Goal: Information Seeking & Learning: Check status

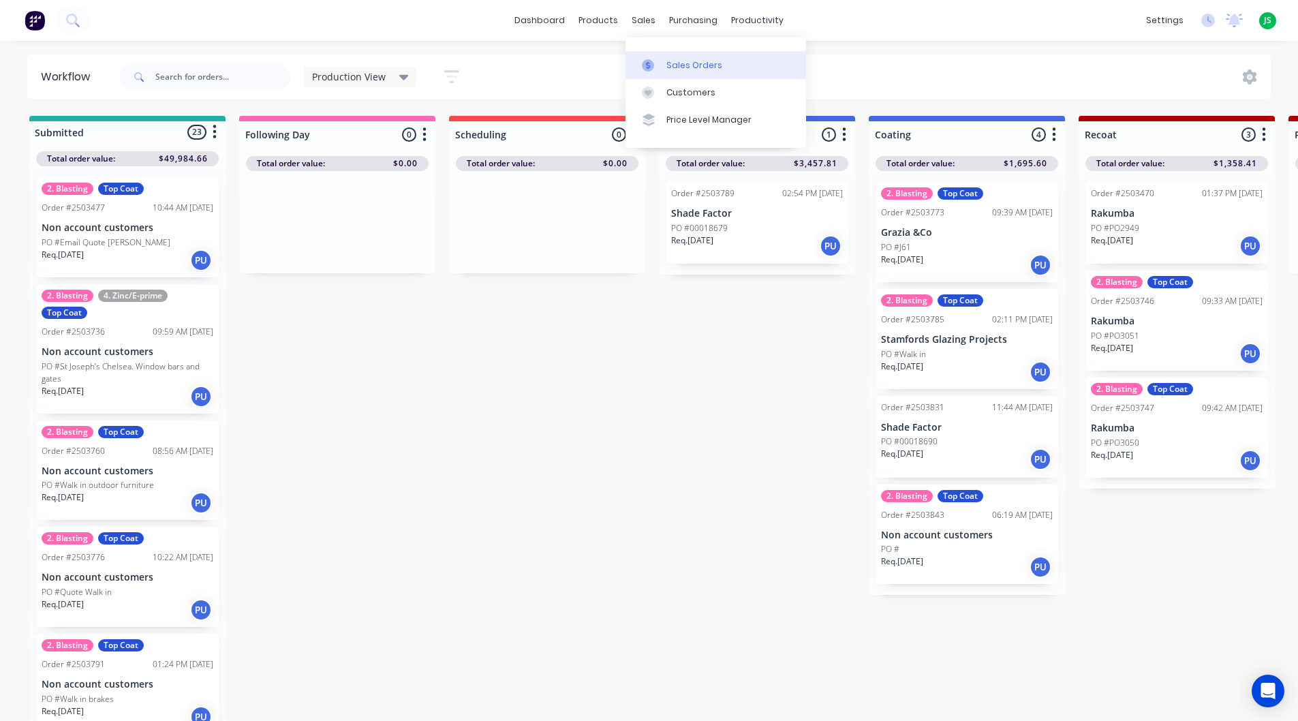
click at [658, 59] on div at bounding box center [652, 65] width 20 height 12
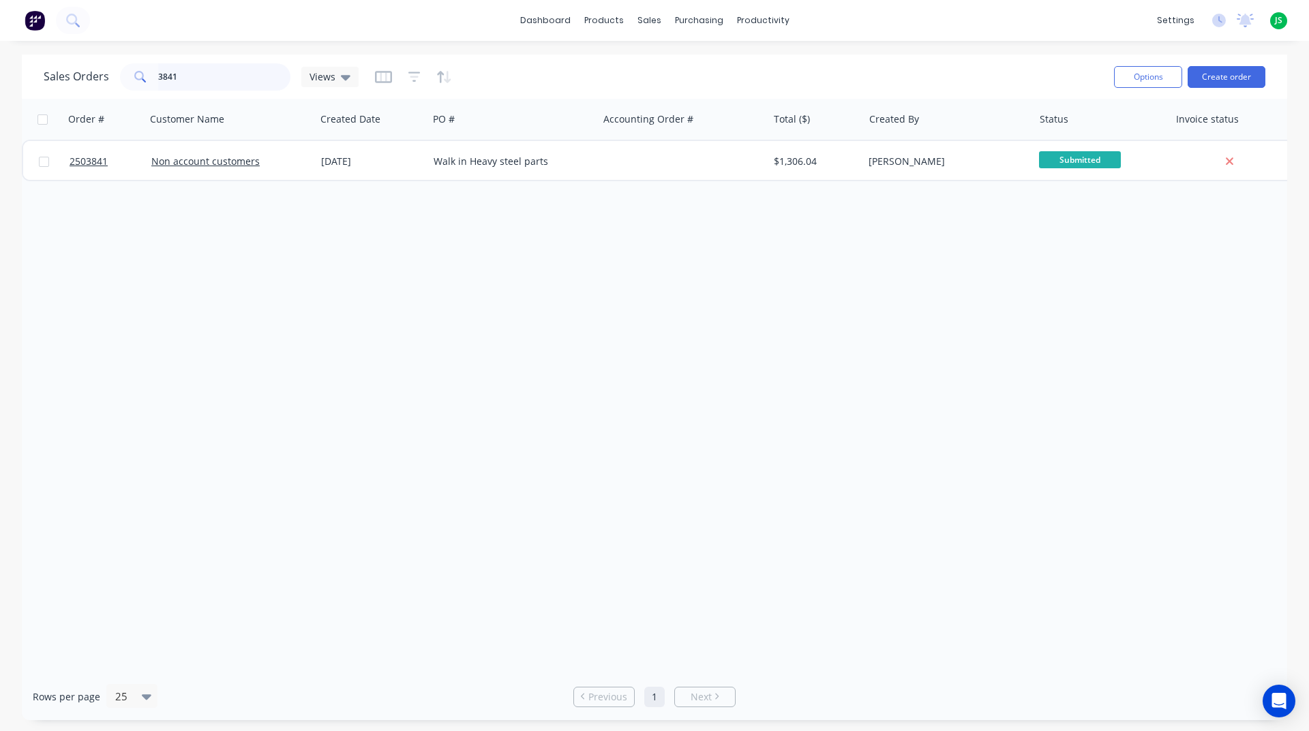
click at [266, 84] on input "3841" at bounding box center [224, 76] width 133 height 27
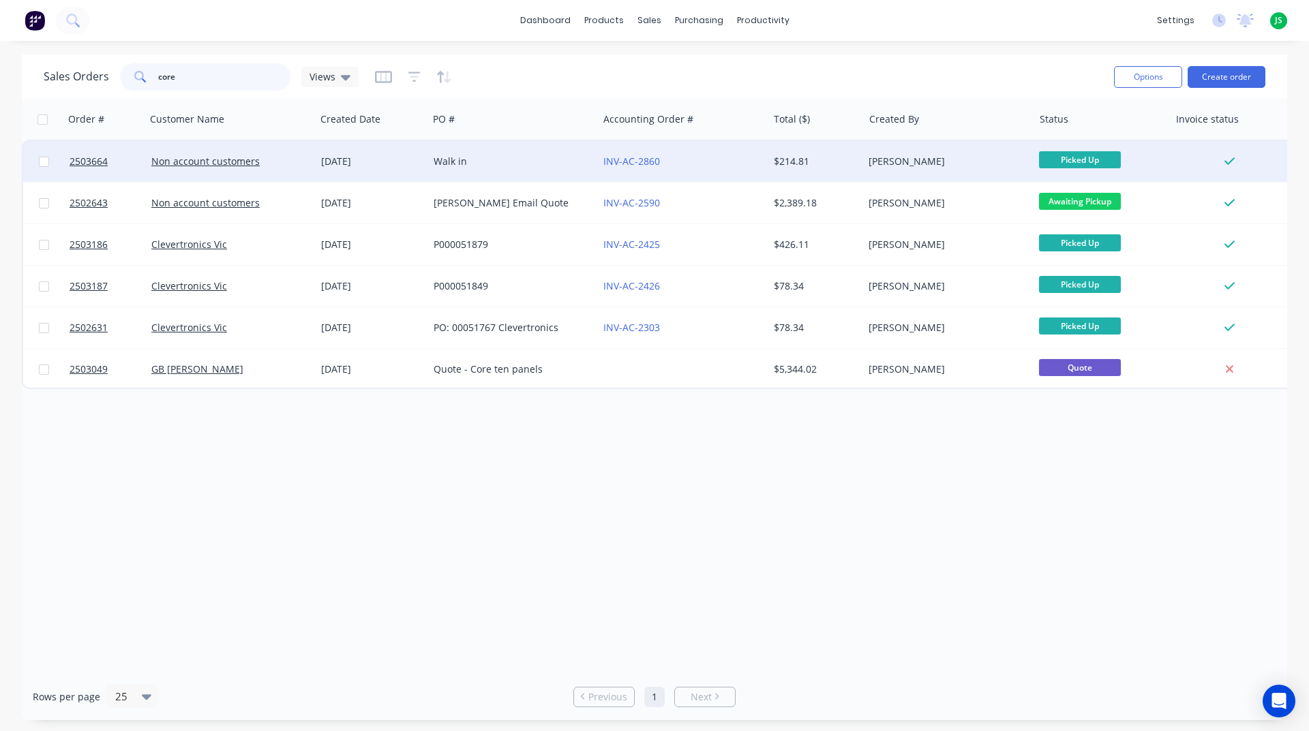
type input "core"
click at [408, 162] on div "[DATE]" at bounding box center [372, 162] width 102 height 14
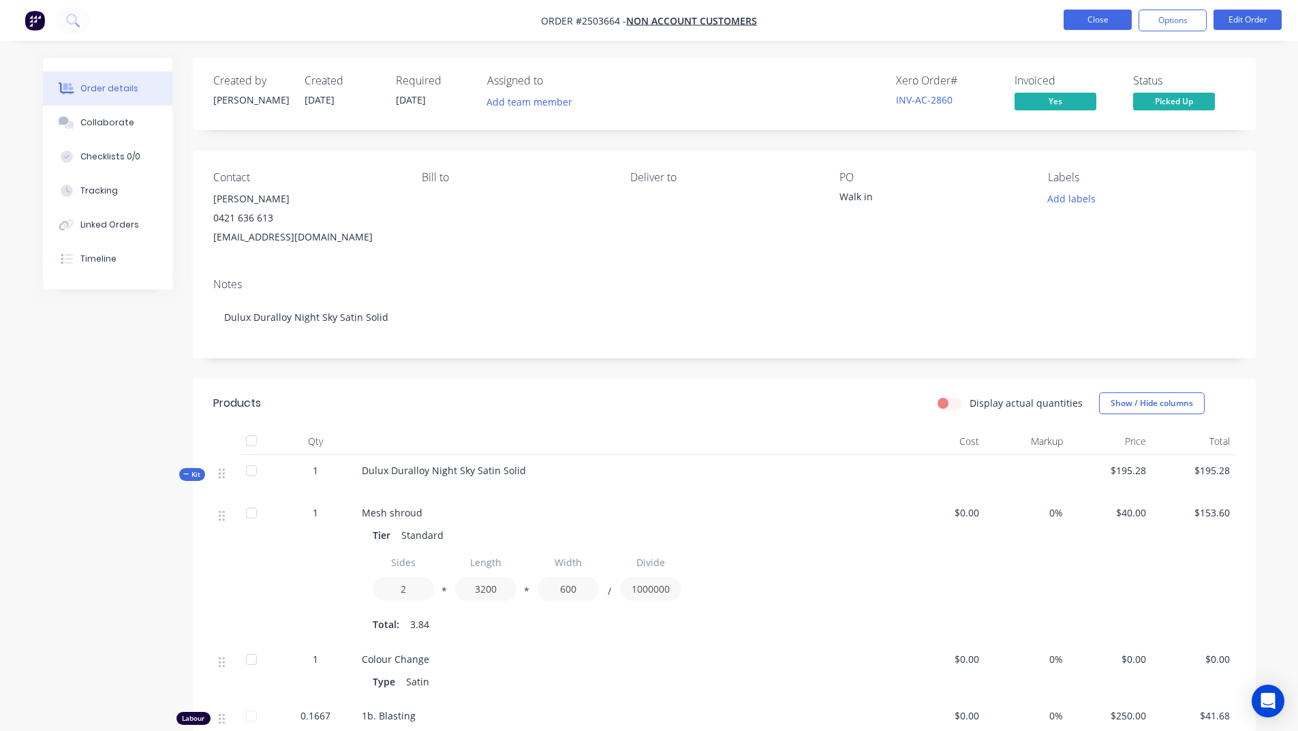
click at [1074, 14] on button "Close" at bounding box center [1098, 20] width 68 height 20
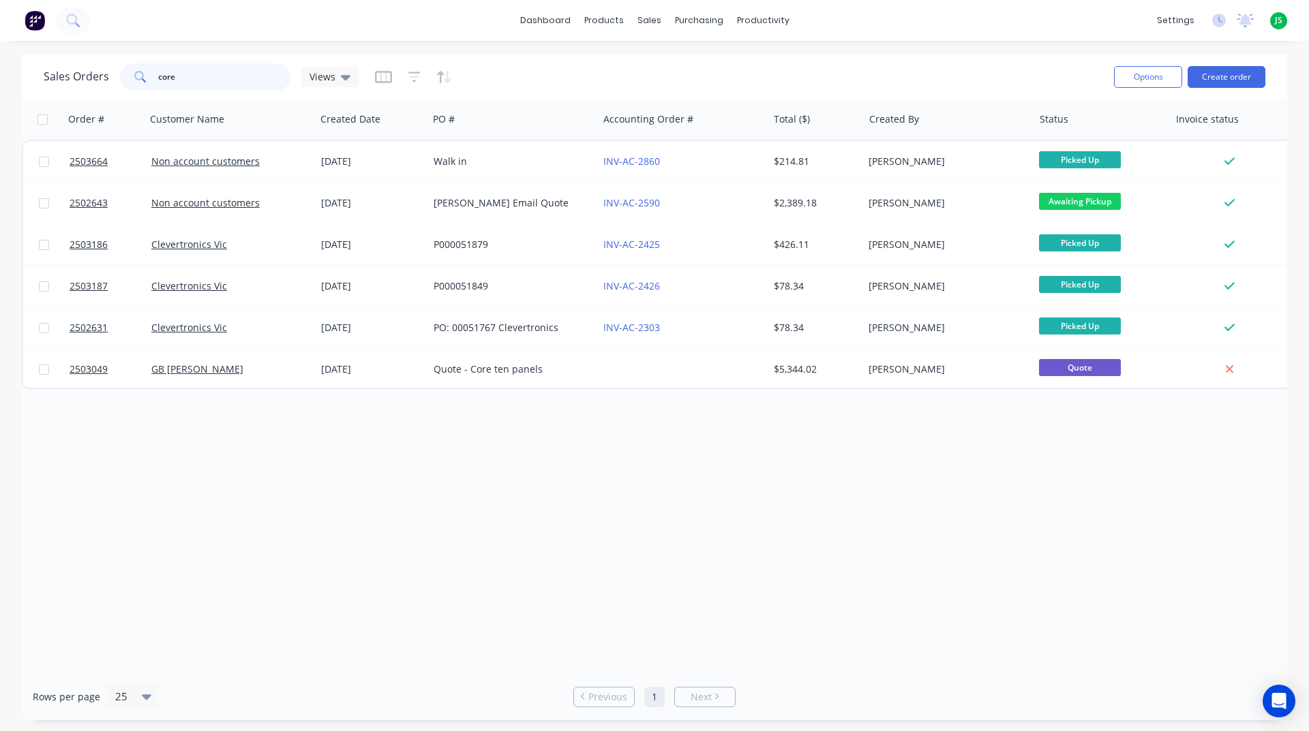
drag, startPoint x: 264, startPoint y: 70, endPoint x: 106, endPoint y: 84, distance: 159.4
click at [106, 84] on div "Sales Orders core Views" at bounding box center [201, 76] width 315 height 27
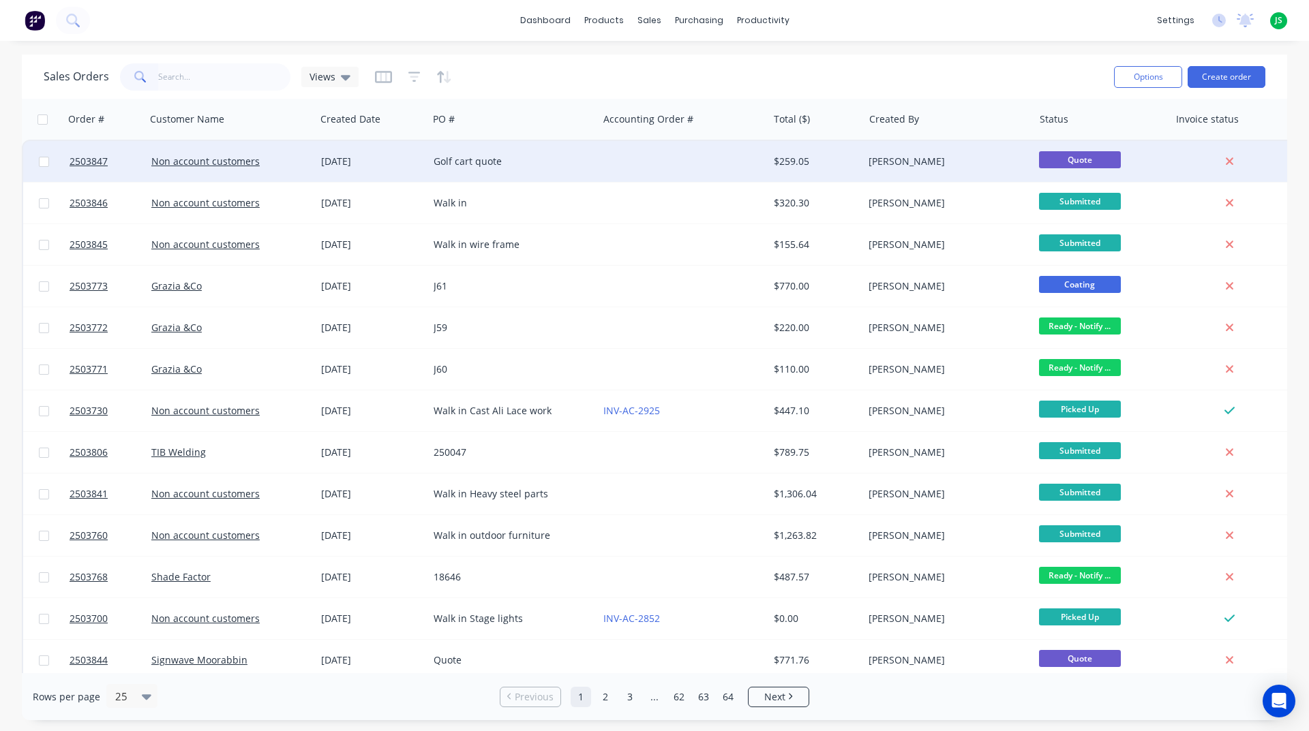
click at [587, 162] on div "Golf cart quote" at bounding box center [512, 162] width 159 height 14
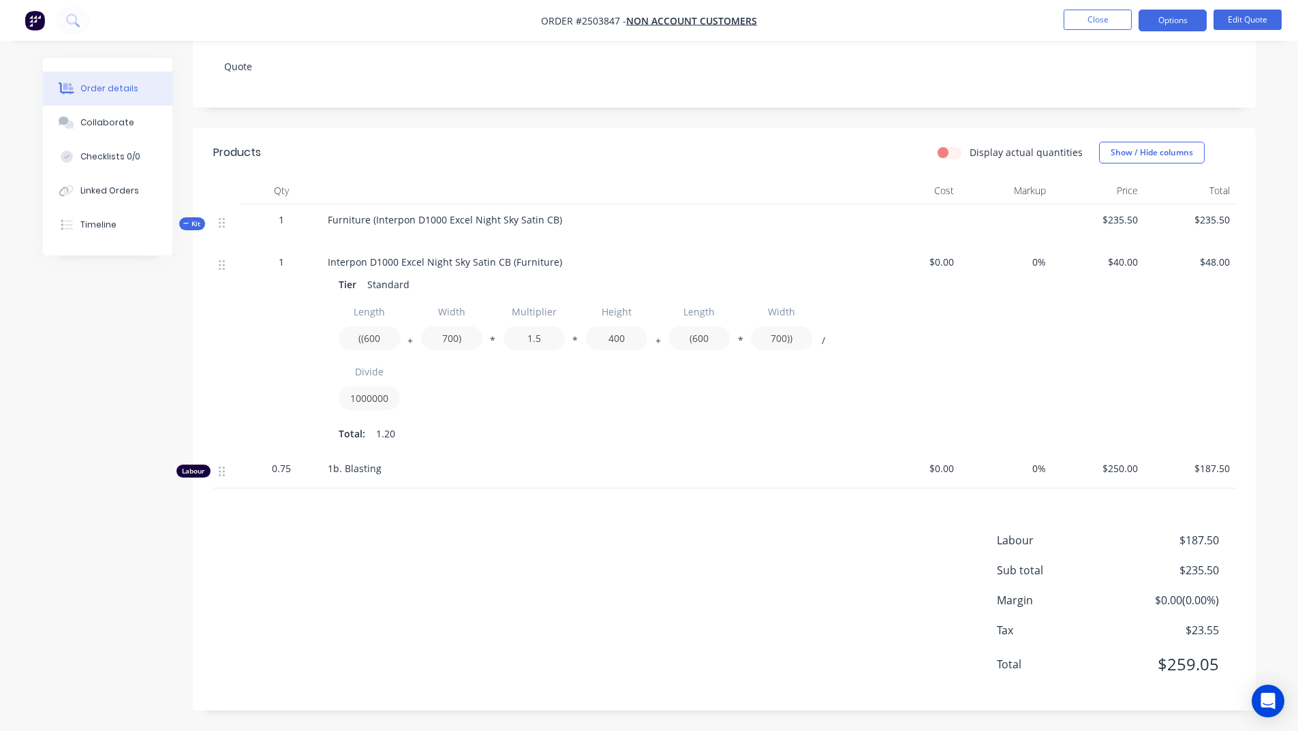
scroll to position [265, 0]
click at [1101, 19] on button "Close" at bounding box center [1098, 20] width 68 height 20
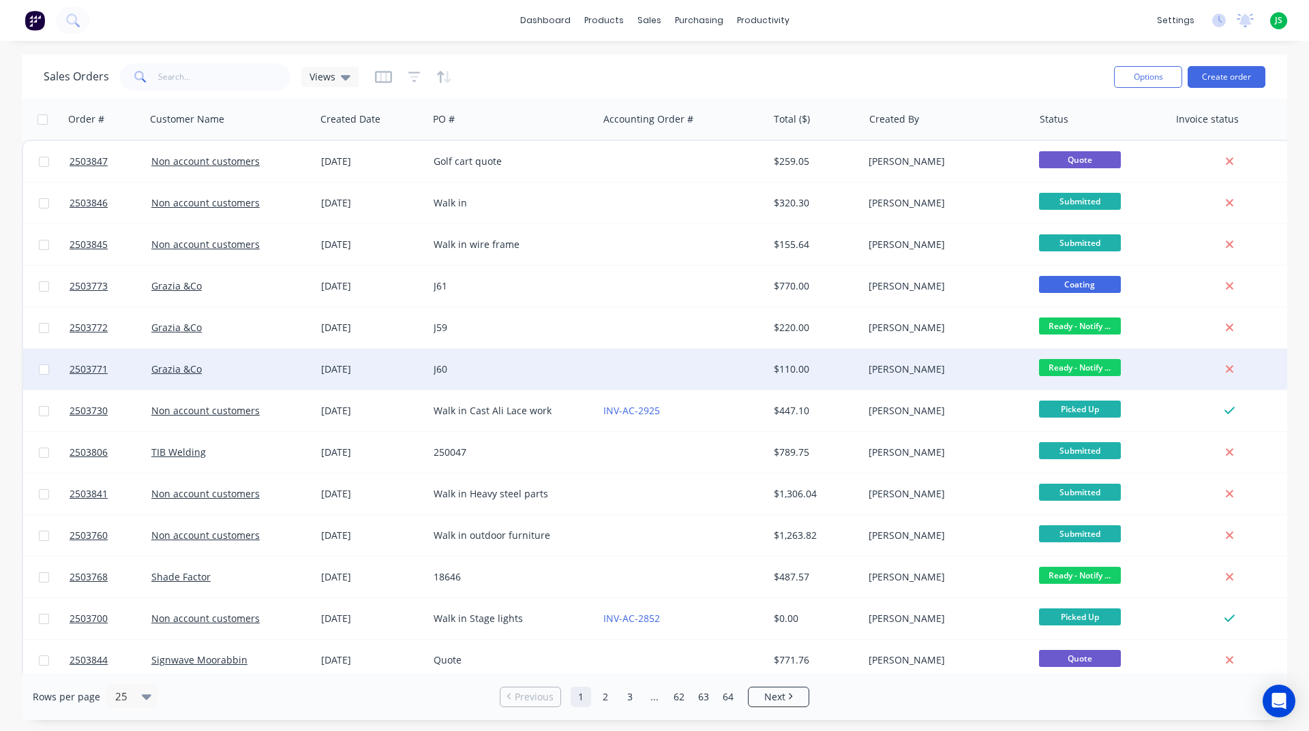
click at [560, 358] on div "J60" at bounding box center [513, 369] width 170 height 41
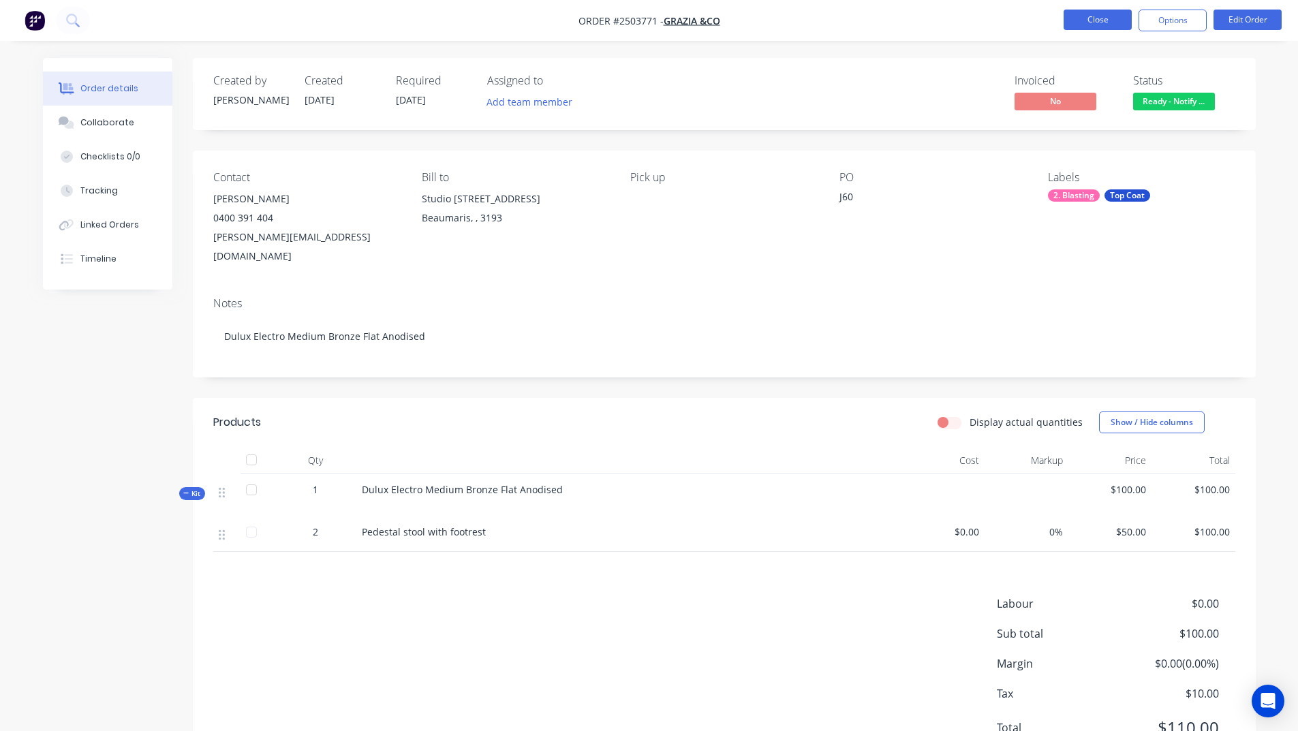
click at [1075, 20] on button "Close" at bounding box center [1098, 20] width 68 height 20
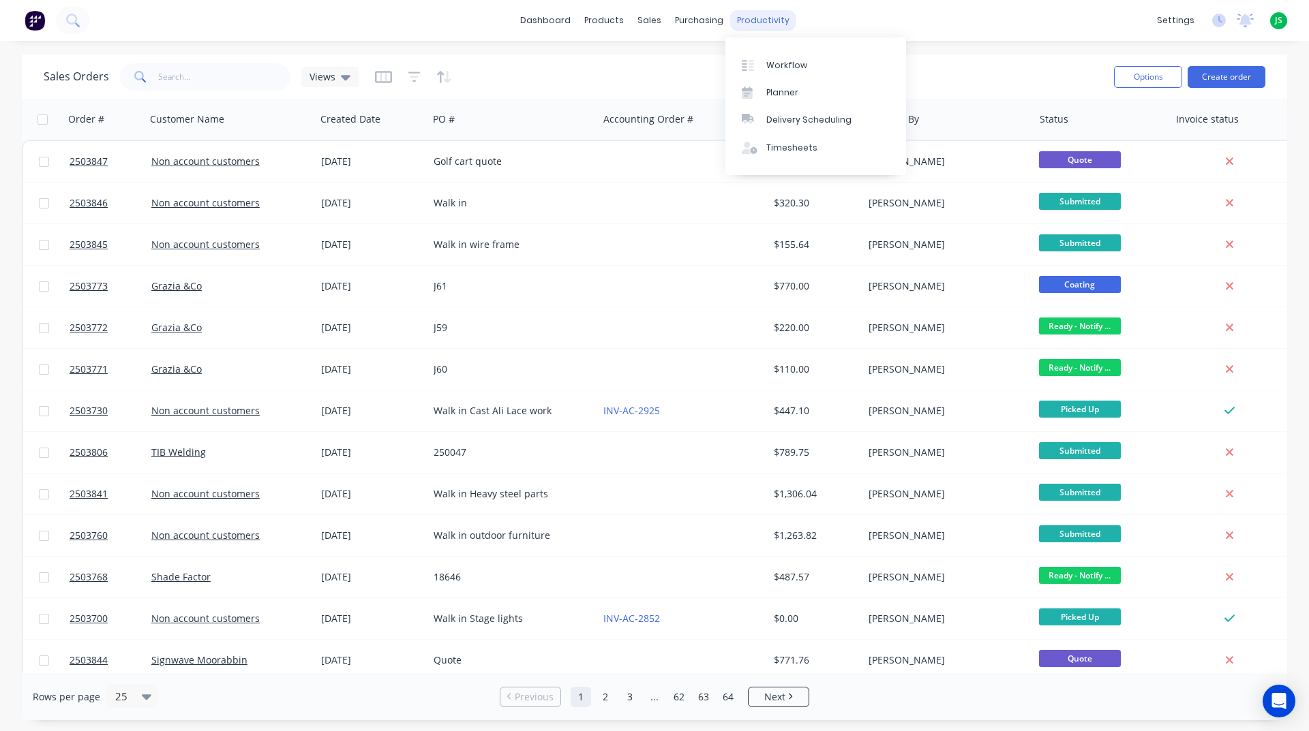
click at [748, 25] on div "productivity" at bounding box center [763, 20] width 66 height 20
click at [771, 65] on div "Workflow" at bounding box center [786, 65] width 41 height 12
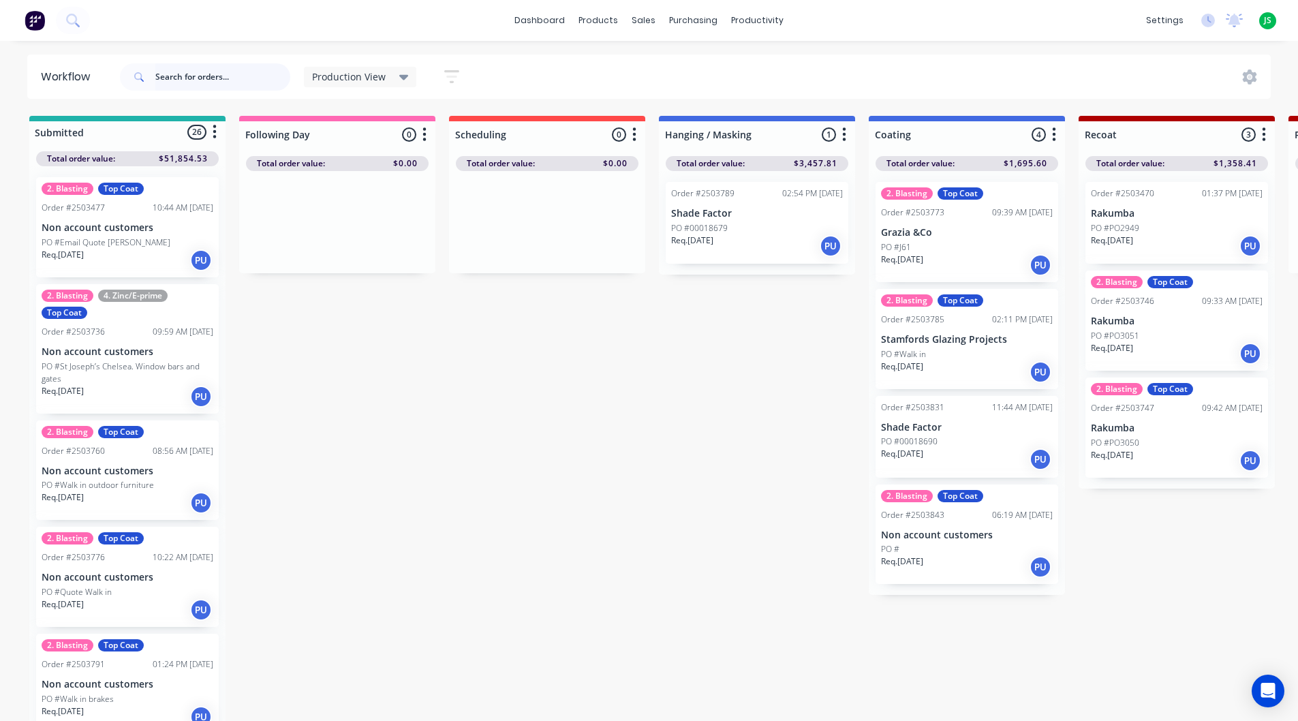
click at [228, 72] on input "text" at bounding box center [222, 76] width 135 height 27
type input "mannex"
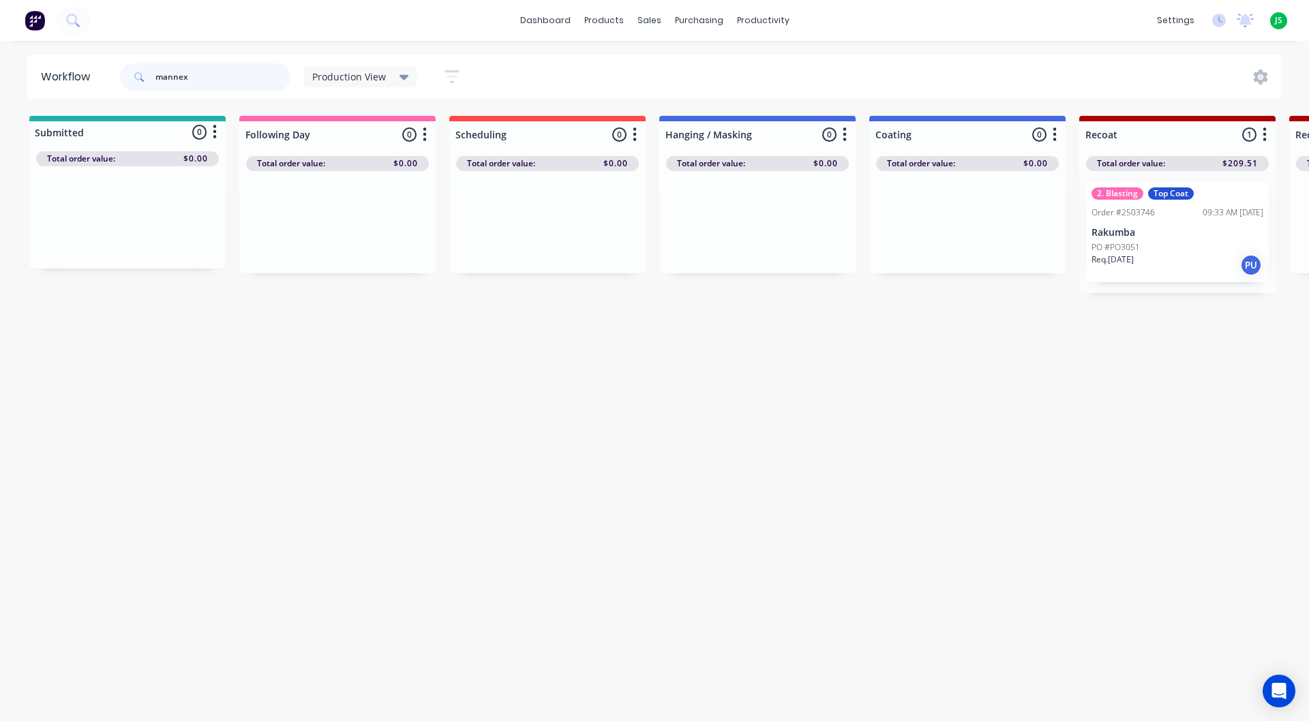
drag, startPoint x: 103, startPoint y: 71, endPoint x: 86, endPoint y: 71, distance: 17.0
click at [86, 71] on header "Workflow mannex Production View Save new view None edit Production View (Defaul…" at bounding box center [654, 77] width 1255 height 44
type input "flat"
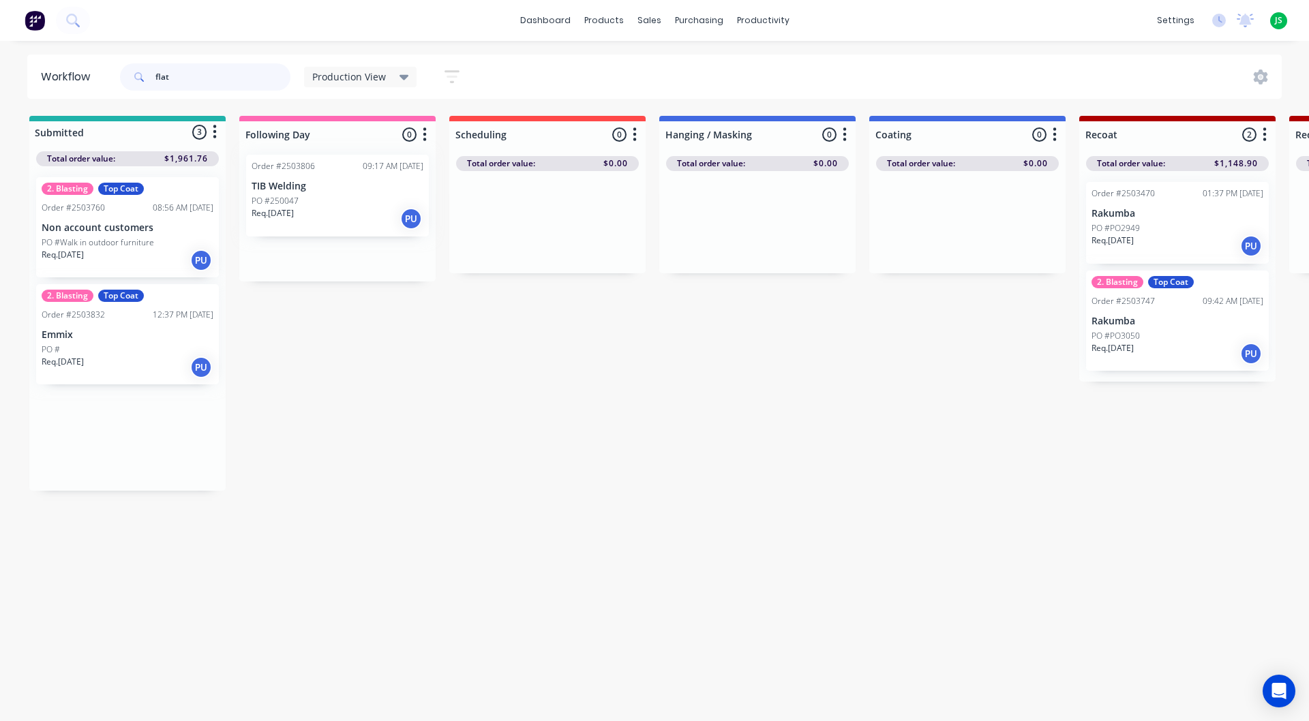
drag, startPoint x: 91, startPoint y: 334, endPoint x: 305, endPoint y: 204, distance: 250.1
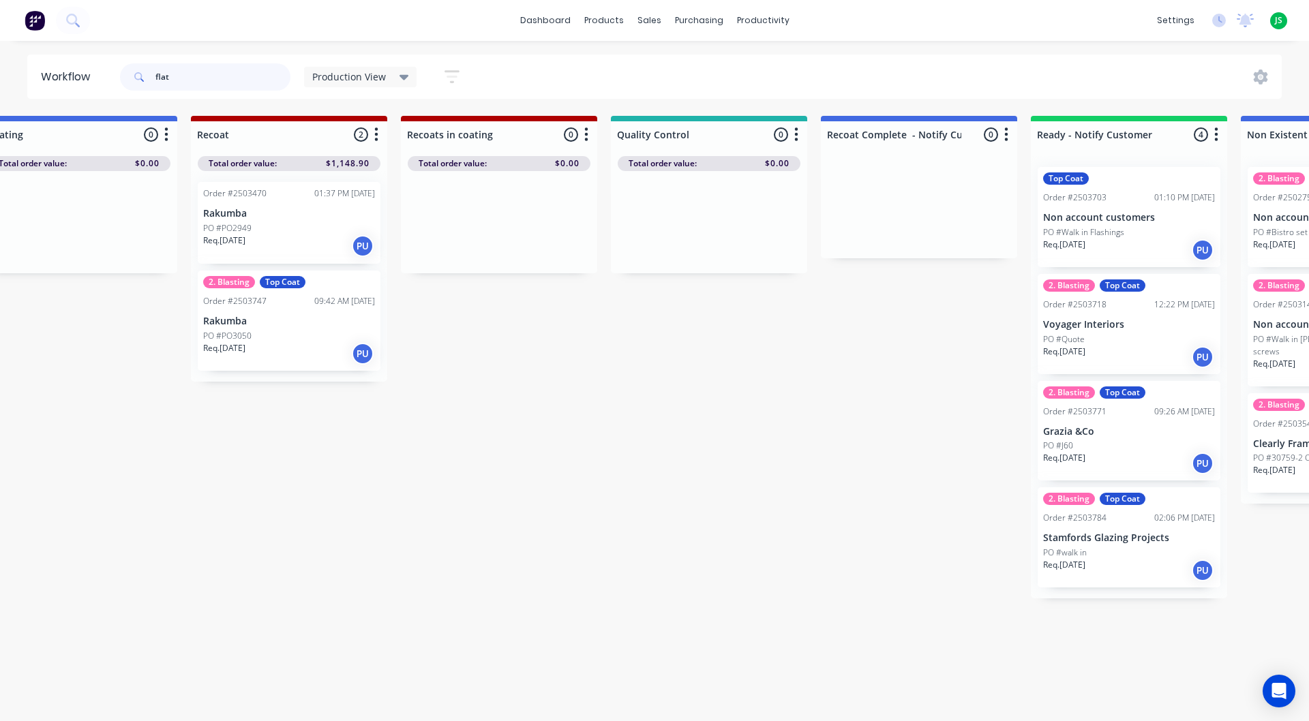
scroll to position [0, 1017]
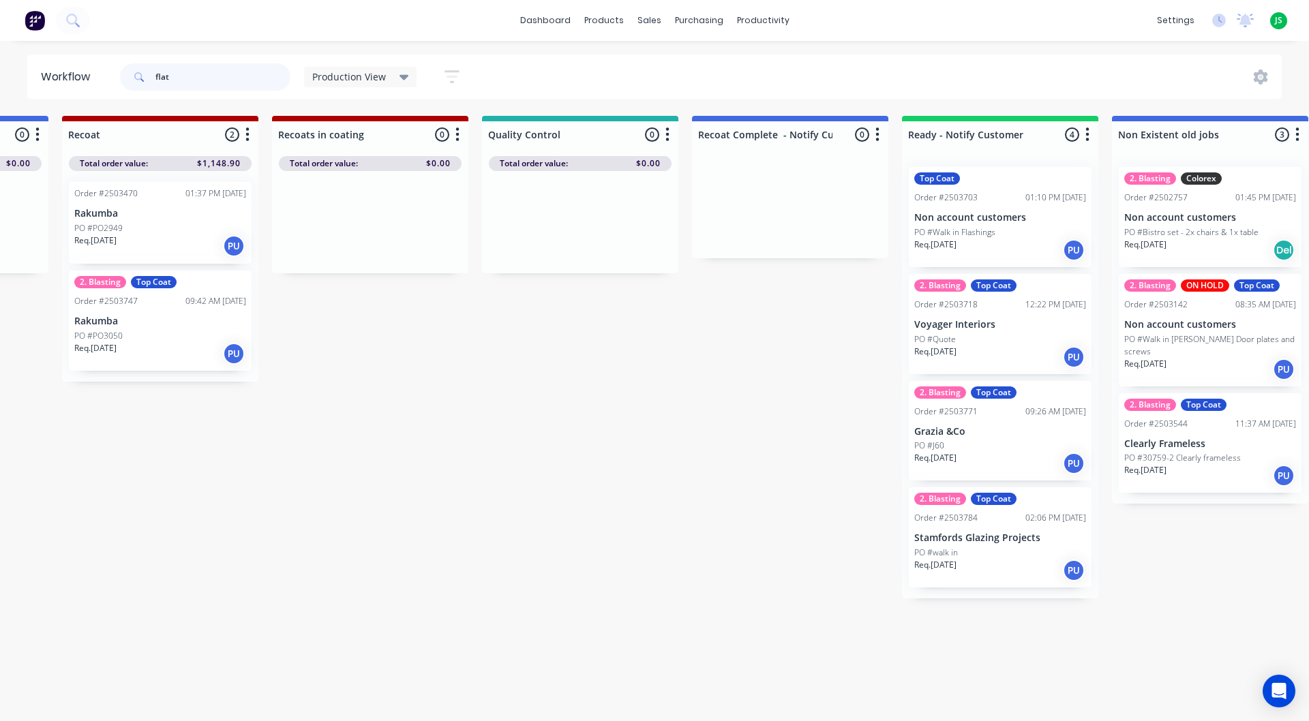
drag, startPoint x: 185, startPoint y: 78, endPoint x: 106, endPoint y: 66, distance: 79.2
click at [106, 66] on header "Workflow flat Production View Save new view None edit Production View (Default)…" at bounding box center [654, 77] width 1255 height 44
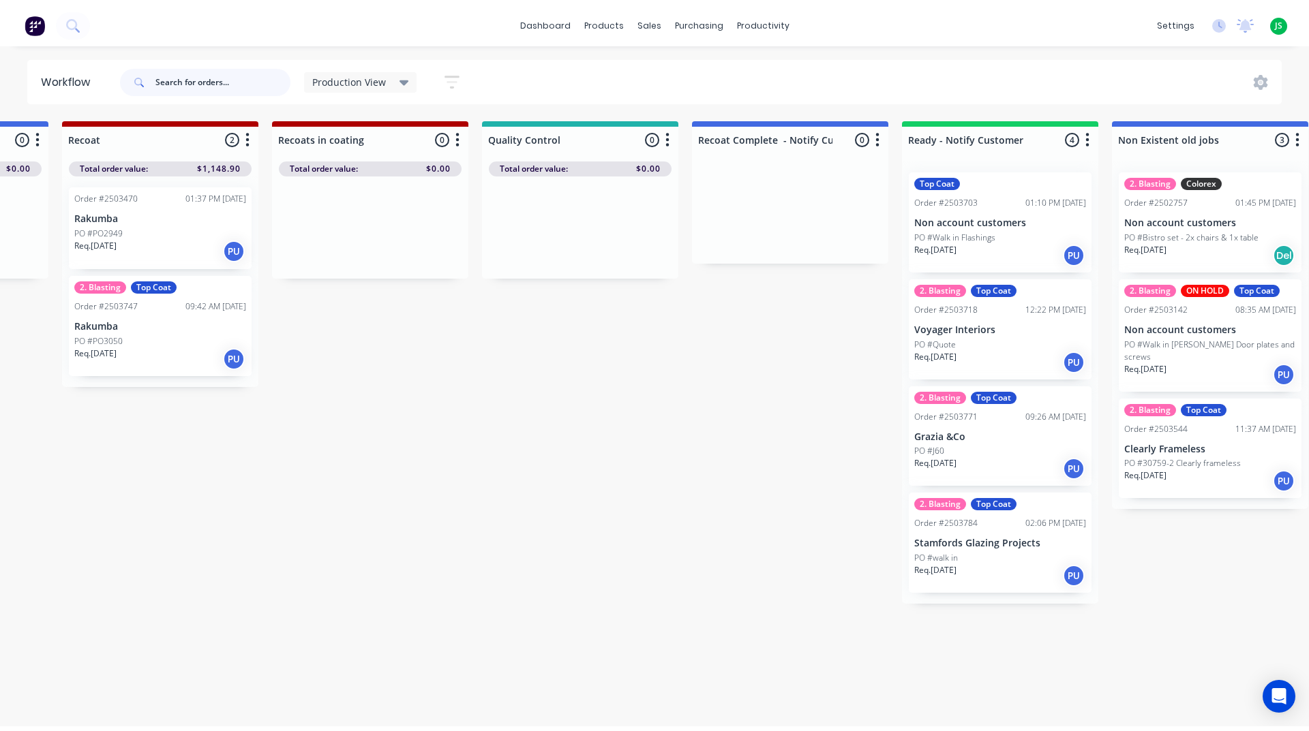
scroll to position [0, 0]
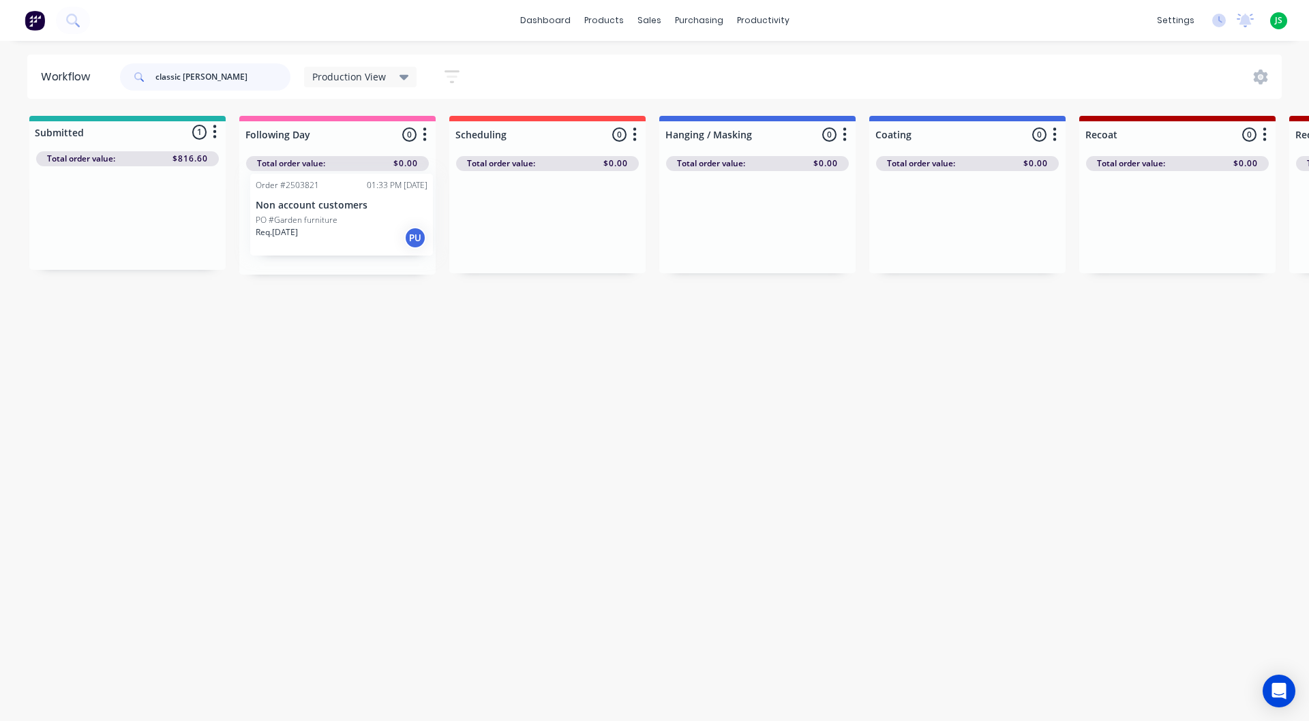
drag, startPoint x: 93, startPoint y: 219, endPoint x: 313, endPoint y: 216, distance: 220.1
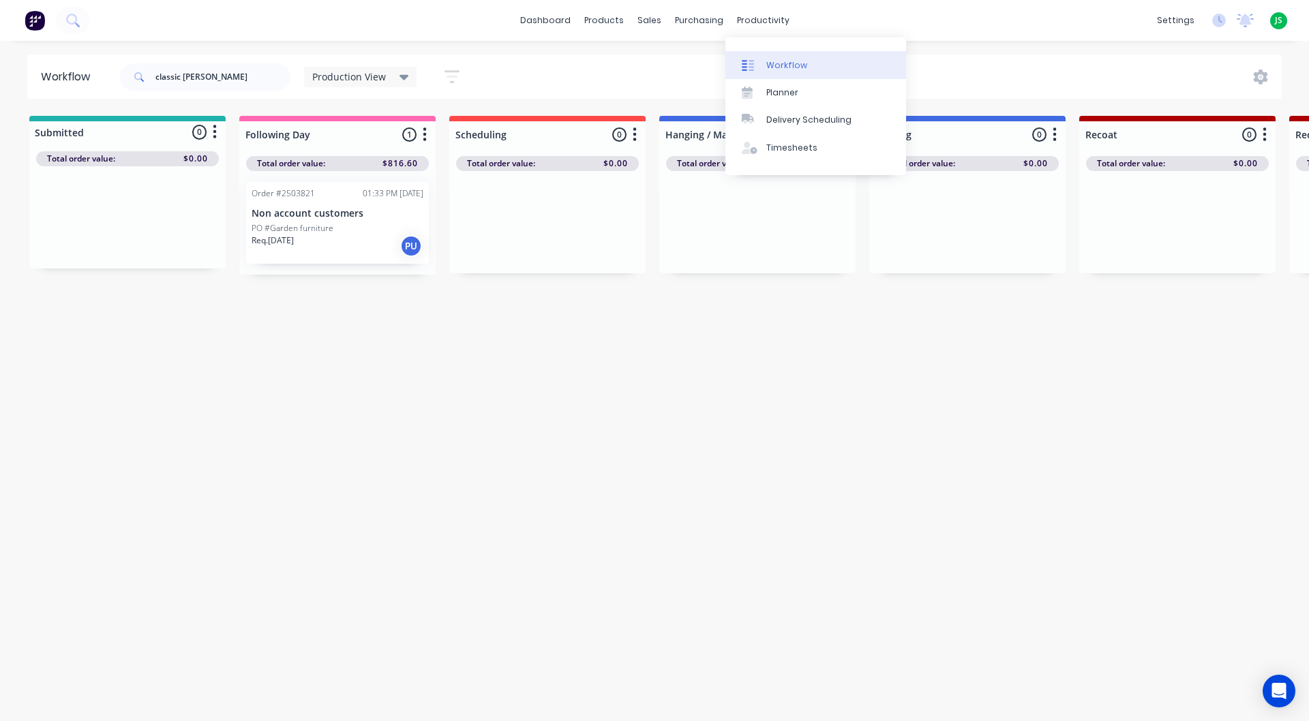
click at [770, 65] on div "Workflow" at bounding box center [786, 65] width 41 height 12
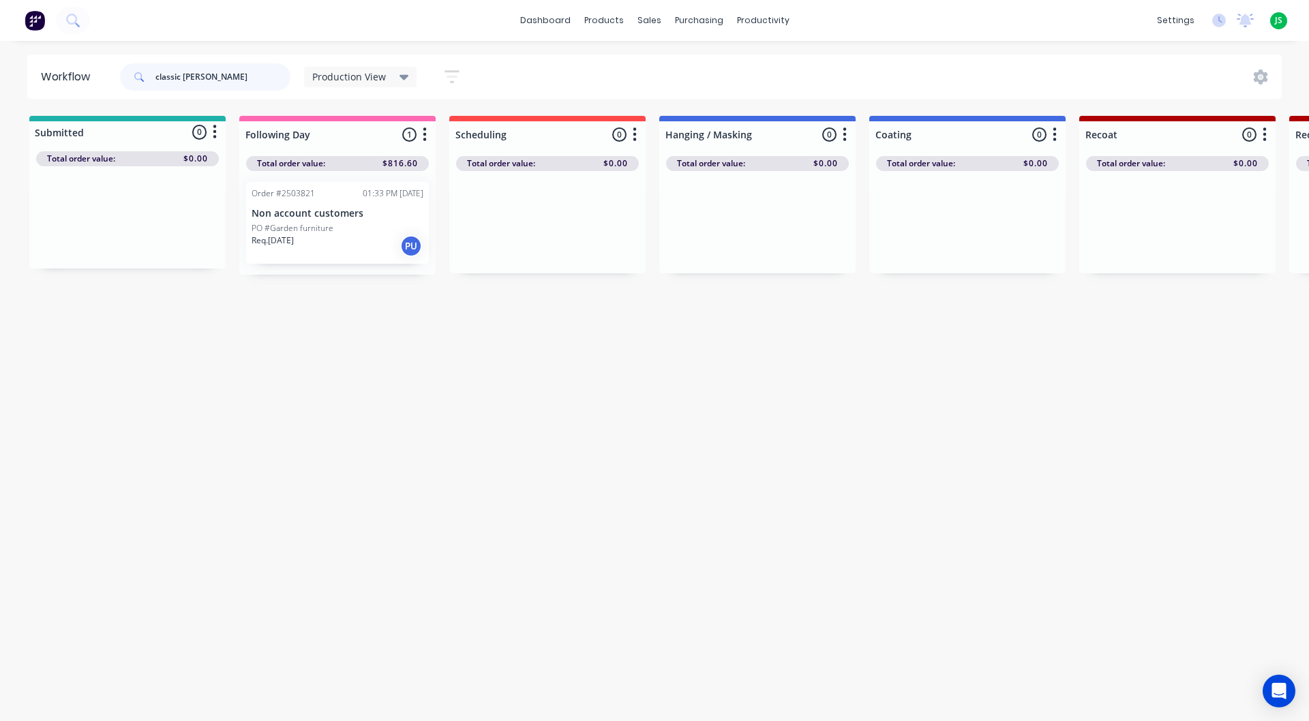
click at [278, 79] on input "classic [PERSON_NAME]" at bounding box center [222, 76] width 135 height 27
type input "clas"
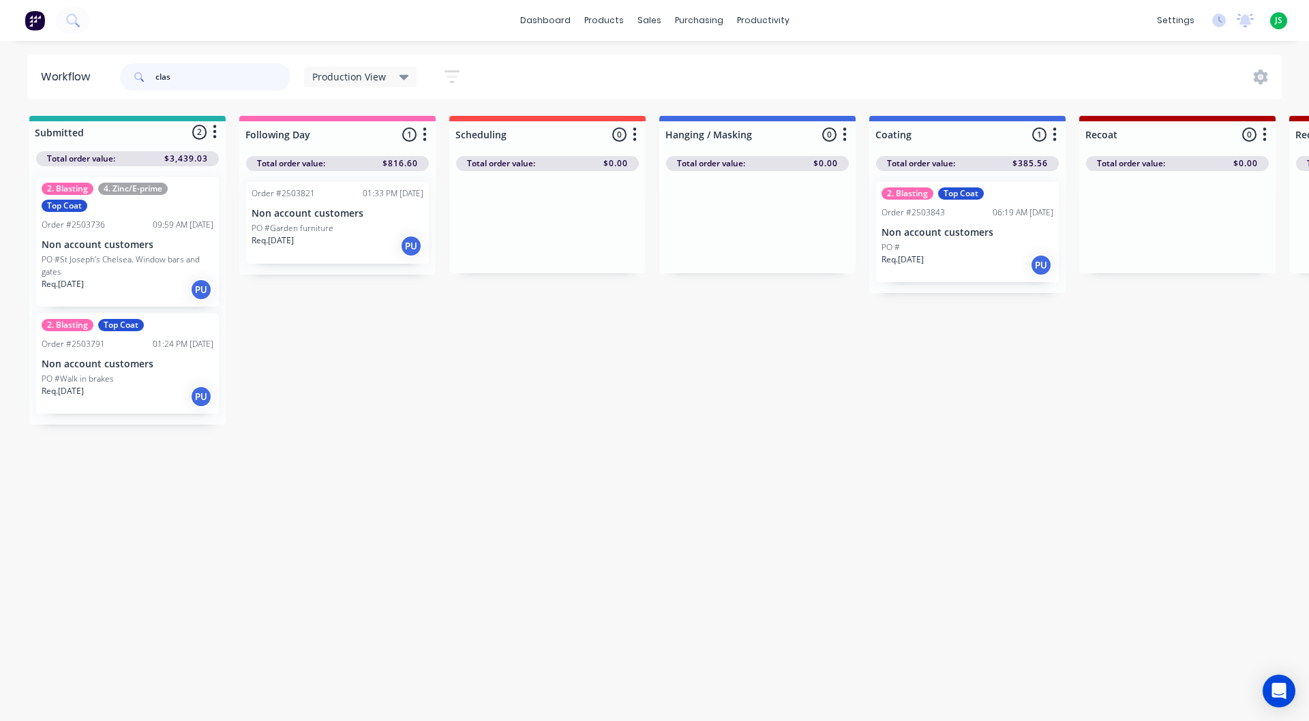
drag, startPoint x: 232, startPoint y: 85, endPoint x: 0, endPoint y: 59, distance: 233.8
click at [0, 63] on div "Workflow clas Production View Save new view None edit Production View (Default)…" at bounding box center [654, 77] width 1309 height 44
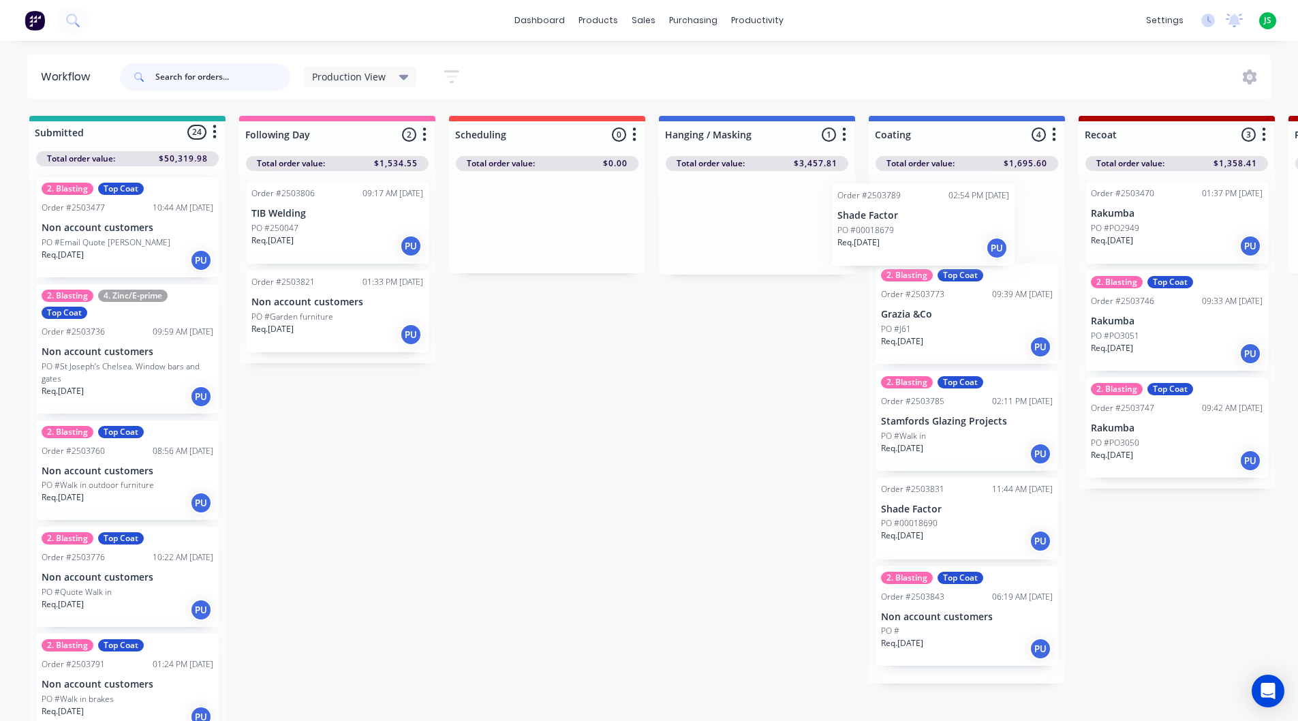
drag, startPoint x: 746, startPoint y: 230, endPoint x: 928, endPoint y: 225, distance: 182.7
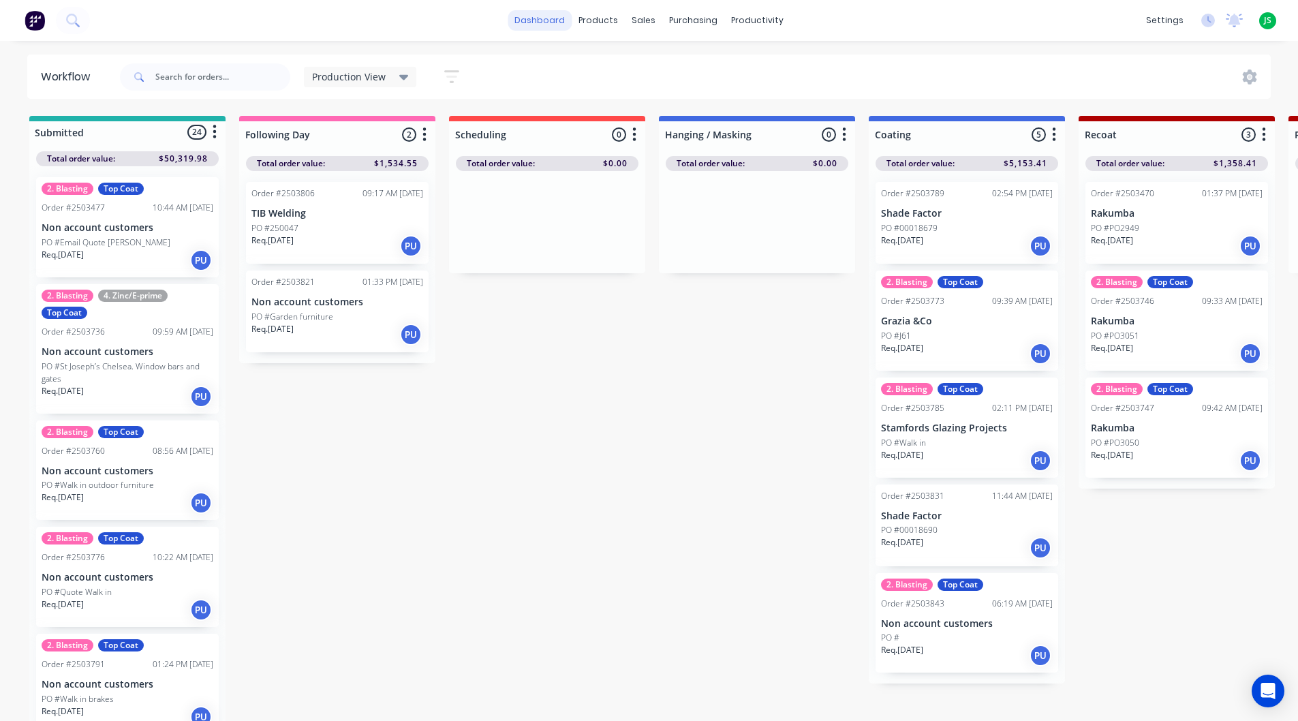
click at [538, 22] on link "dashboard" at bounding box center [540, 20] width 64 height 20
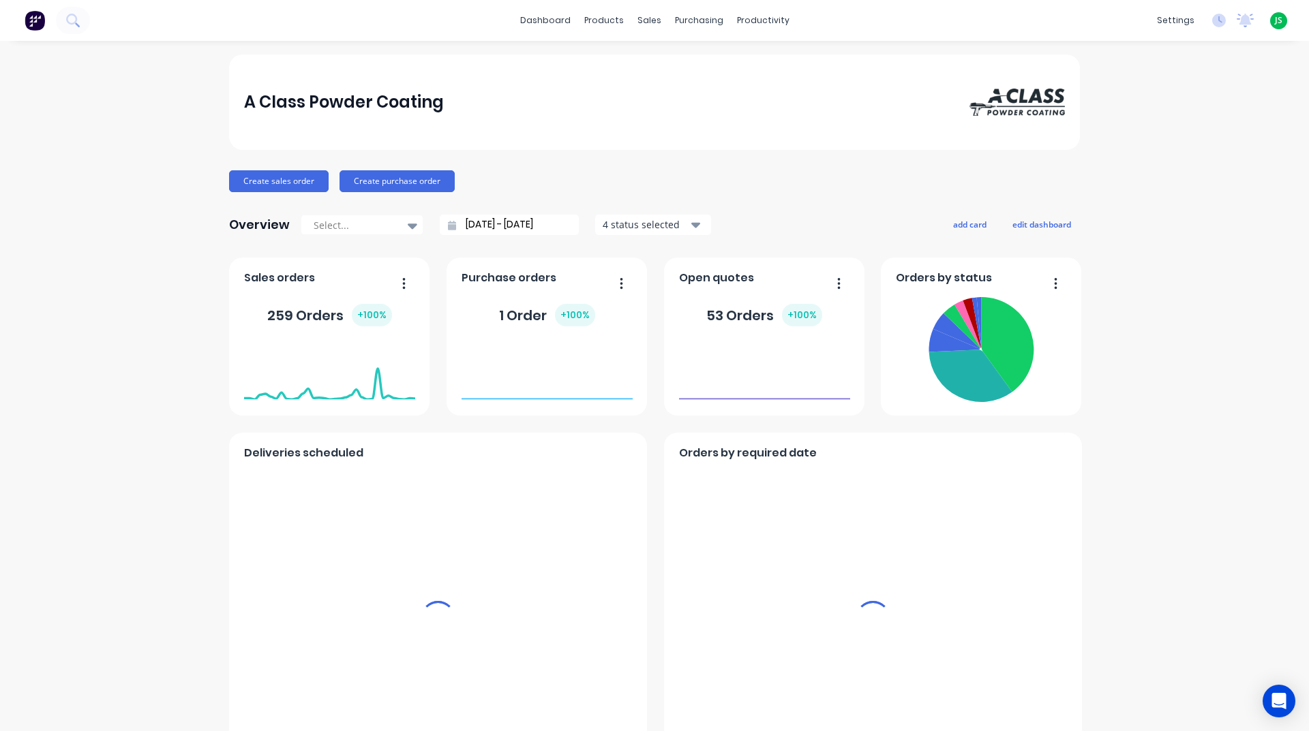
scroll to position [477, 0]
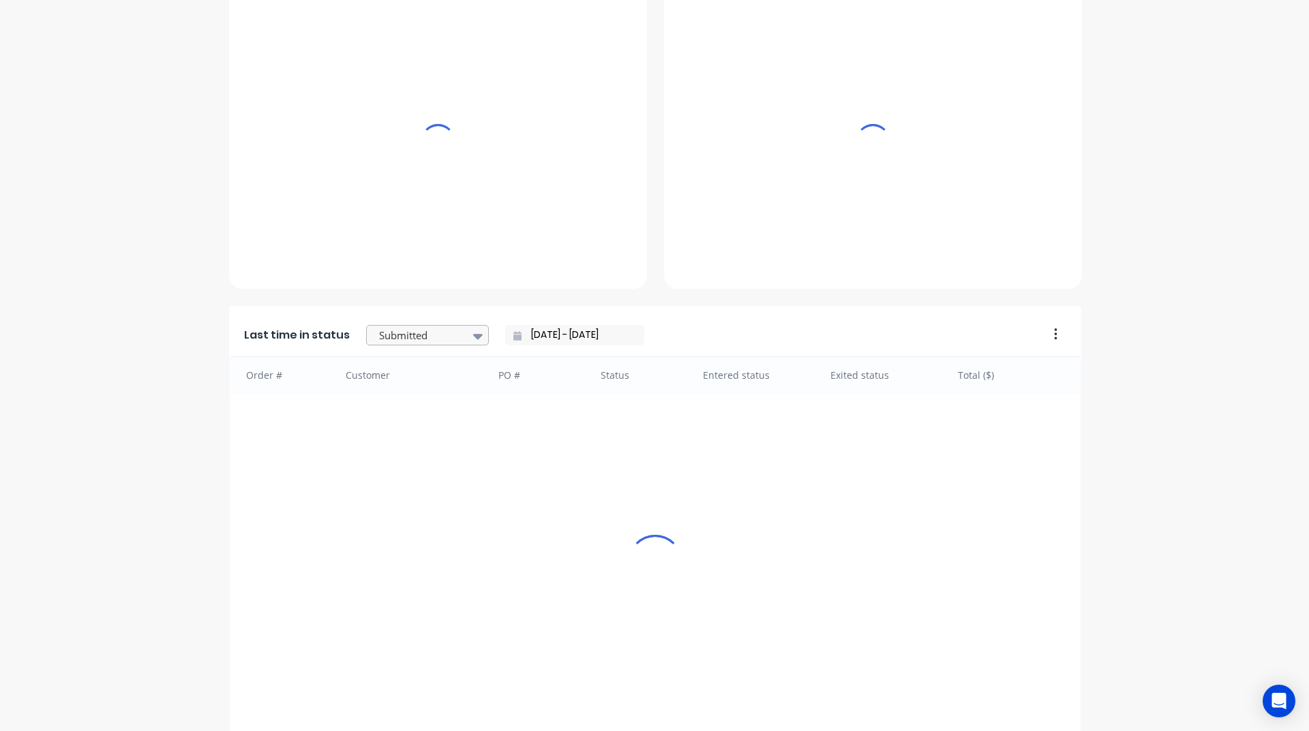
click at [423, 329] on div at bounding box center [421, 335] width 86 height 17
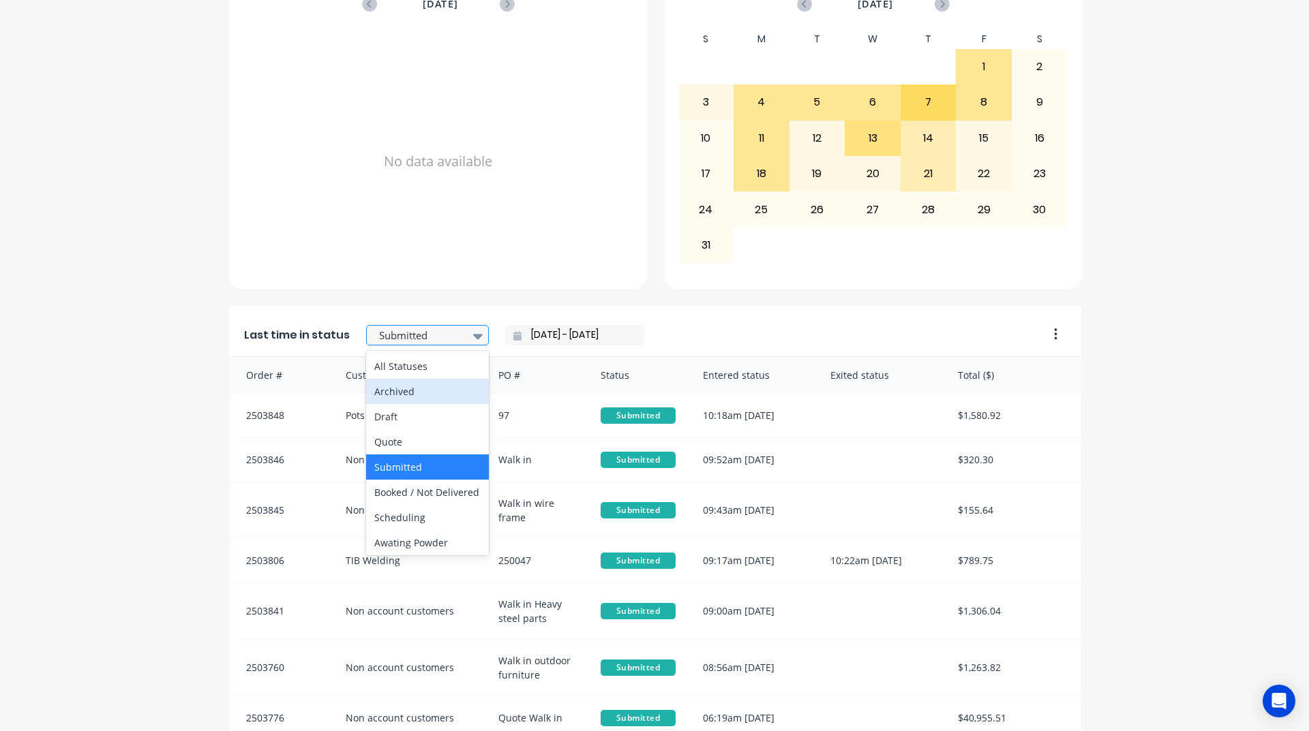
scroll to position [409, 0]
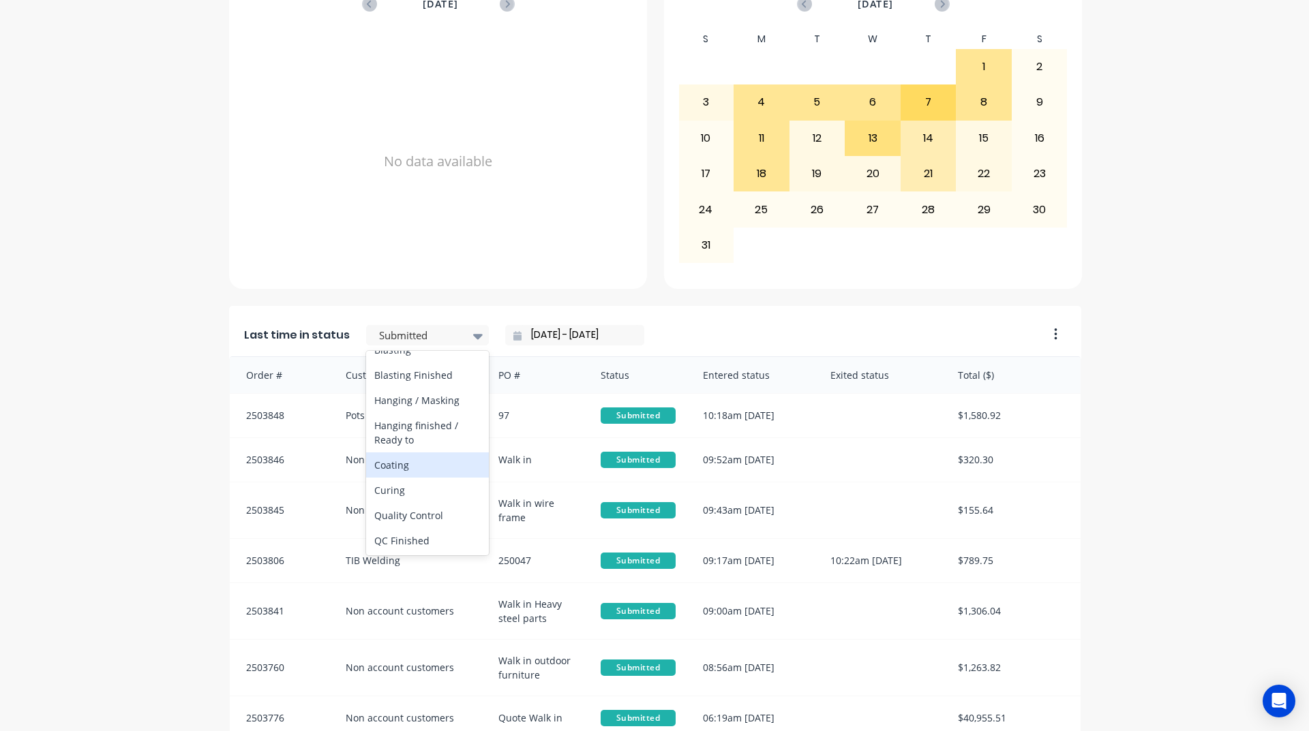
click at [399, 478] on div "Coating" at bounding box center [427, 465] width 123 height 25
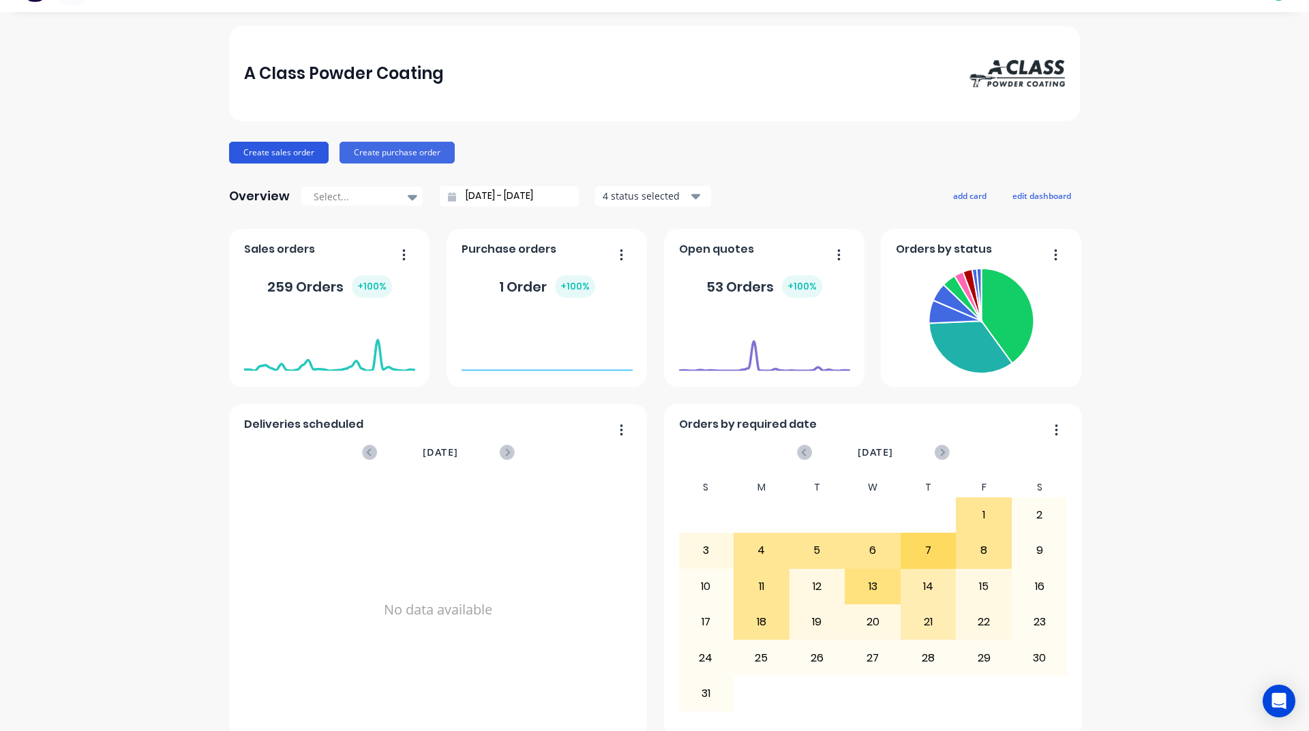
scroll to position [0, 0]
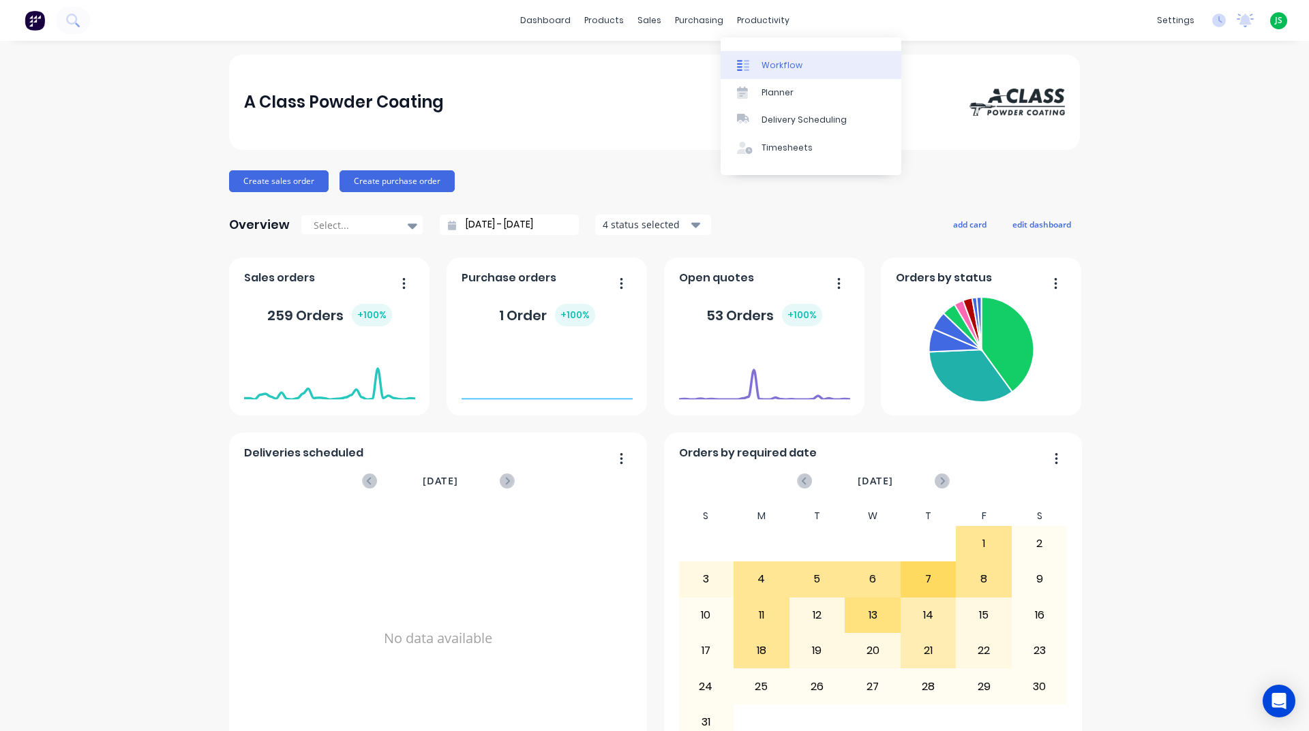
click at [777, 68] on div "Workflow" at bounding box center [781, 65] width 41 height 12
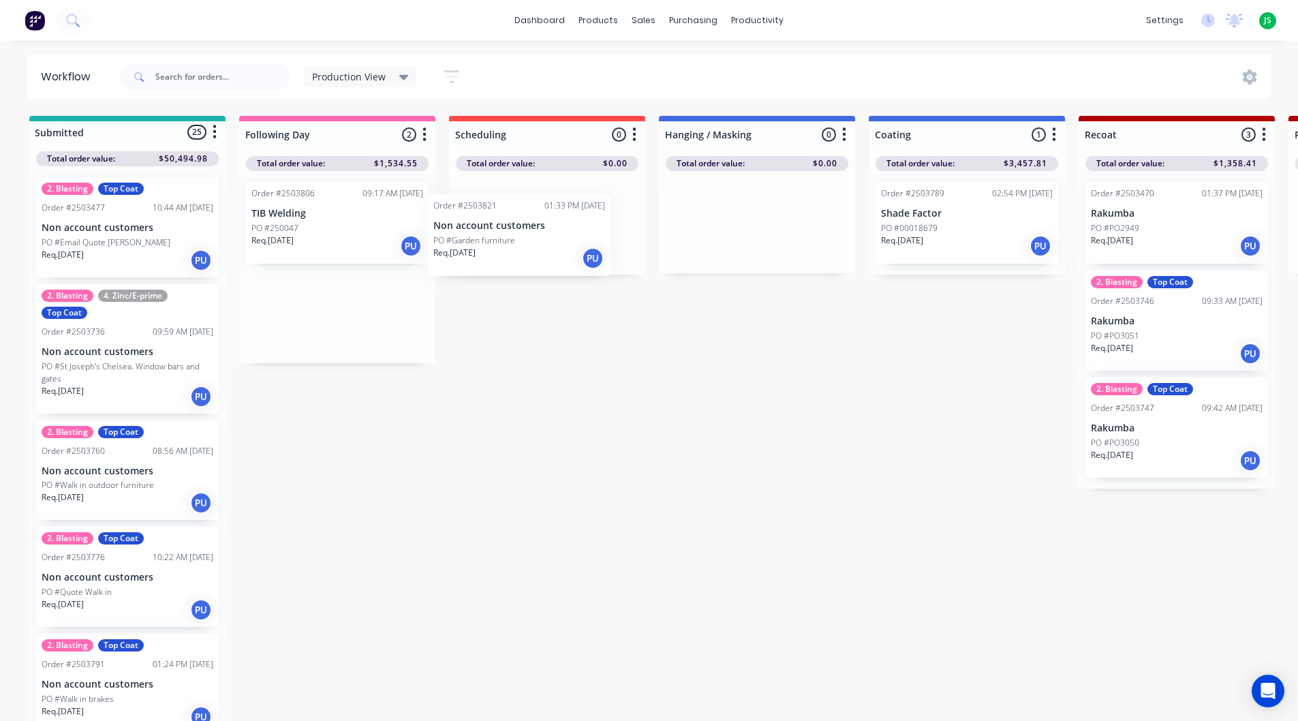
drag, startPoint x: 312, startPoint y: 309, endPoint x: 516, endPoint y: 215, distance: 224.4
drag, startPoint x: 502, startPoint y: 213, endPoint x: 510, endPoint y: 233, distance: 22.0
click at [509, 234] on div "Order #2503821 01:33 PM [DATE] Non account customers PO #Garden furniture Req. …" at bounding box center [547, 223] width 196 height 104
click at [195, 72] on input "text" at bounding box center [222, 76] width 135 height 27
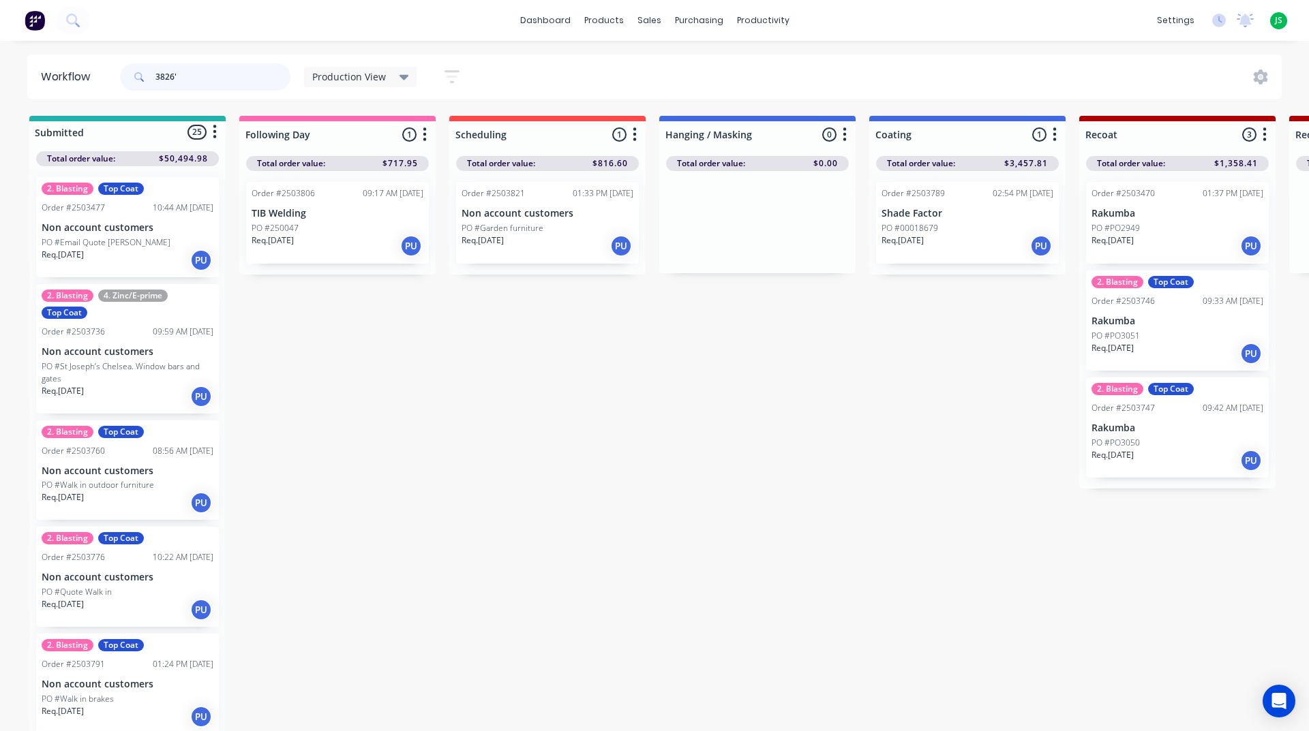
type input "3826"
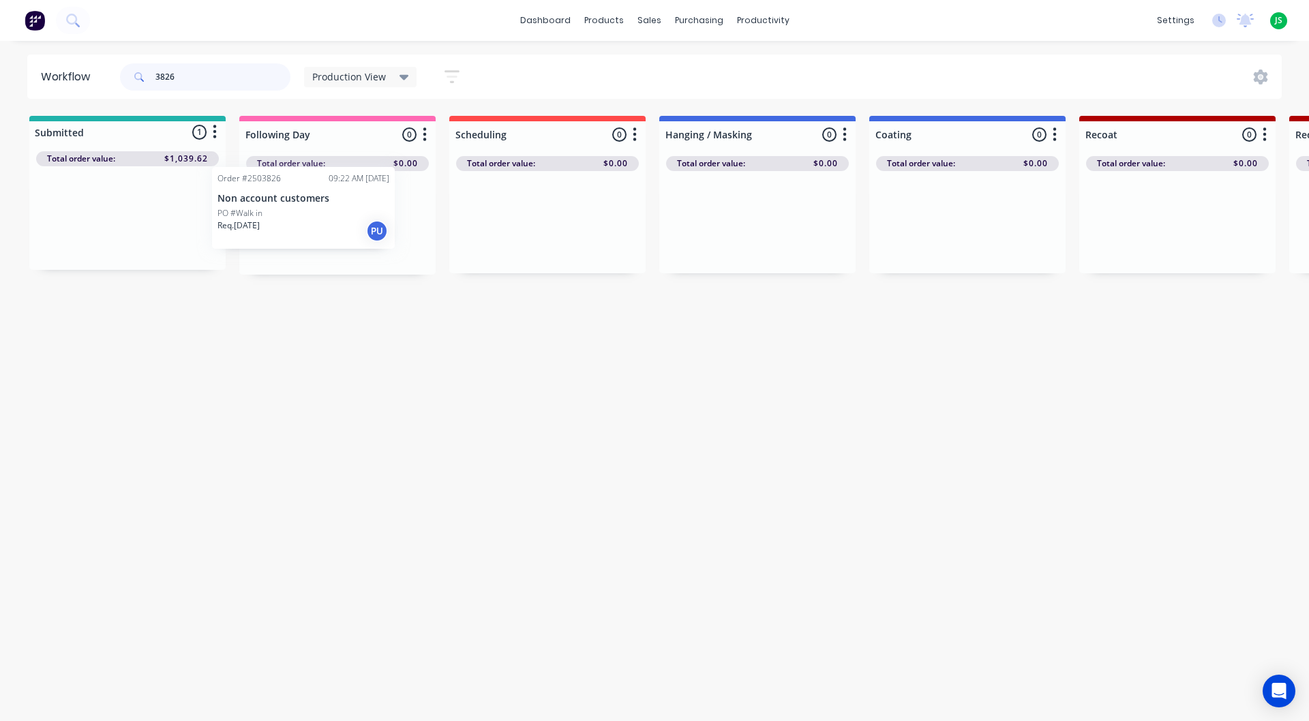
drag, startPoint x: 142, startPoint y: 219, endPoint x: 360, endPoint y: 218, distance: 218.1
drag, startPoint x: 212, startPoint y: 70, endPoint x: 84, endPoint y: 93, distance: 130.2
click at [144, 82] on div "3826" at bounding box center [205, 76] width 170 height 27
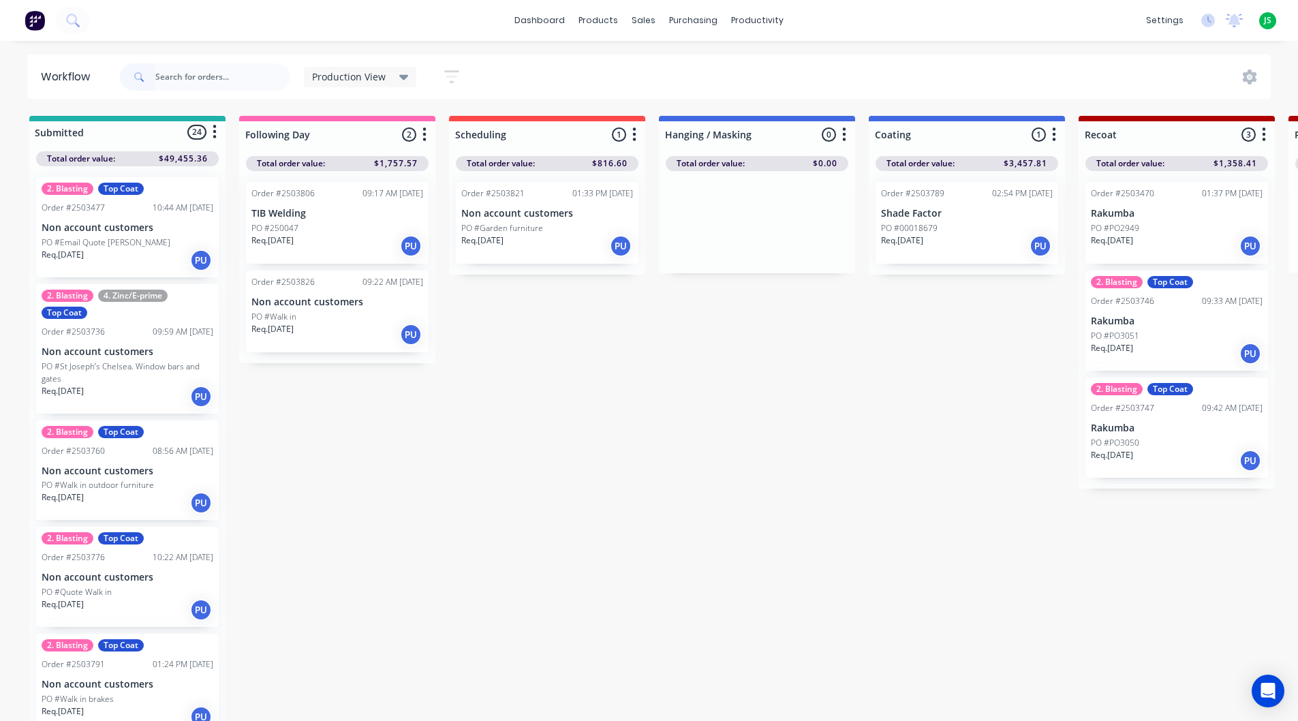
click at [336, 314] on div "PO #Walk in" at bounding box center [337, 317] width 172 height 12
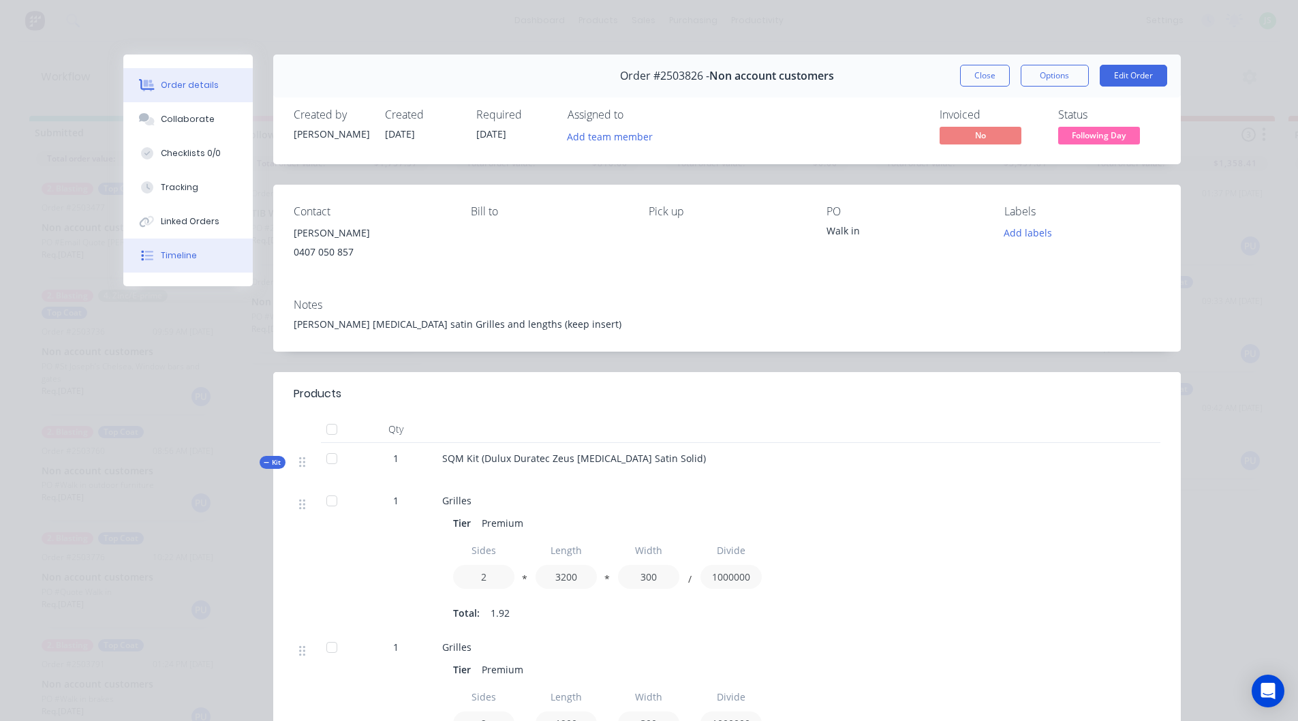
click at [208, 251] on button "Timeline" at bounding box center [187, 256] width 129 height 34
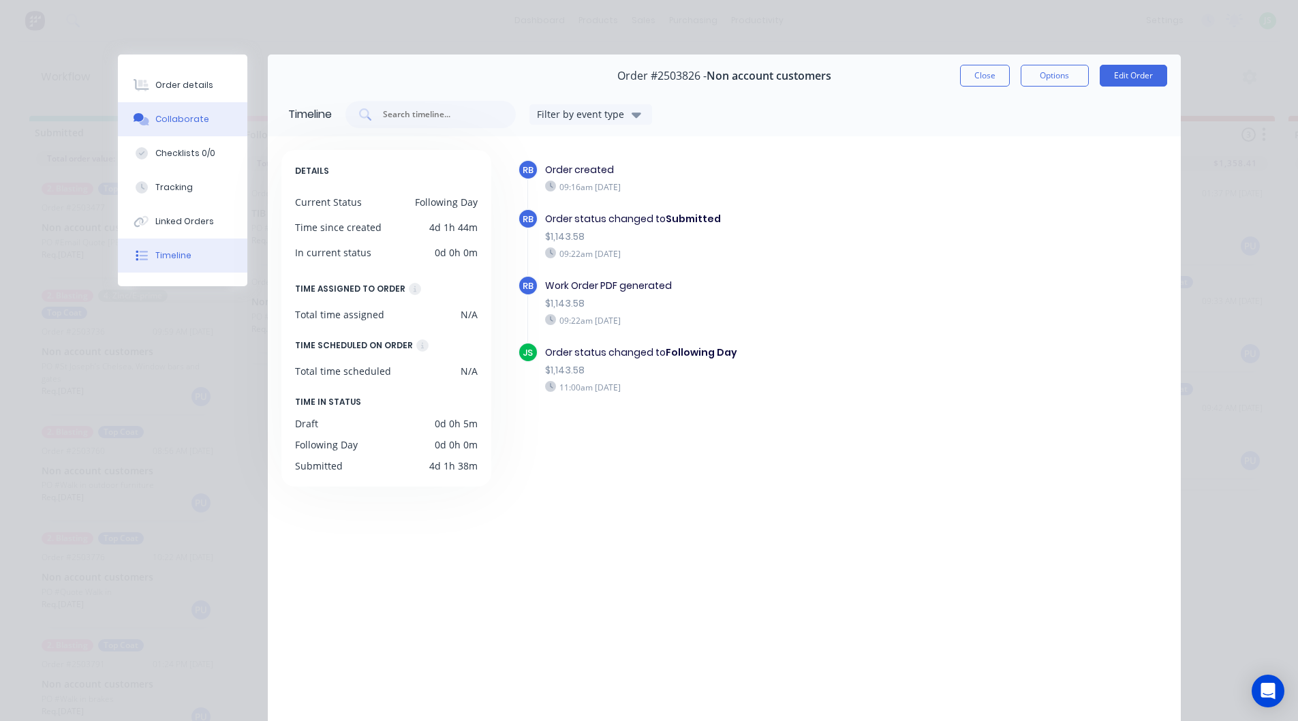
click at [194, 123] on div "Collaborate" at bounding box center [182, 119] width 54 height 12
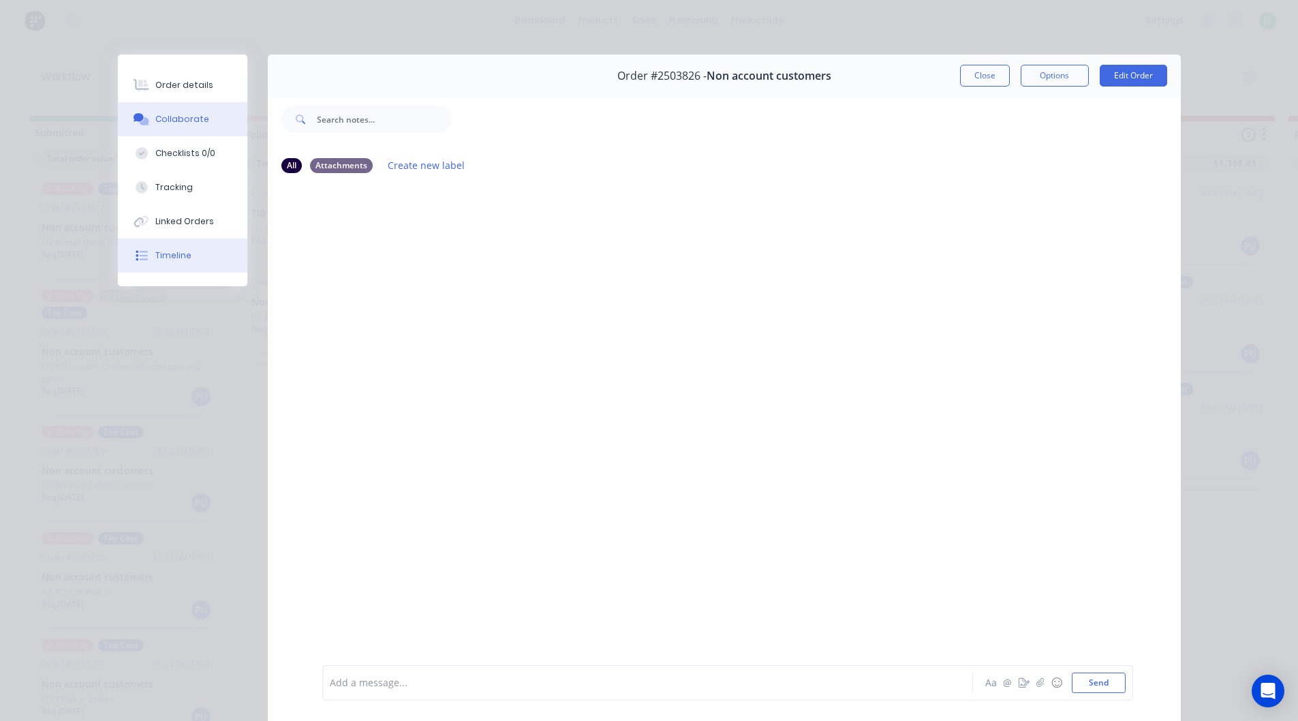
click at [177, 250] on div "Timeline" at bounding box center [173, 255] width 36 height 12
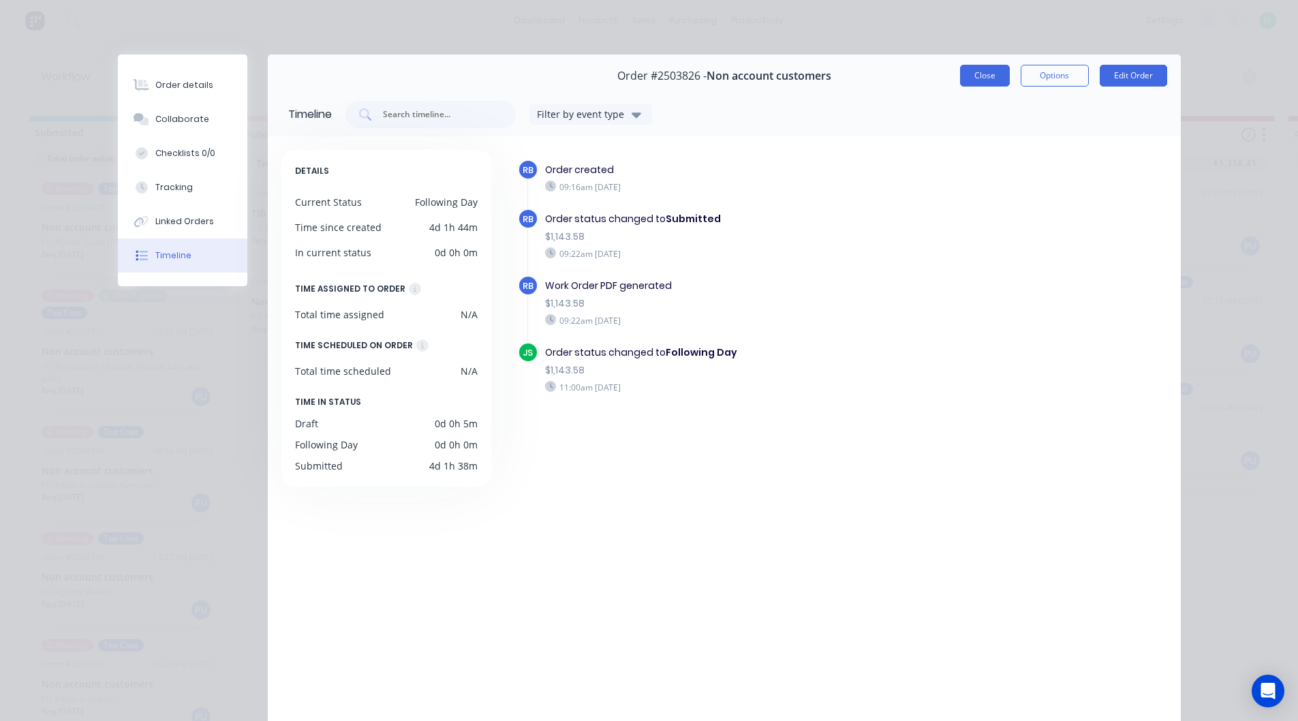
click at [970, 77] on button "Close" at bounding box center [985, 76] width 50 height 22
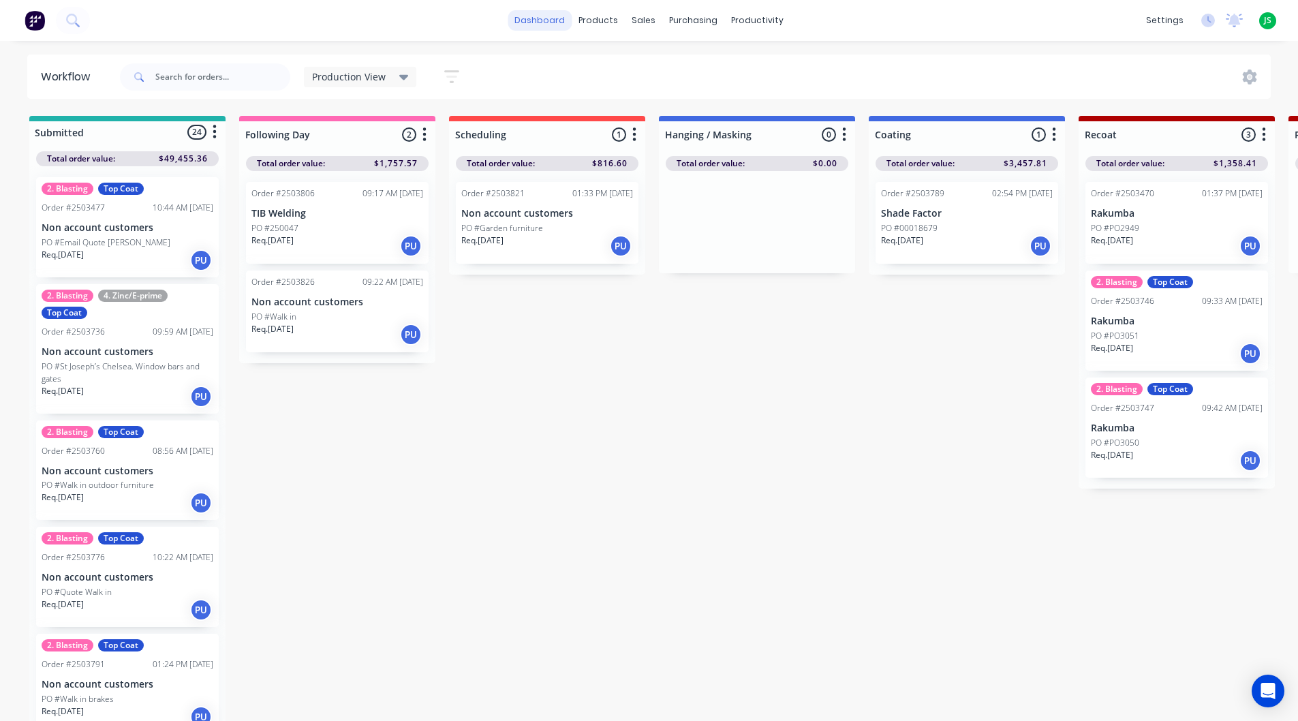
click at [541, 14] on link "dashboard" at bounding box center [540, 20] width 64 height 20
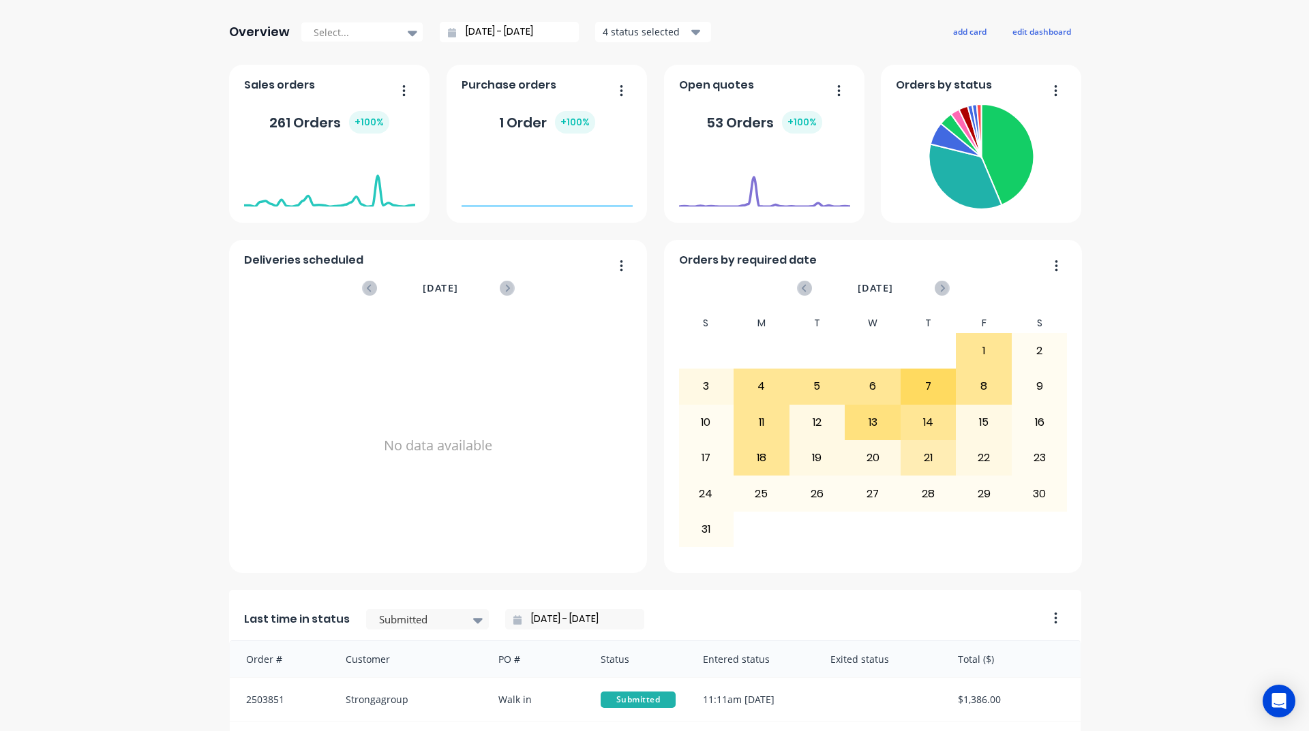
scroll to position [68, 0]
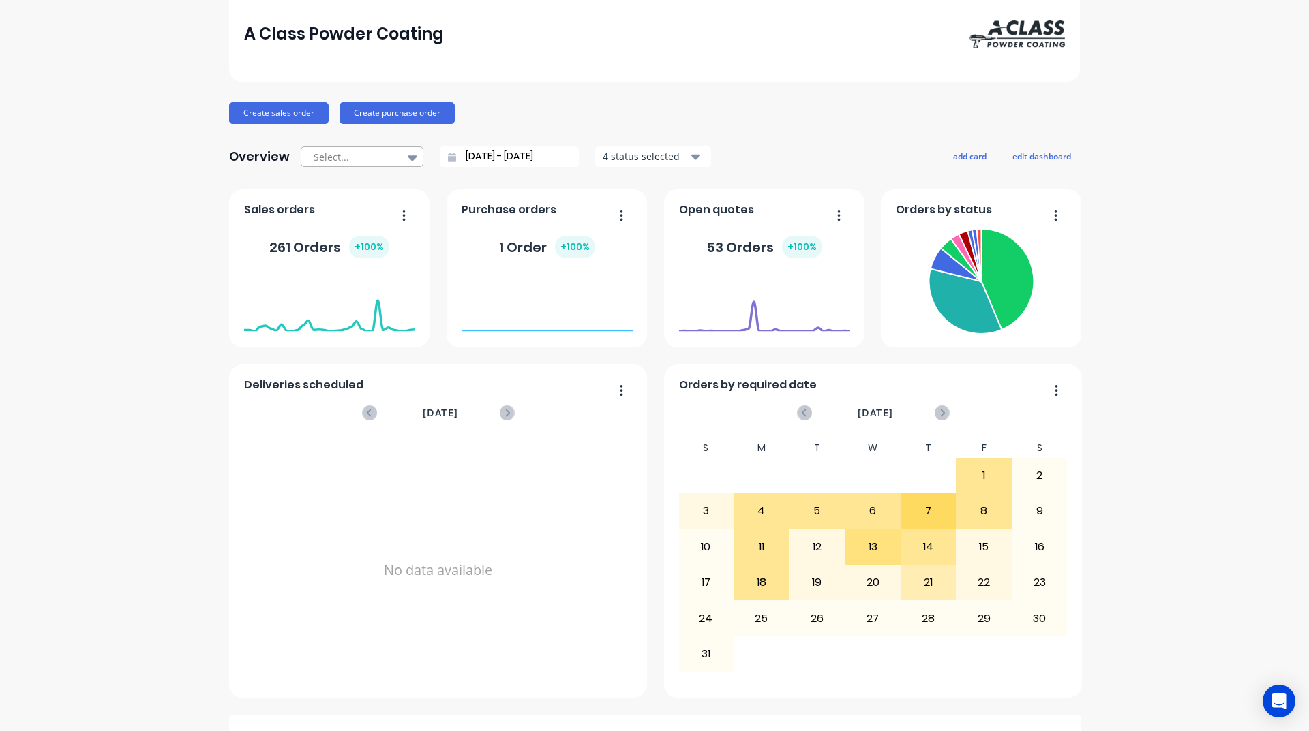
click at [391, 154] on div at bounding box center [355, 157] width 86 height 17
click at [349, 298] on div "All time" at bounding box center [362, 288] width 123 height 25
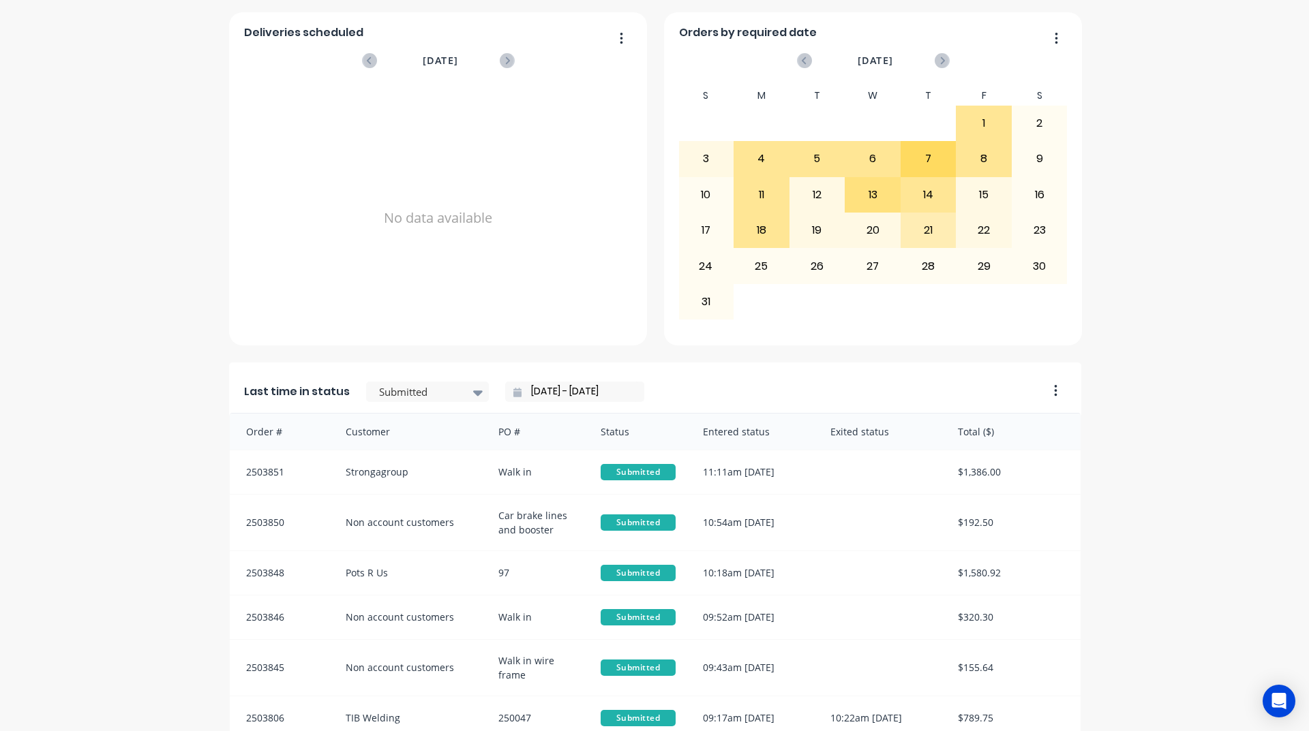
scroll to position [0, 0]
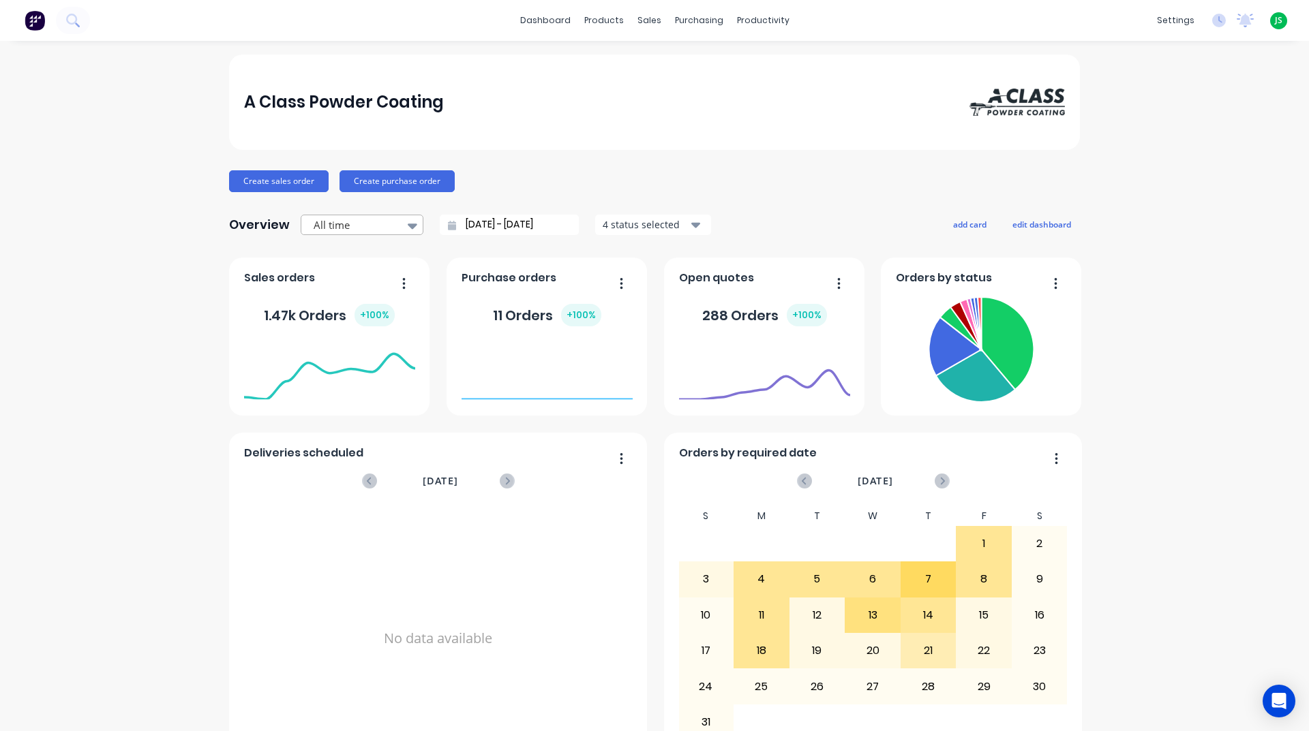
click at [408, 227] on icon at bounding box center [413, 225] width 10 height 15
click at [375, 256] on div "Last 30 Days" at bounding box center [362, 255] width 123 height 25
type input "[DATE] - [DATE]"
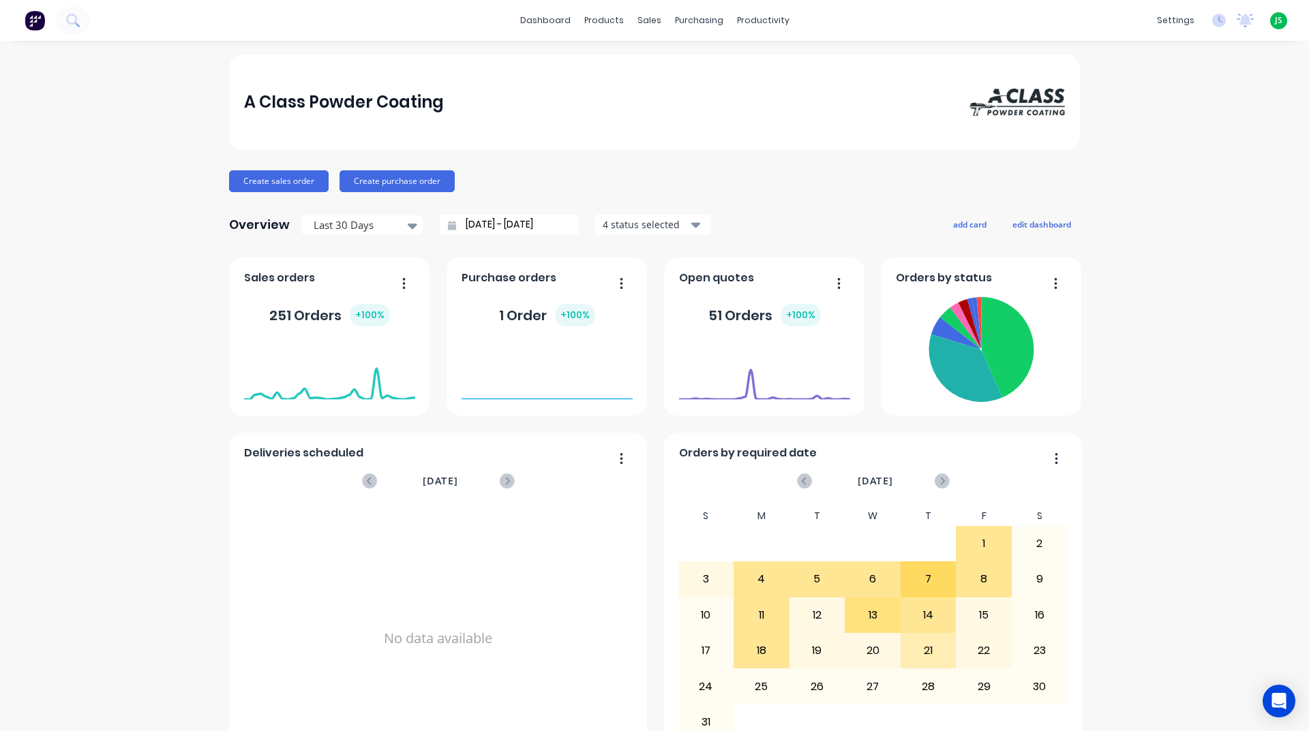
click at [544, 226] on input "[DATE] - [DATE]" at bounding box center [514, 225] width 117 height 20
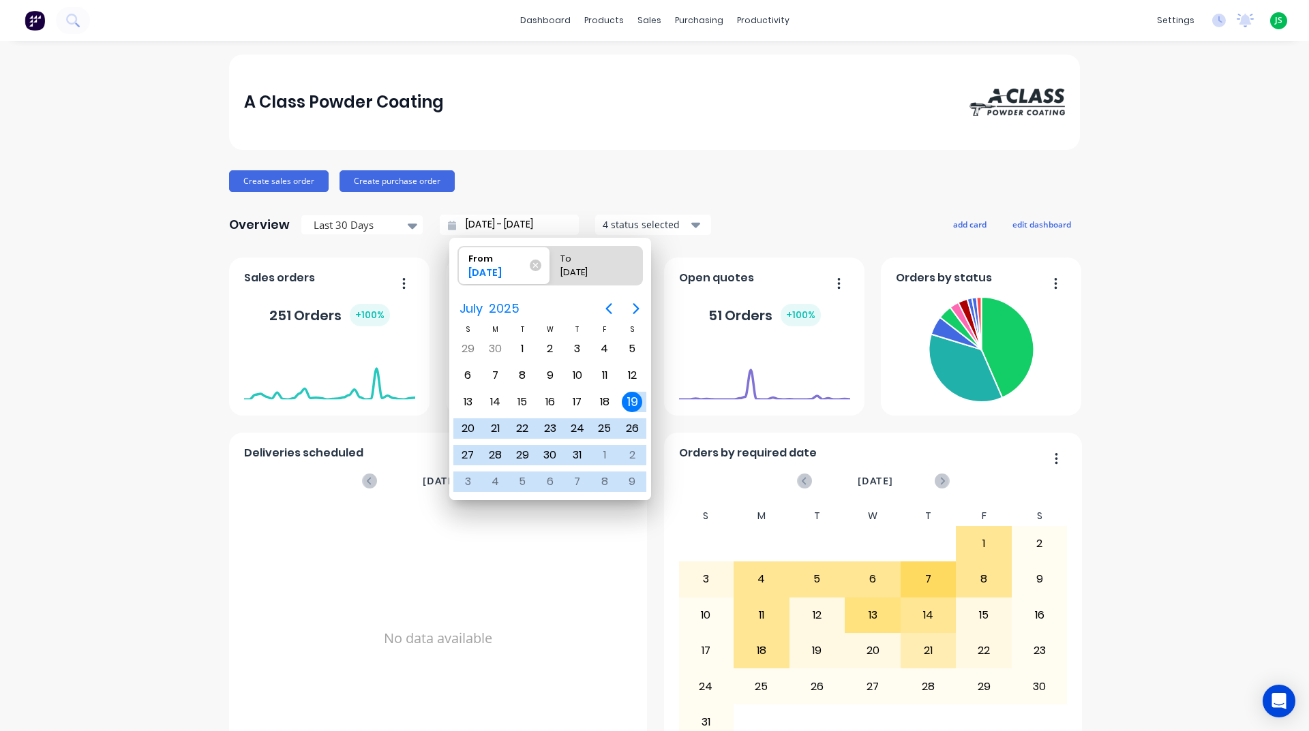
click at [731, 179] on div "Create sales order Create purchase order" at bounding box center [654, 181] width 851 height 22
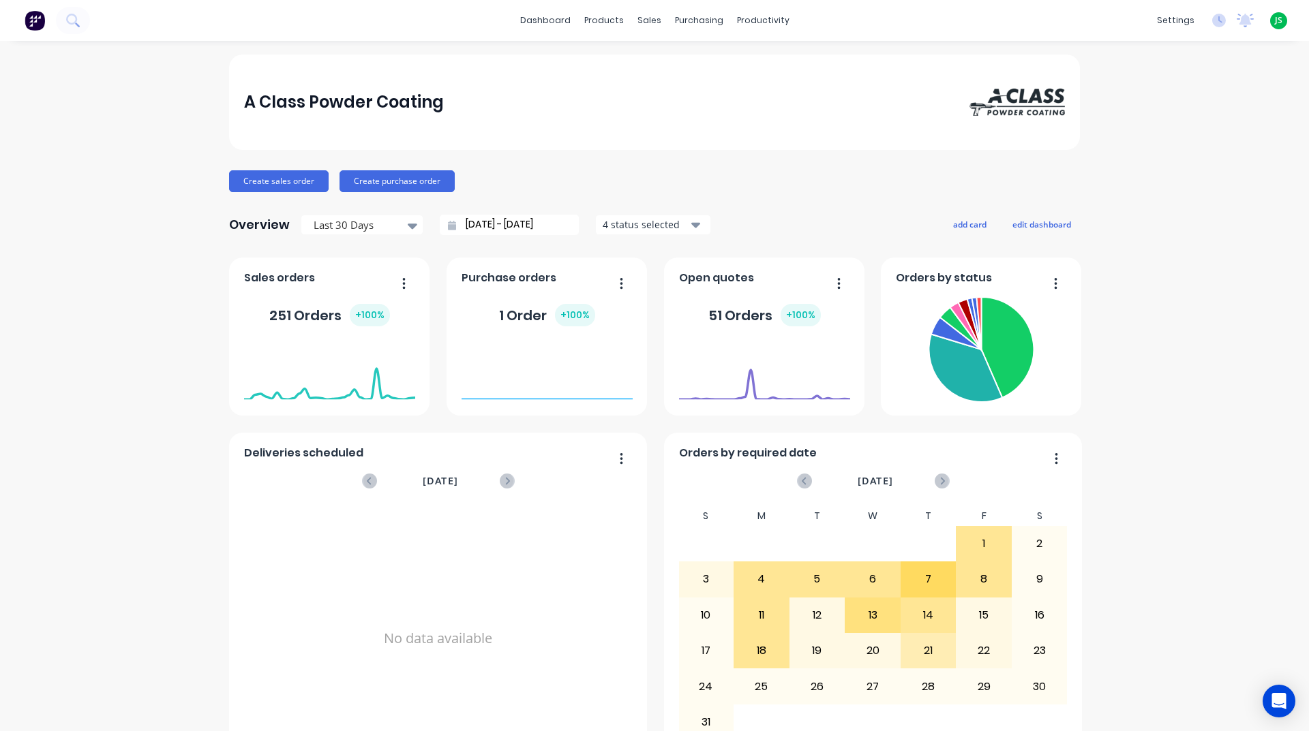
click at [690, 226] on icon "button" at bounding box center [695, 225] width 10 height 5
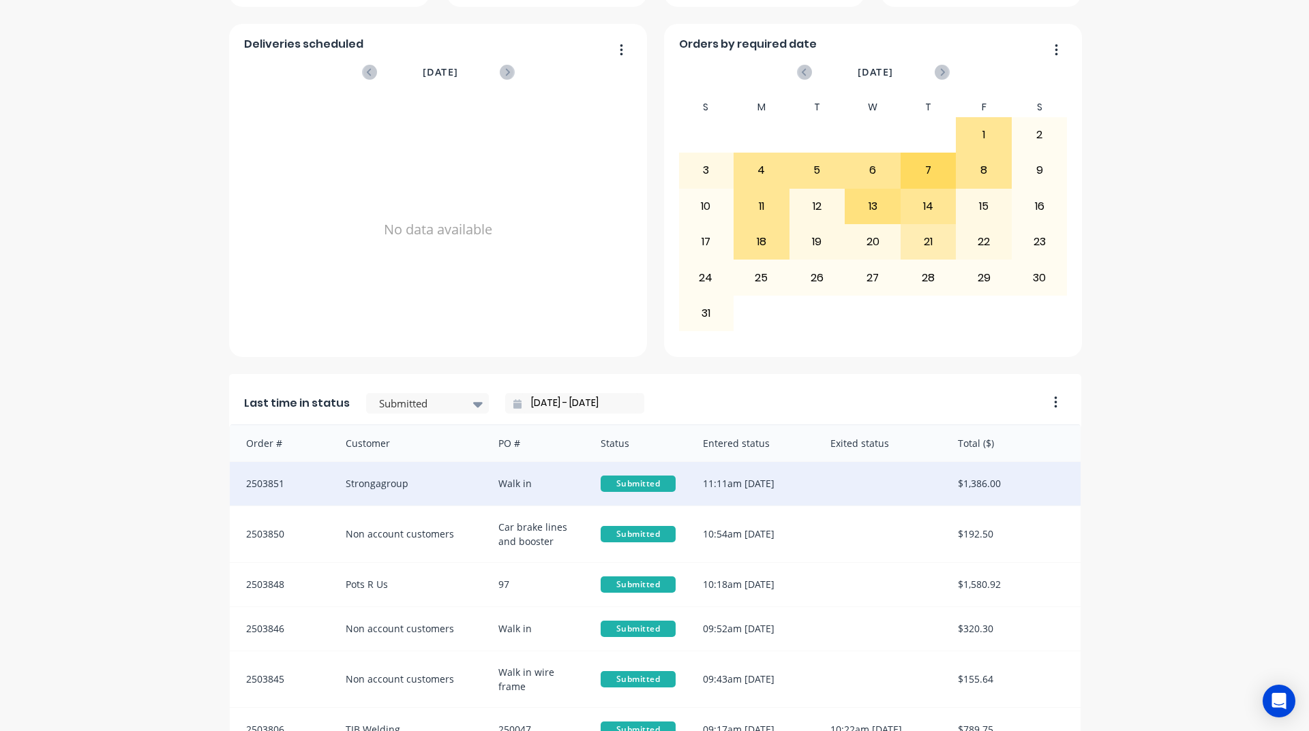
scroll to position [14, 0]
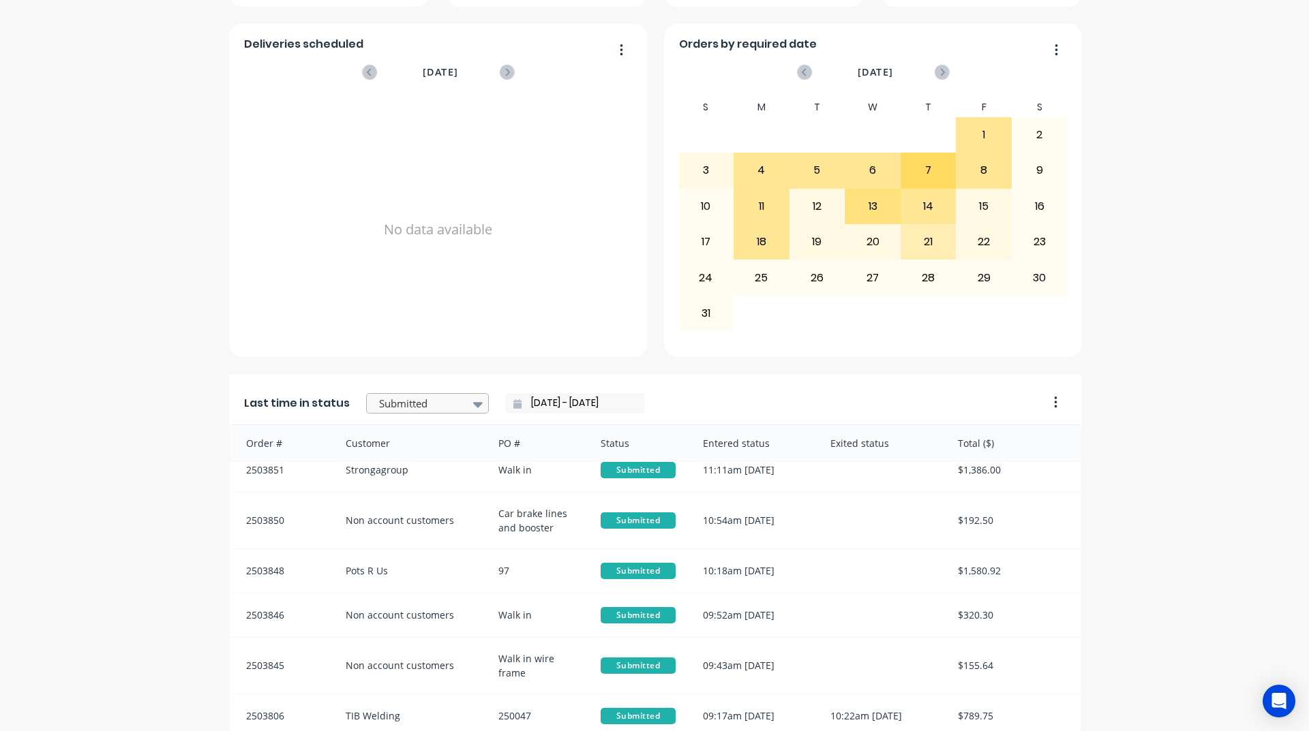
click at [443, 399] on div at bounding box center [421, 403] width 86 height 17
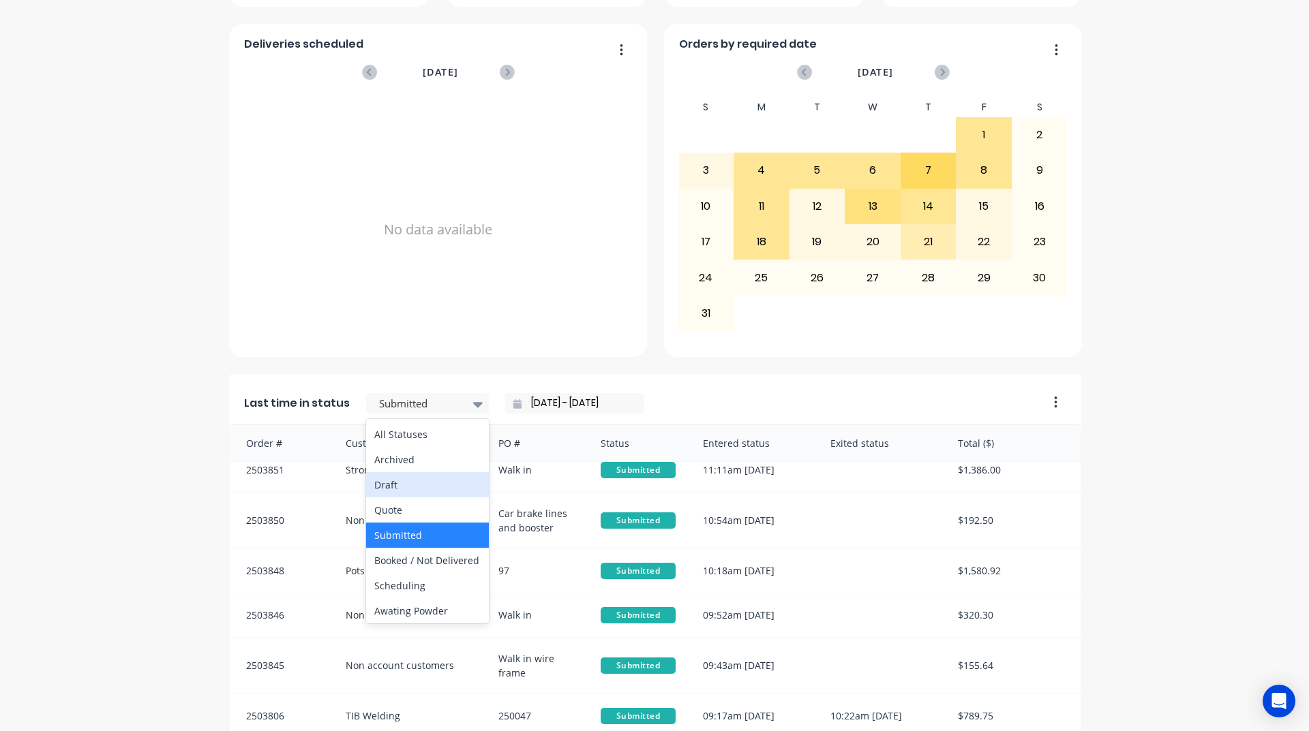
scroll to position [477, 0]
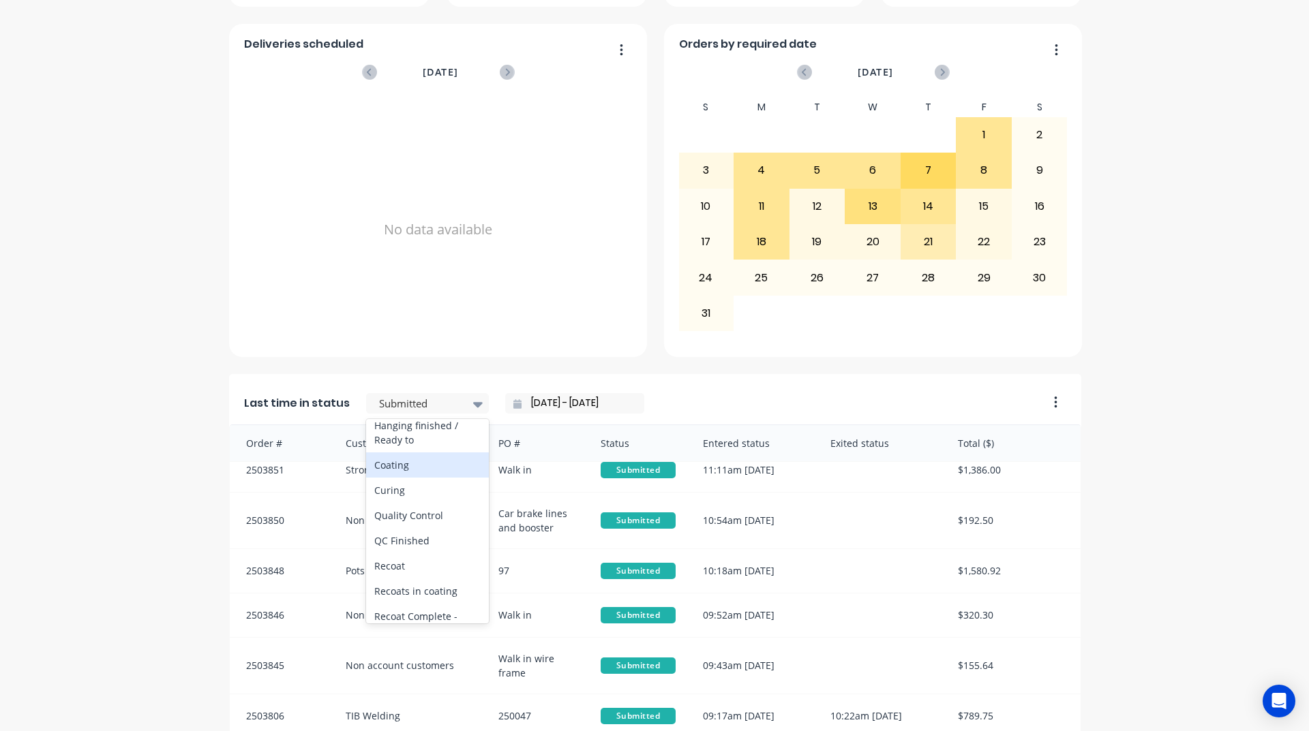
click at [442, 478] on div "Coating" at bounding box center [427, 465] width 123 height 25
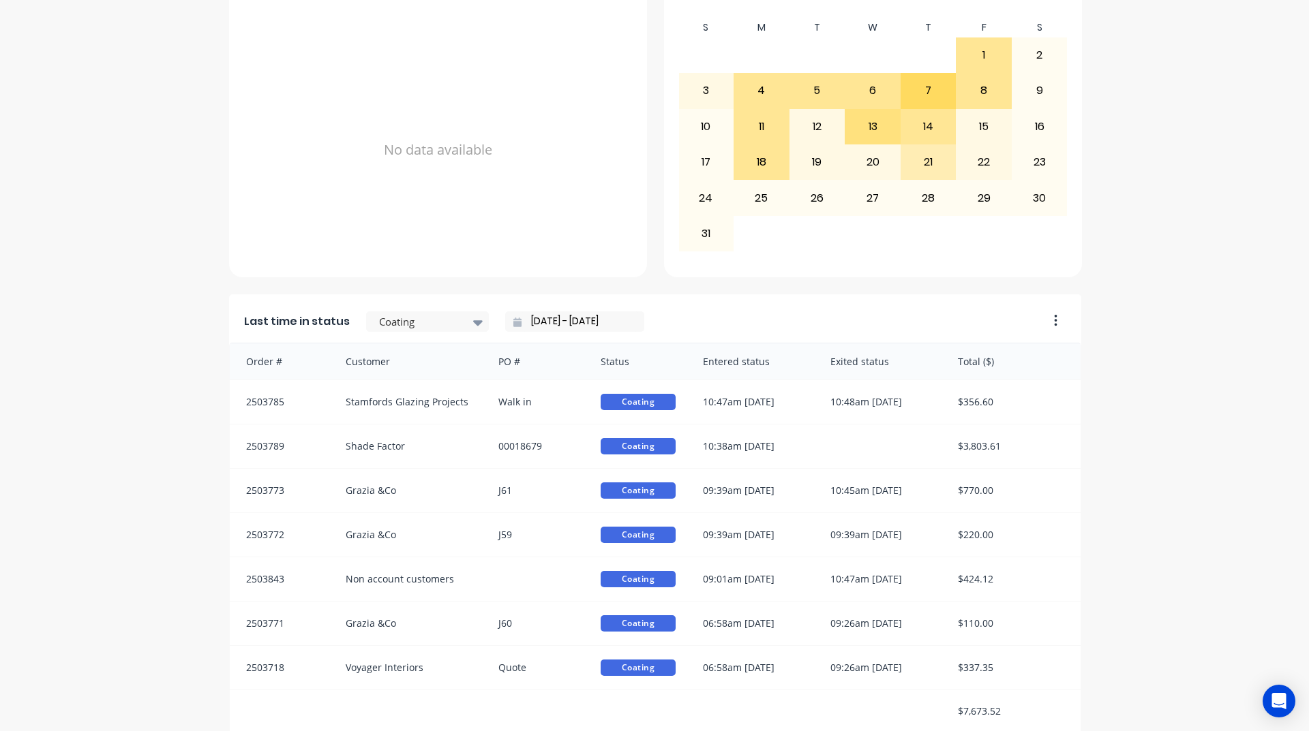
scroll to position [574, 0]
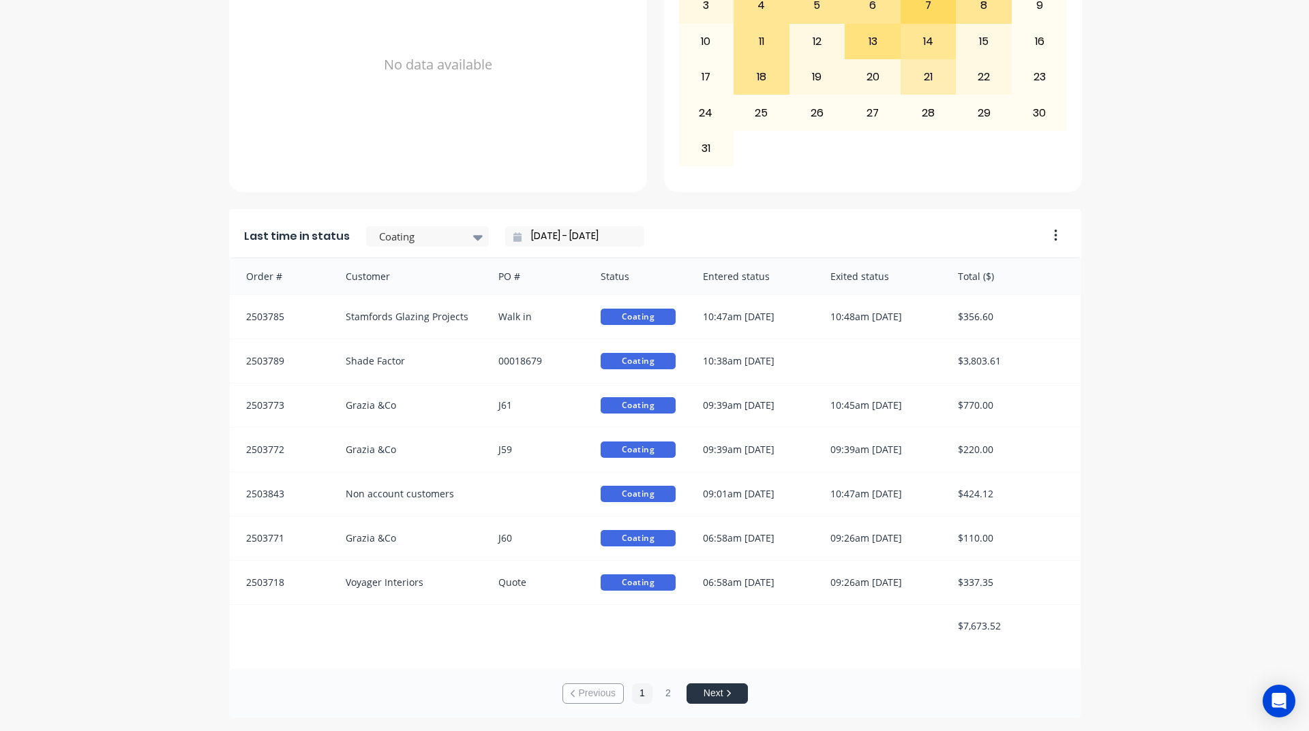
click at [1238, 512] on div "A Class Powder Coating Create sales order Create purchase order Overview Last 3…" at bounding box center [654, 99] width 1309 height 1237
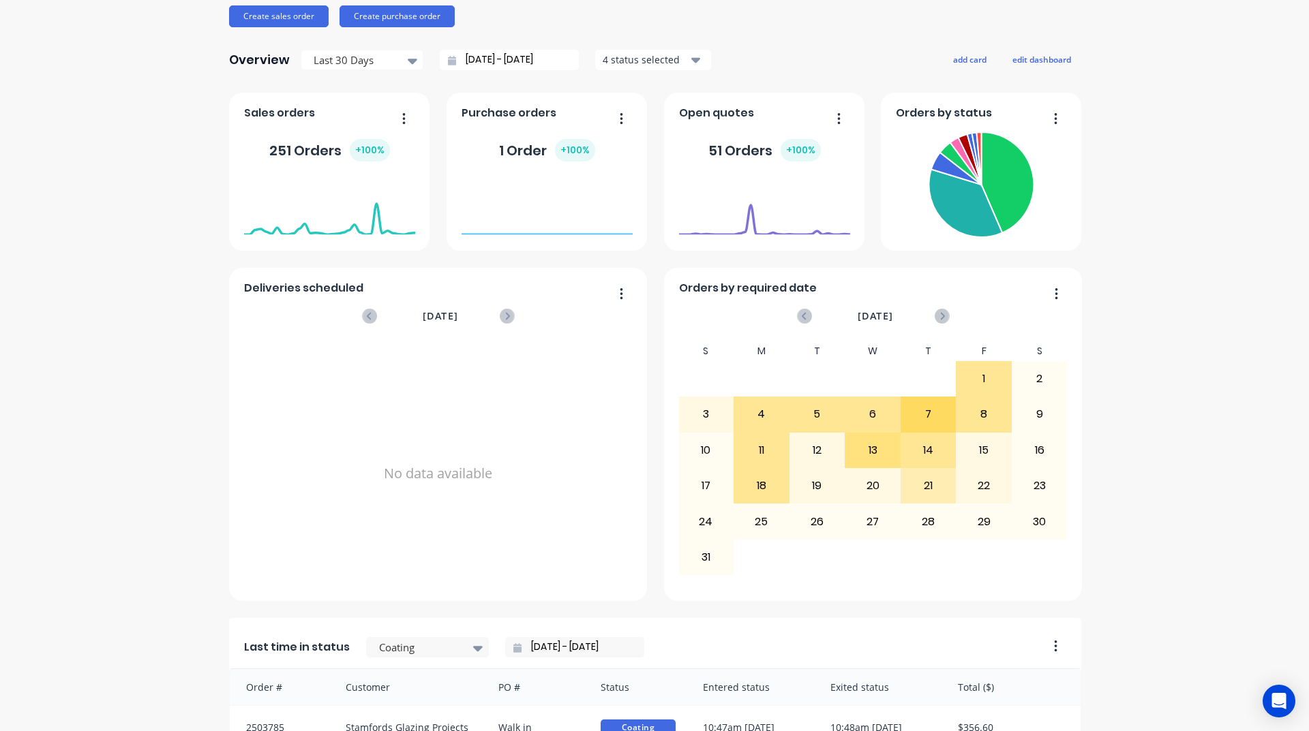
scroll to position [0, 0]
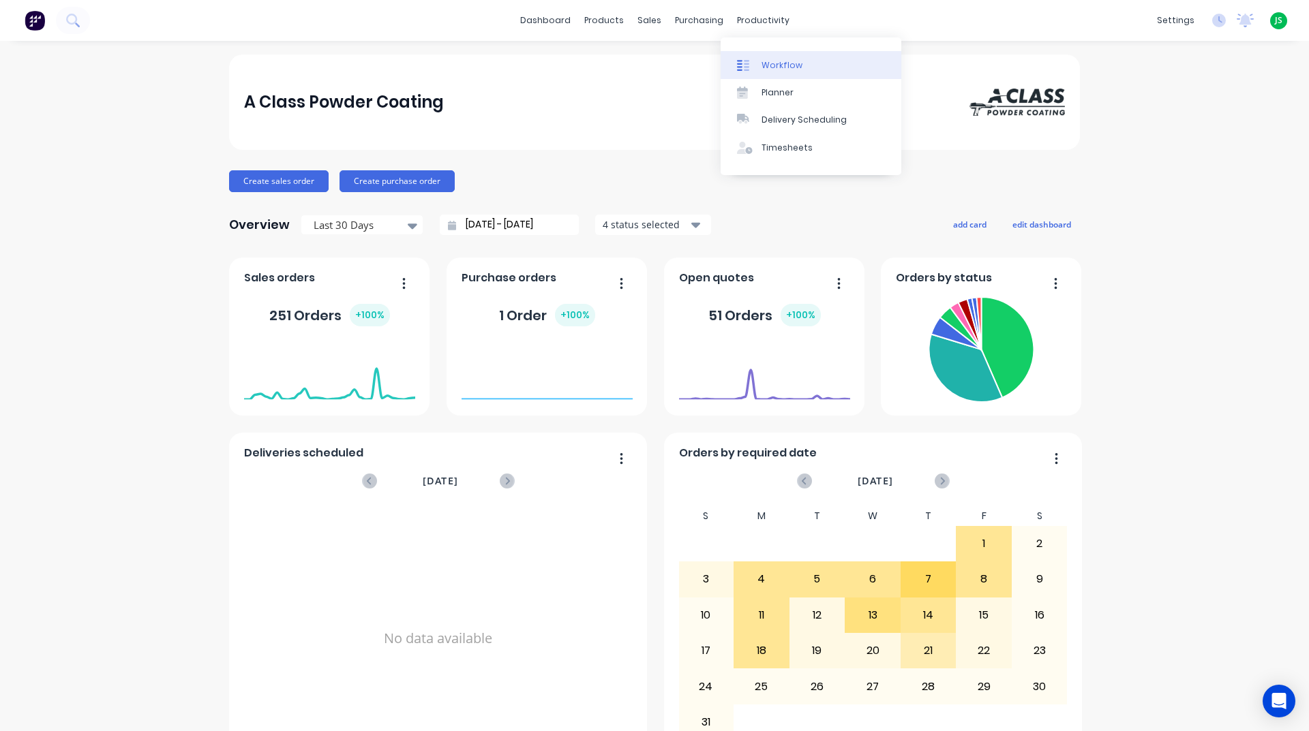
click at [782, 64] on div "Workflow" at bounding box center [781, 65] width 41 height 12
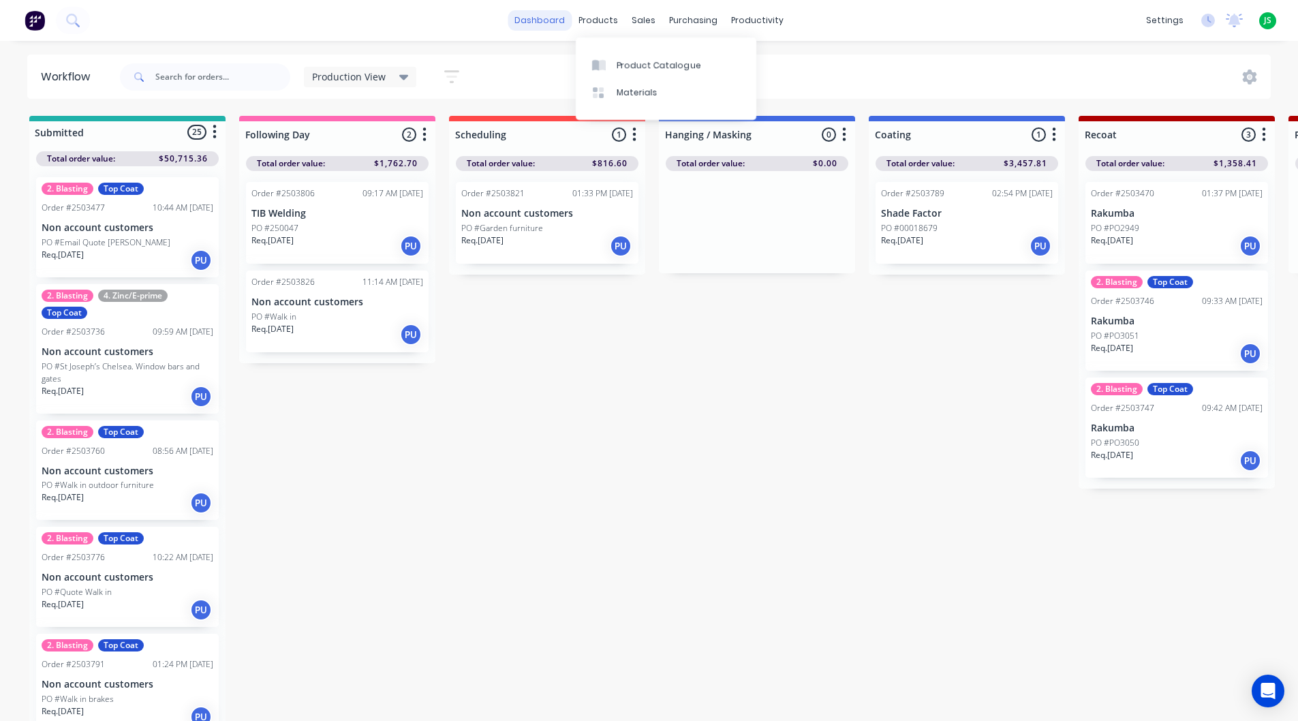
click at [541, 24] on link "dashboard" at bounding box center [540, 20] width 64 height 20
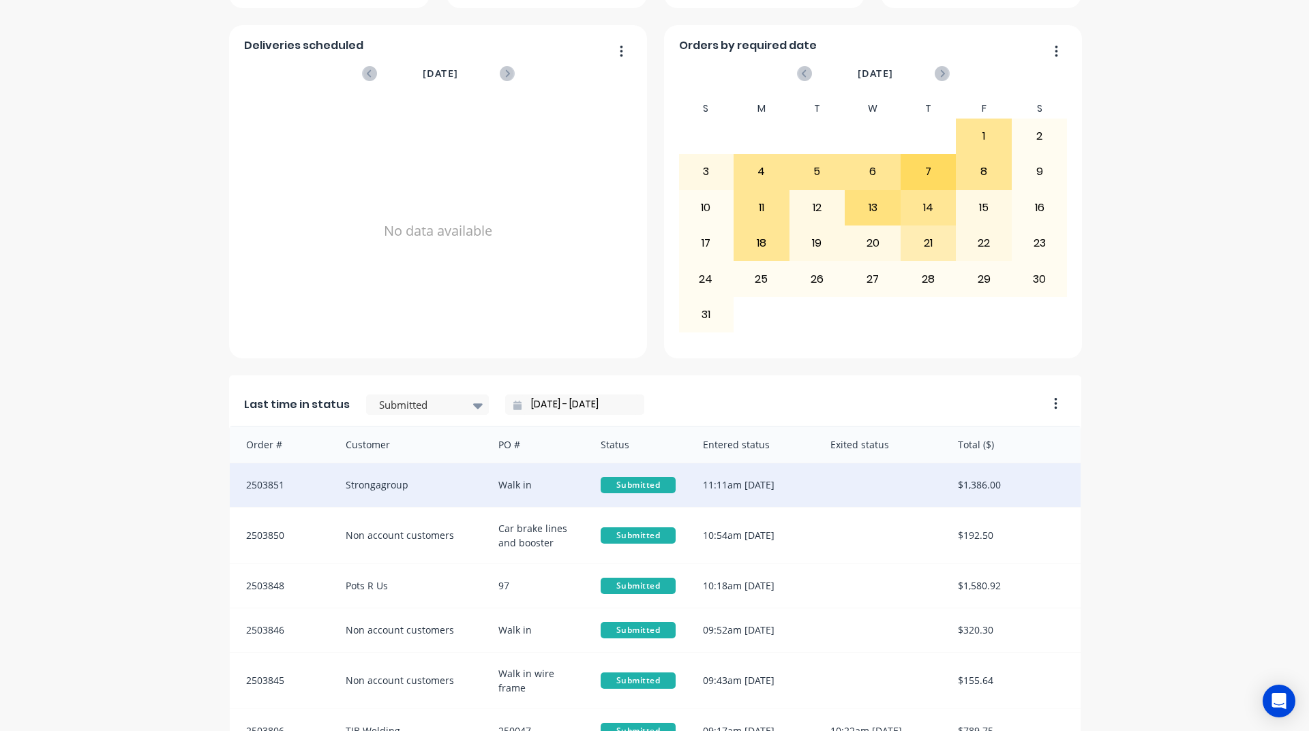
scroll to position [409, 0]
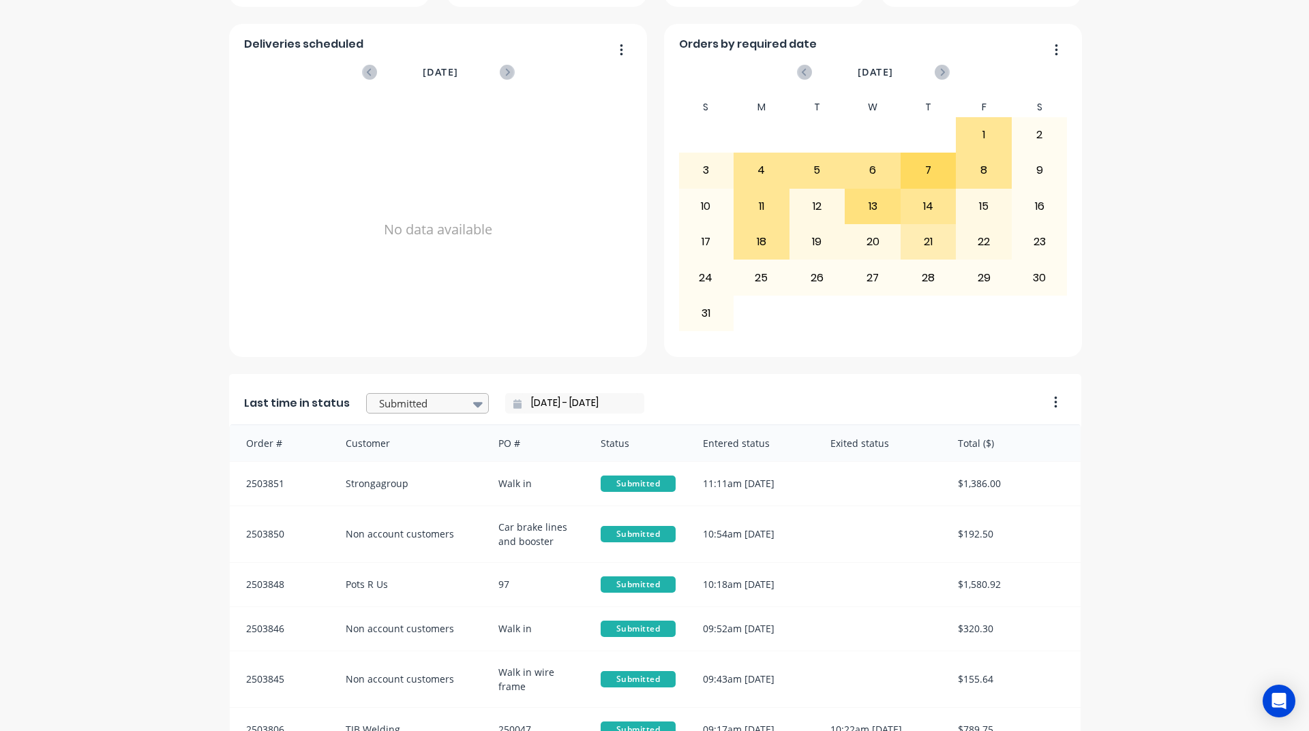
click at [434, 403] on div at bounding box center [421, 403] width 86 height 17
click at [436, 478] on div "Coating" at bounding box center [427, 465] width 123 height 25
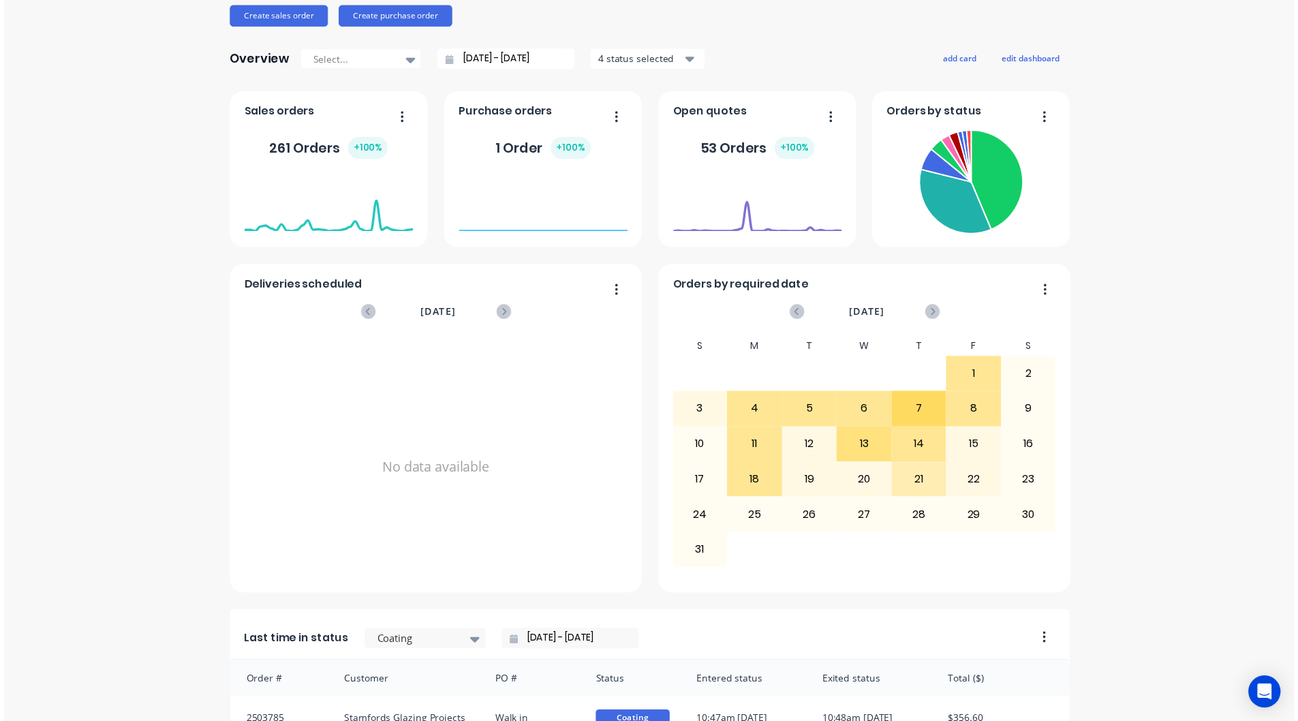
scroll to position [0, 0]
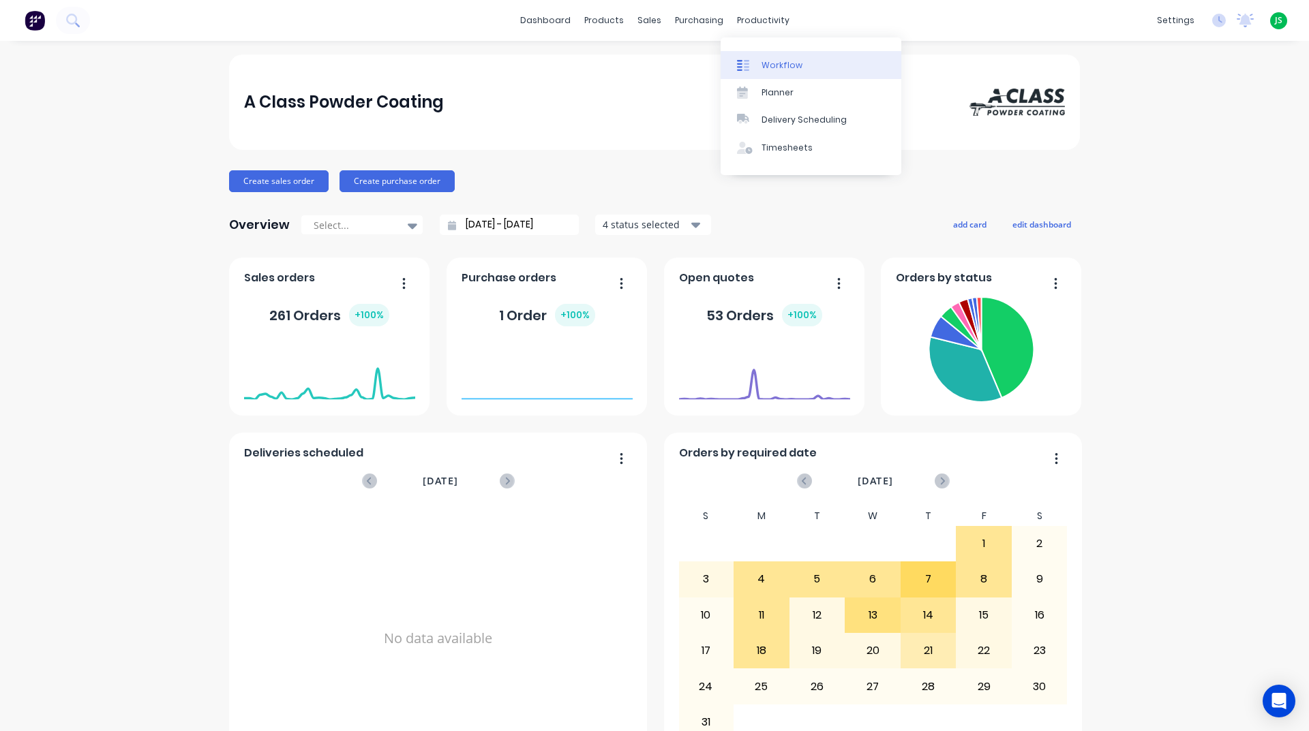
click at [789, 63] on div "Workflow" at bounding box center [781, 65] width 41 height 12
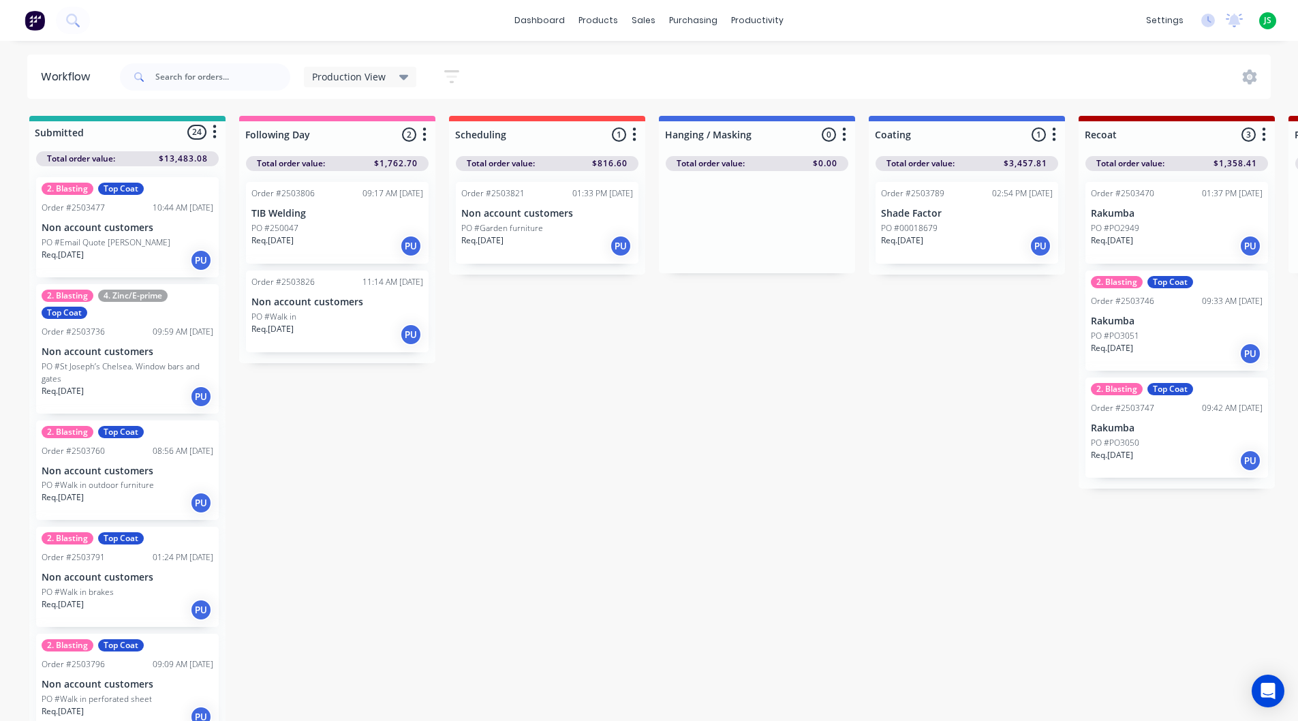
click at [348, 303] on p "Non account customers" at bounding box center [337, 302] width 172 height 12
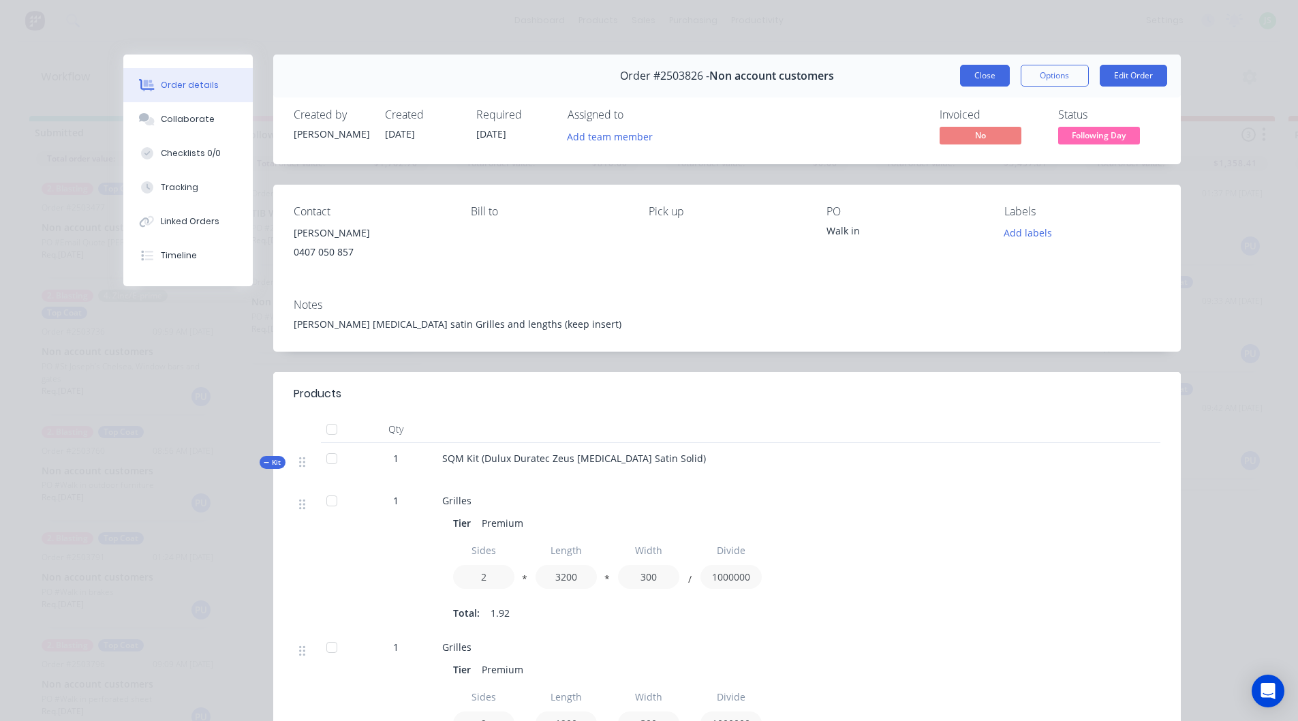
click at [965, 76] on button "Close" at bounding box center [985, 76] width 50 height 22
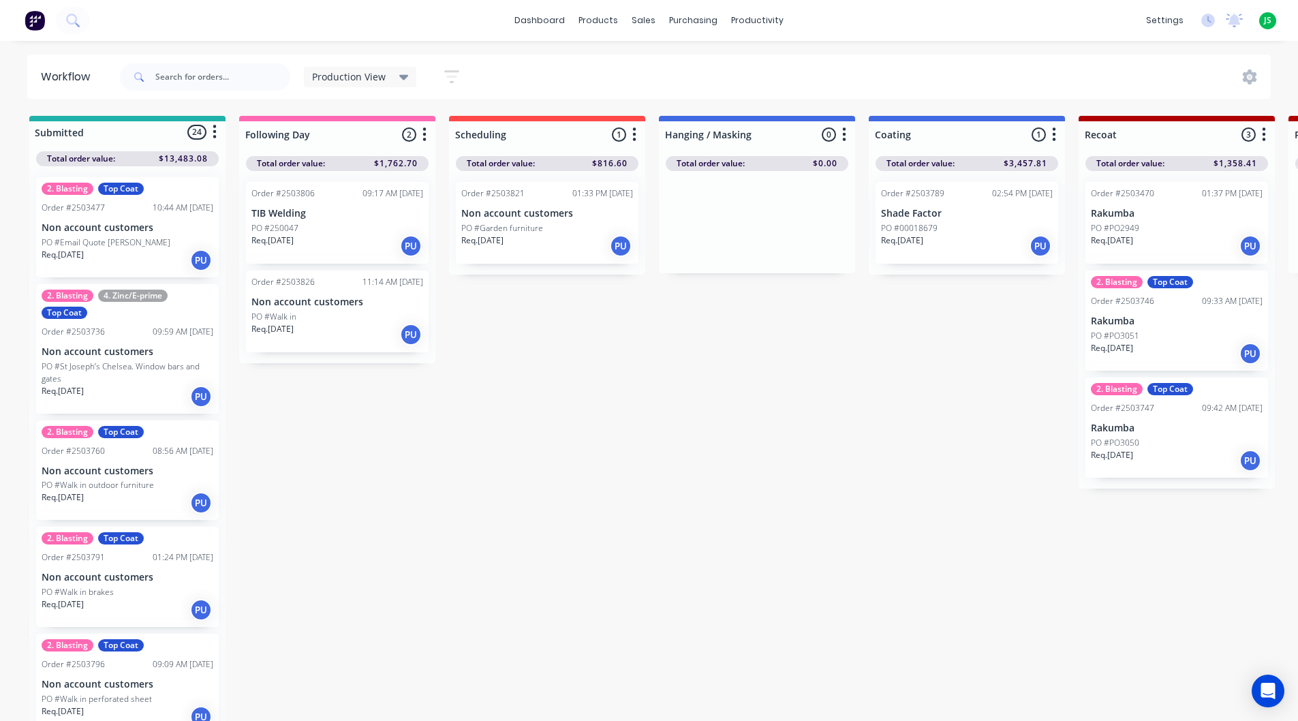
click at [349, 218] on p "TIB Welding" at bounding box center [337, 214] width 172 height 12
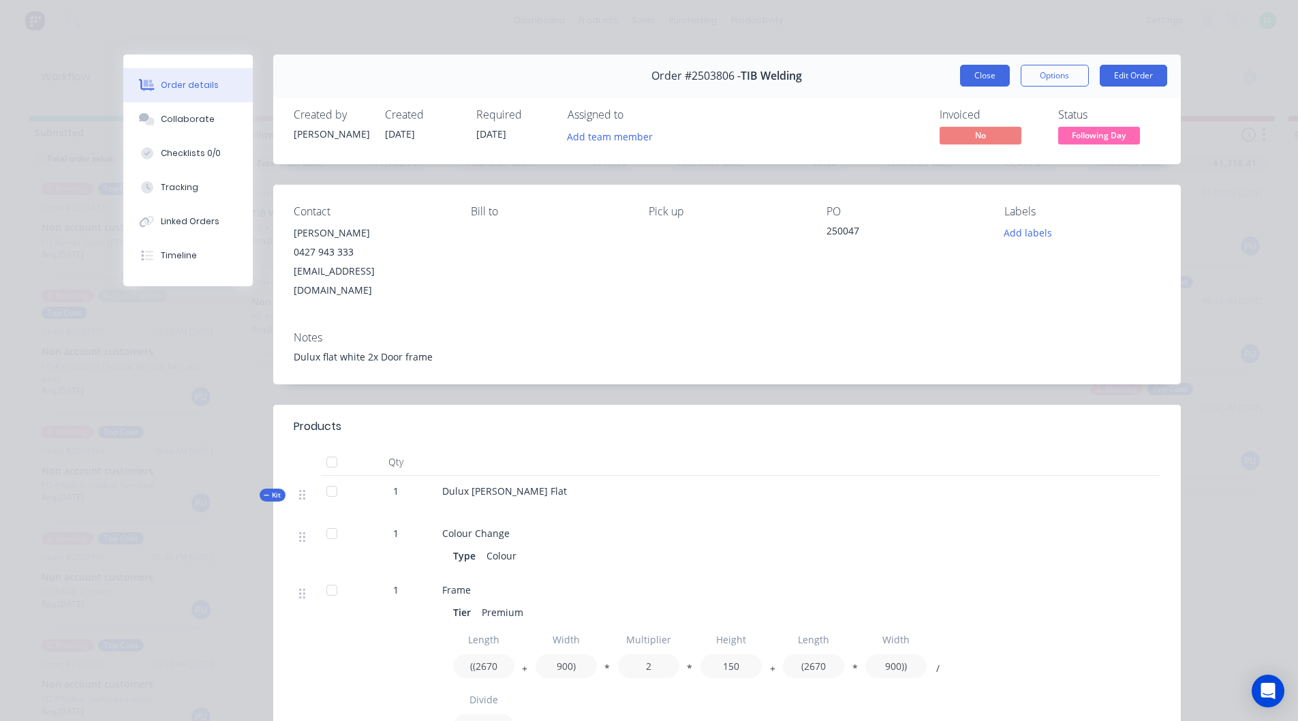
click at [991, 71] on button "Close" at bounding box center [985, 76] width 50 height 22
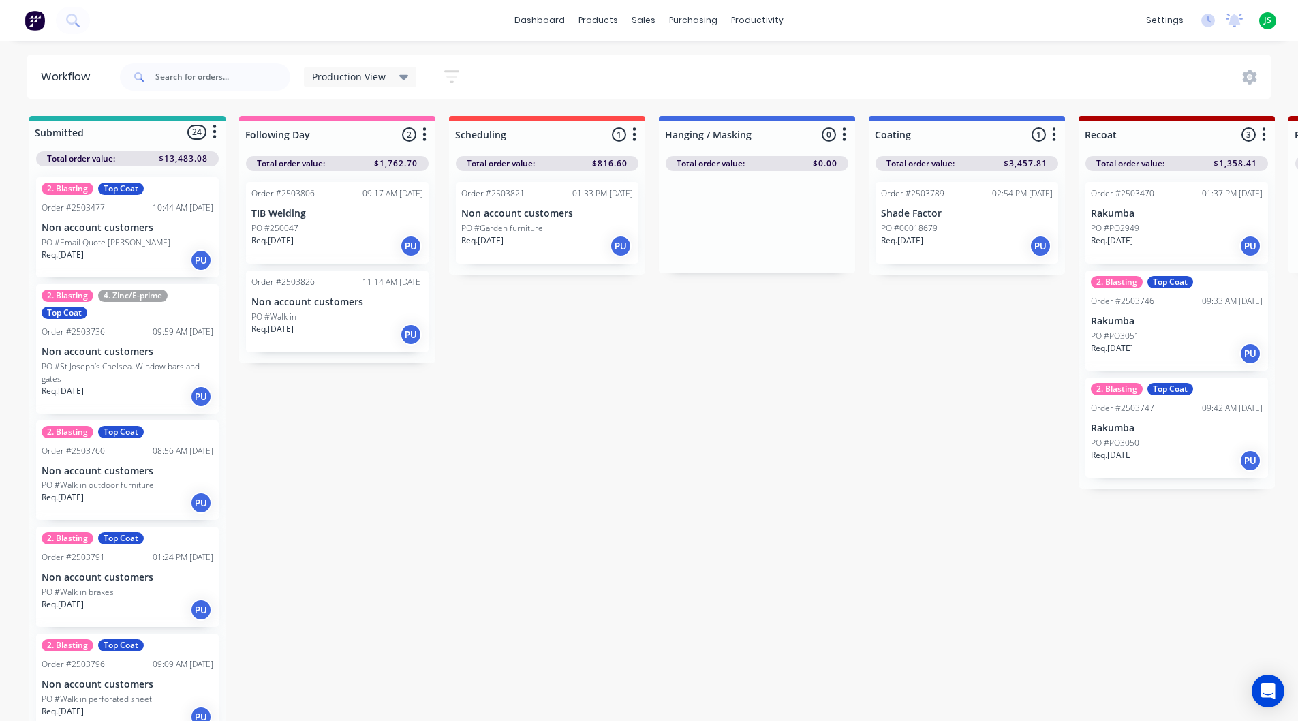
click at [536, 211] on p "Non account customers" at bounding box center [547, 214] width 172 height 12
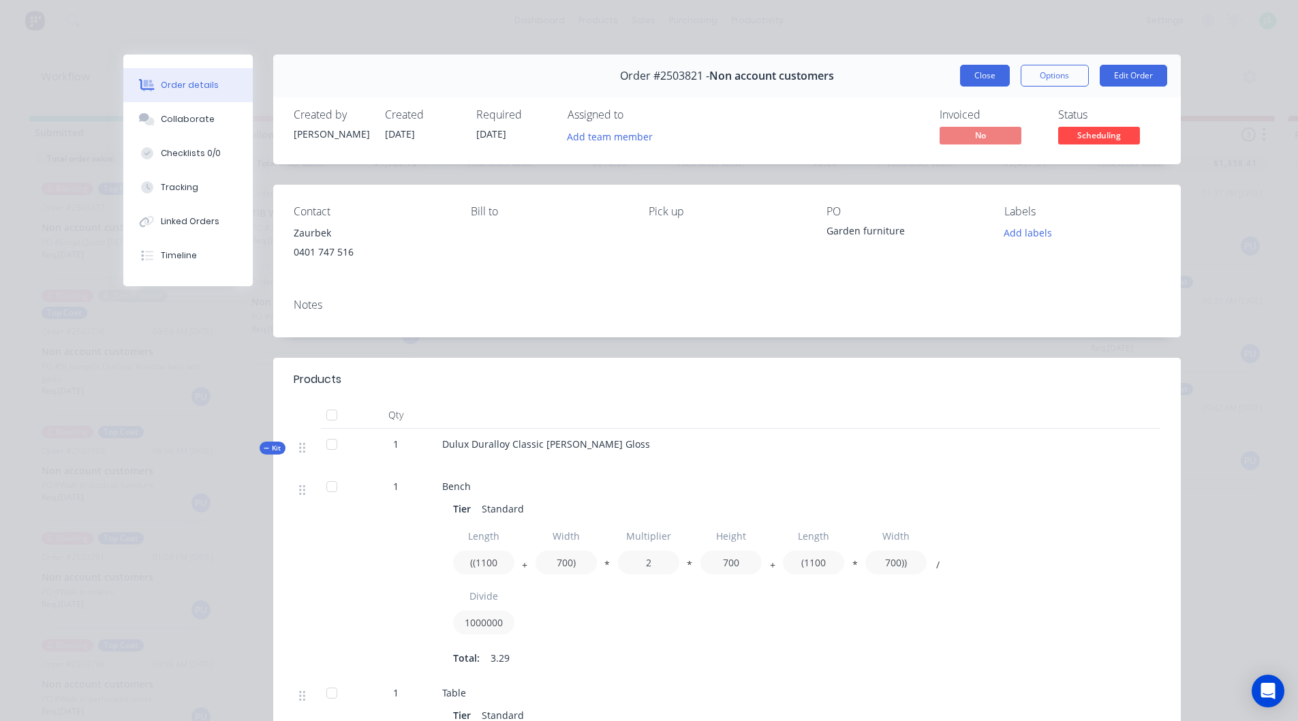
click at [962, 70] on button "Close" at bounding box center [985, 76] width 50 height 22
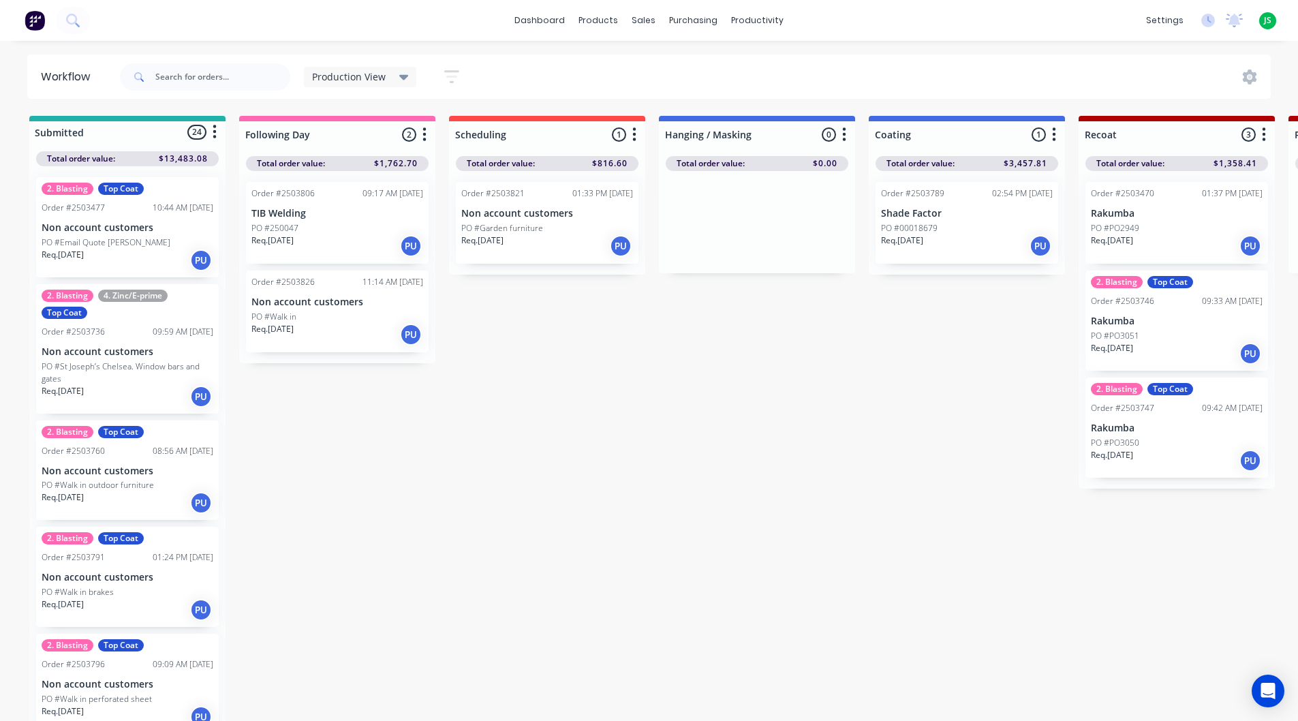
click at [351, 319] on div "PO #Walk in" at bounding box center [337, 317] width 172 height 12
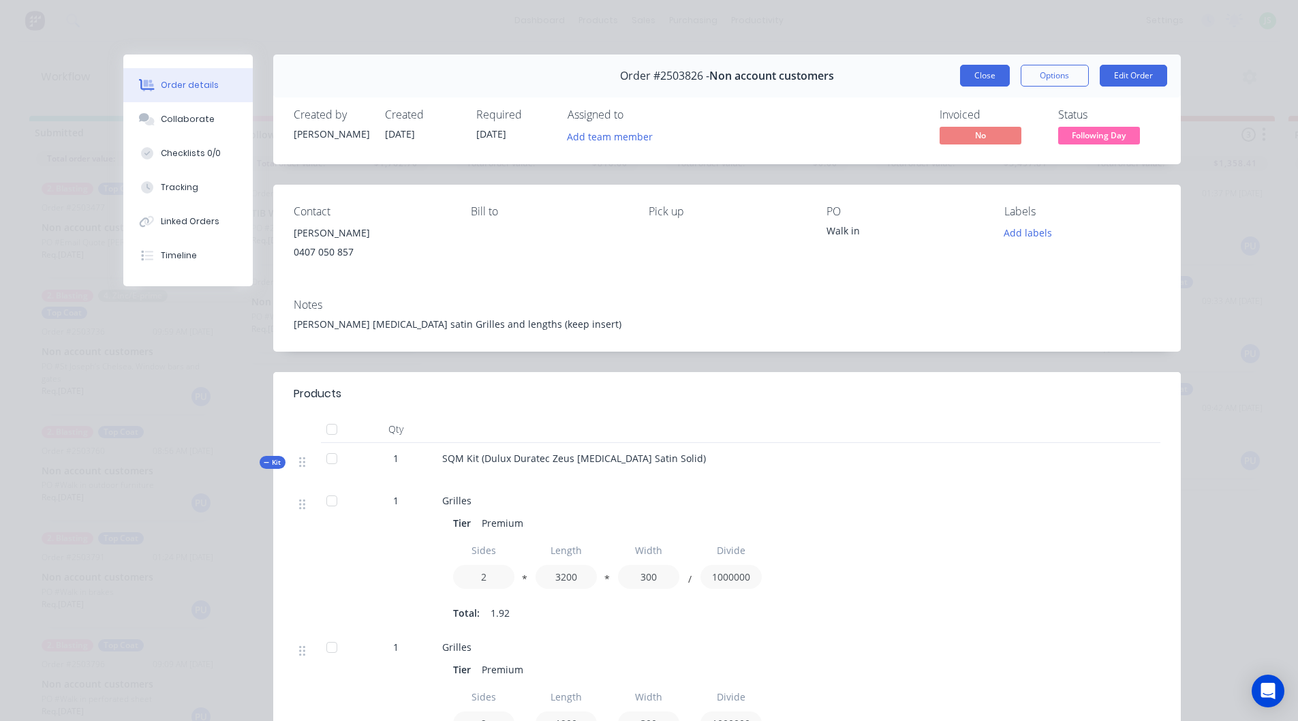
click at [960, 71] on button "Close" at bounding box center [985, 76] width 50 height 22
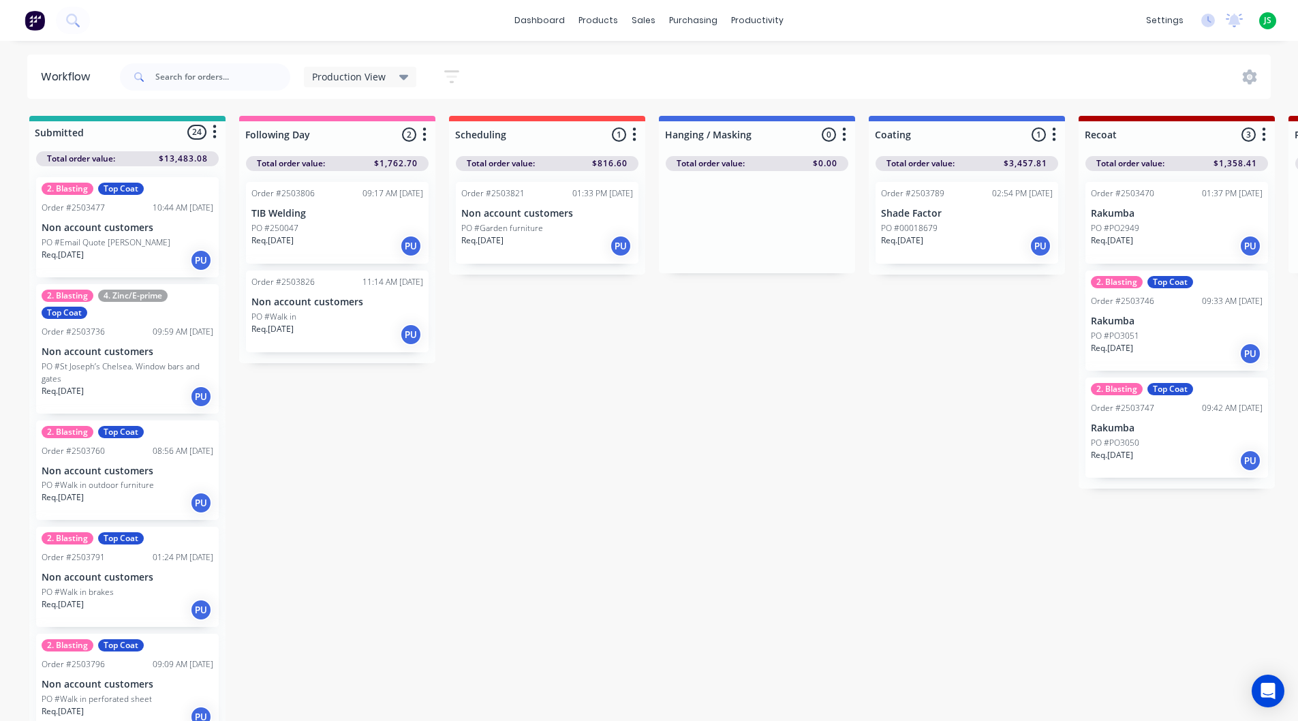
click at [376, 236] on div "Req. [DATE] PU" at bounding box center [337, 245] width 172 height 23
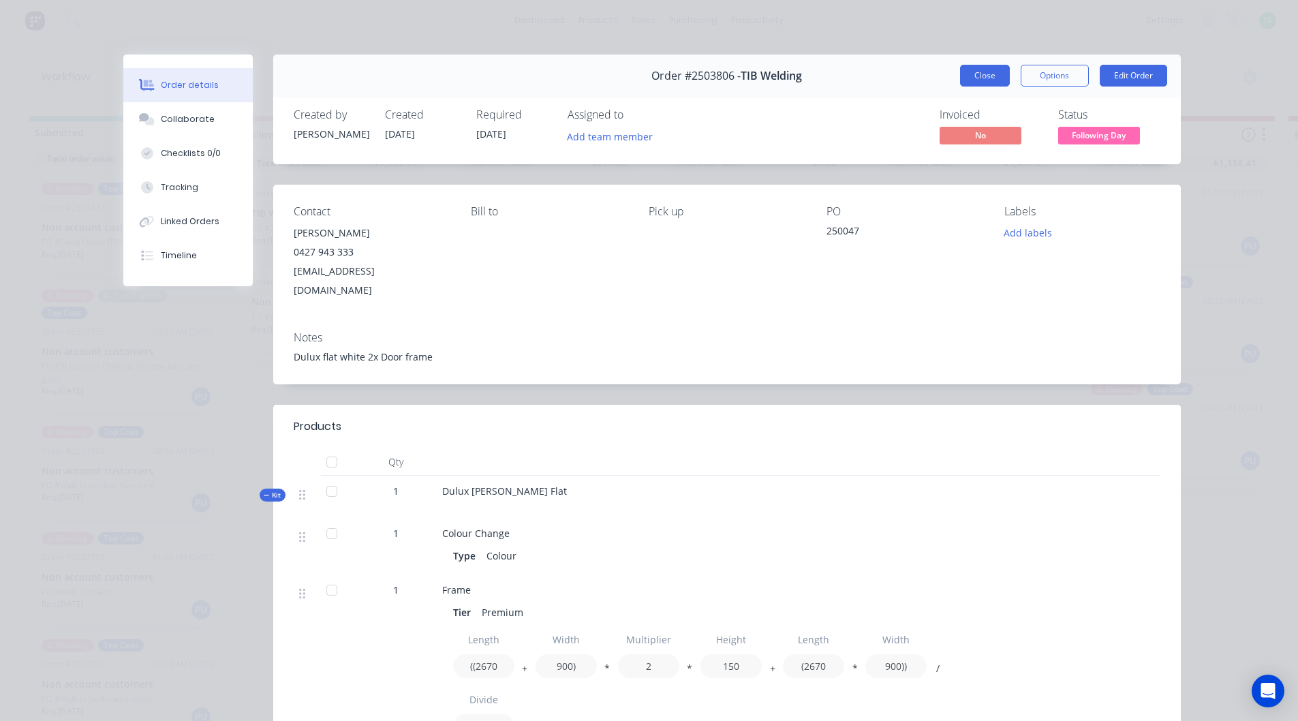
click at [982, 78] on button "Close" at bounding box center [985, 76] width 50 height 22
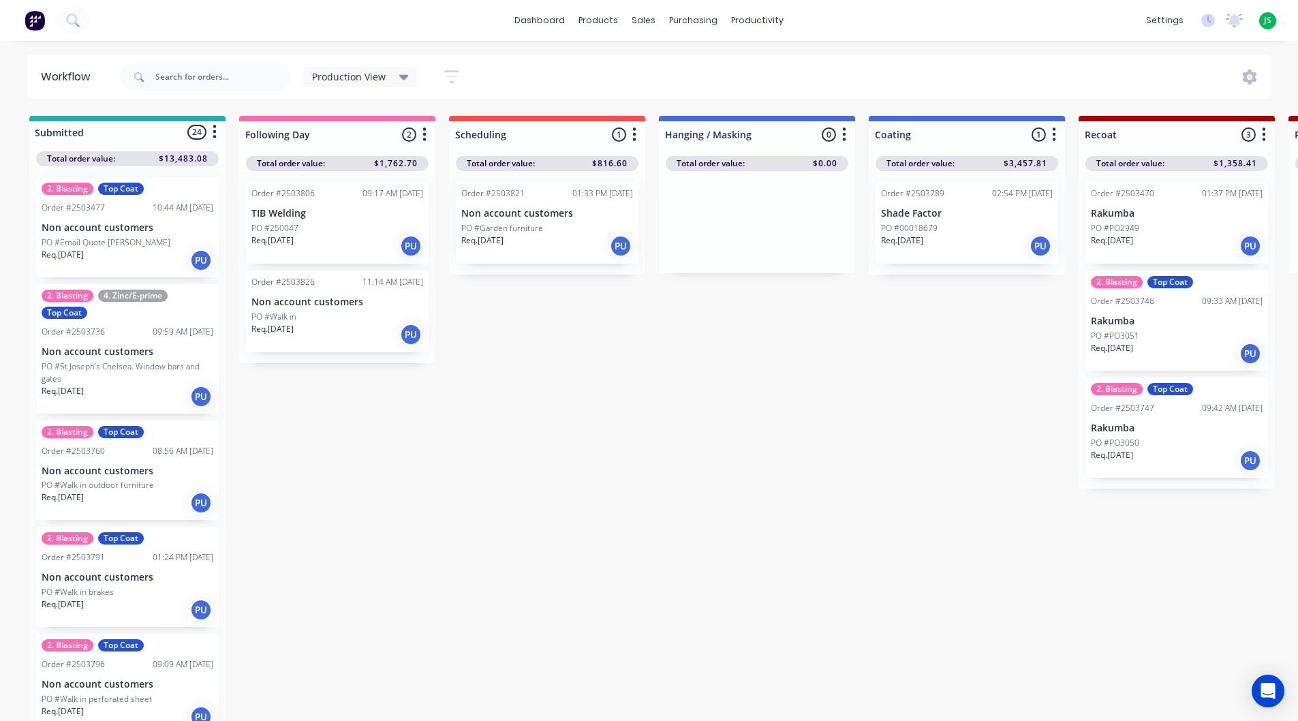
click at [506, 247] on div "Req. [DATE] PU" at bounding box center [547, 245] width 172 height 23
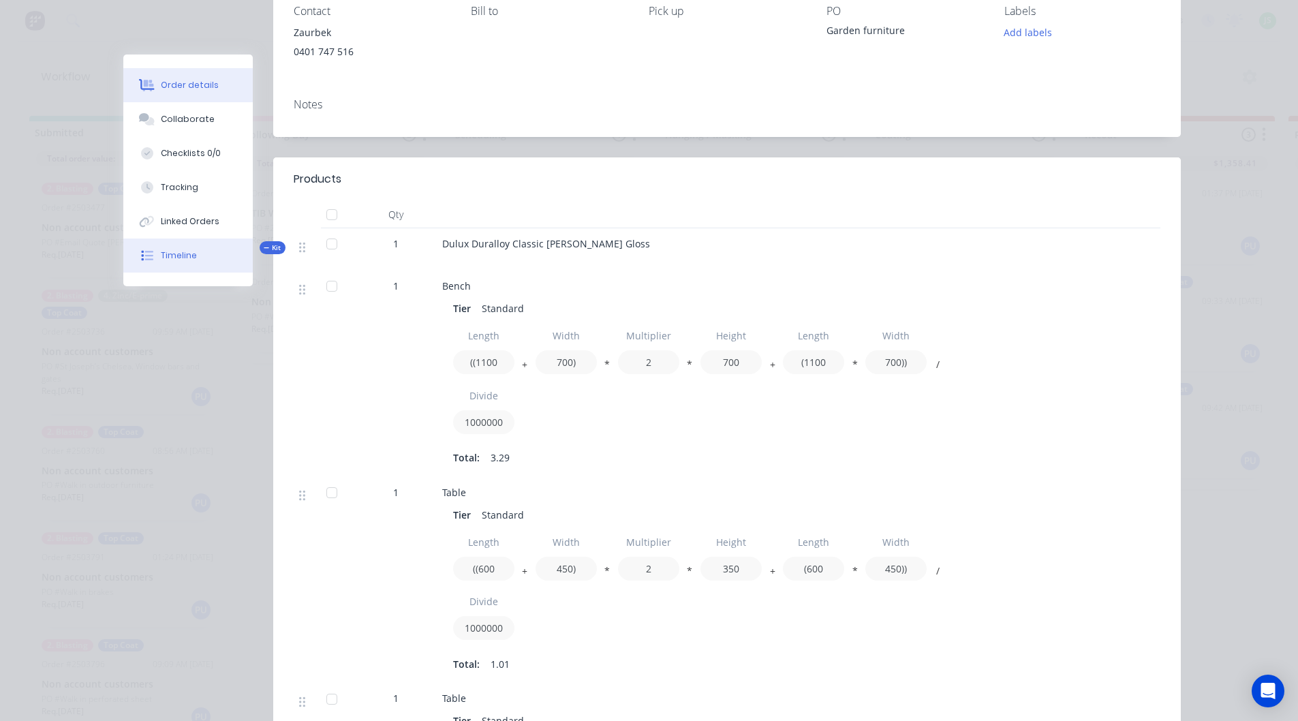
scroll to position [204, 0]
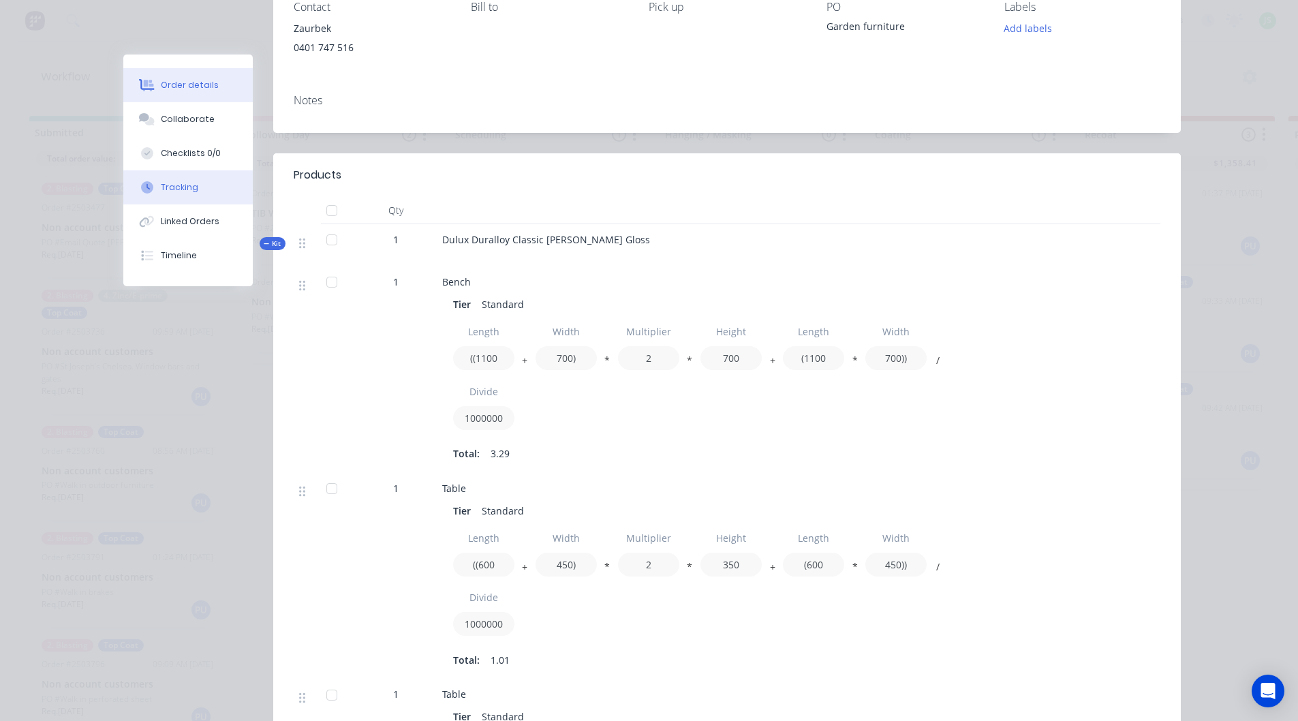
click at [188, 193] on div "Tracking" at bounding box center [179, 187] width 37 height 12
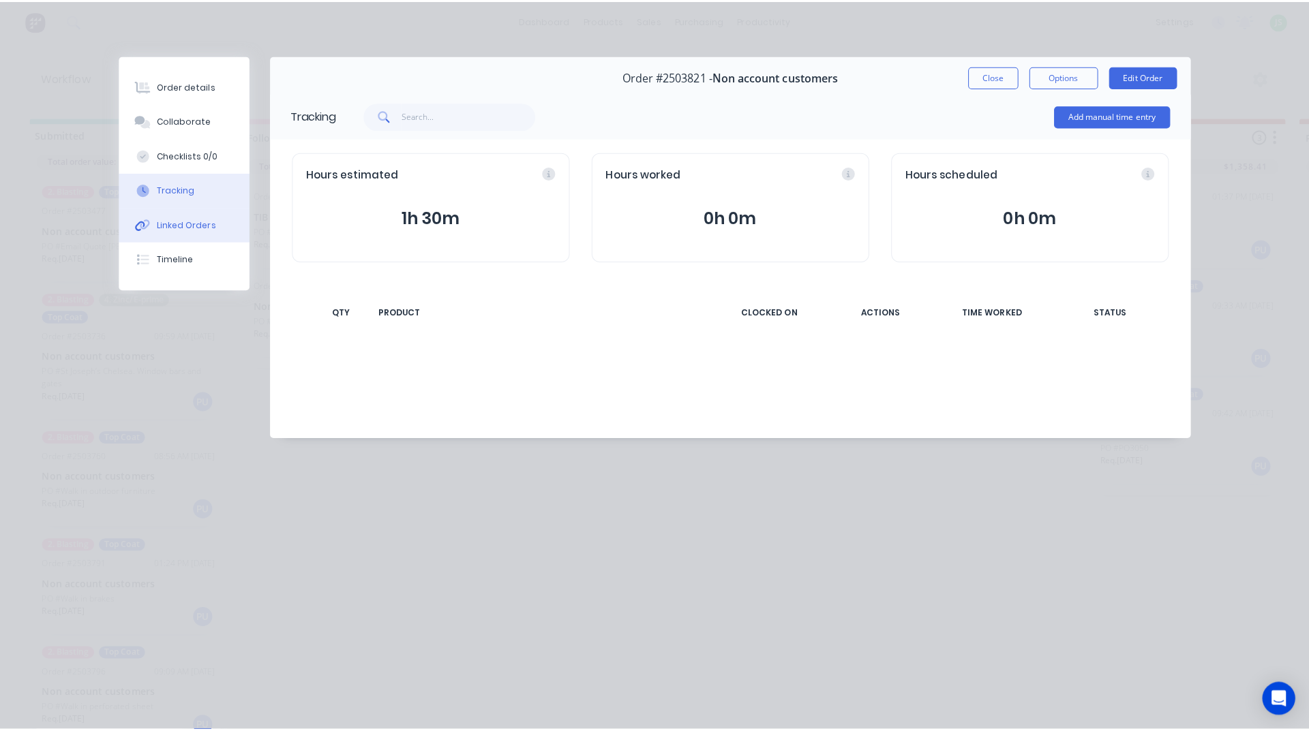
scroll to position [0, 0]
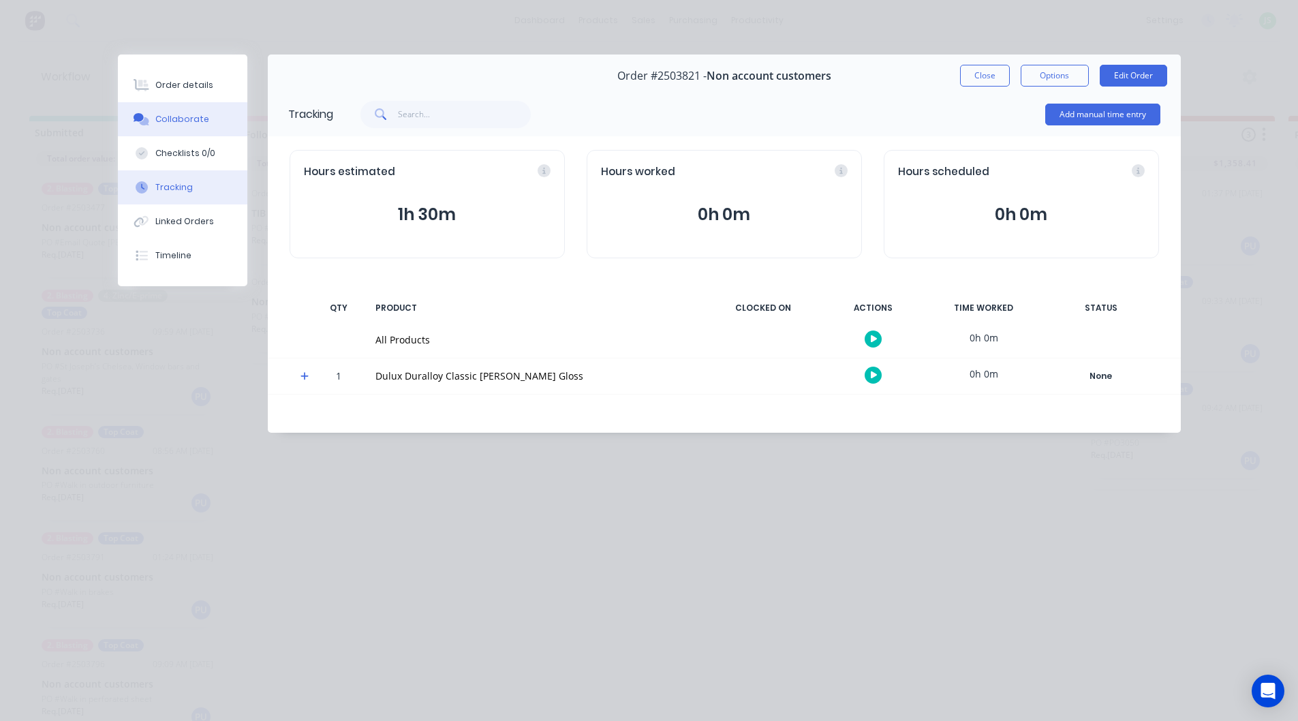
click at [212, 120] on button "Collaborate" at bounding box center [182, 119] width 129 height 34
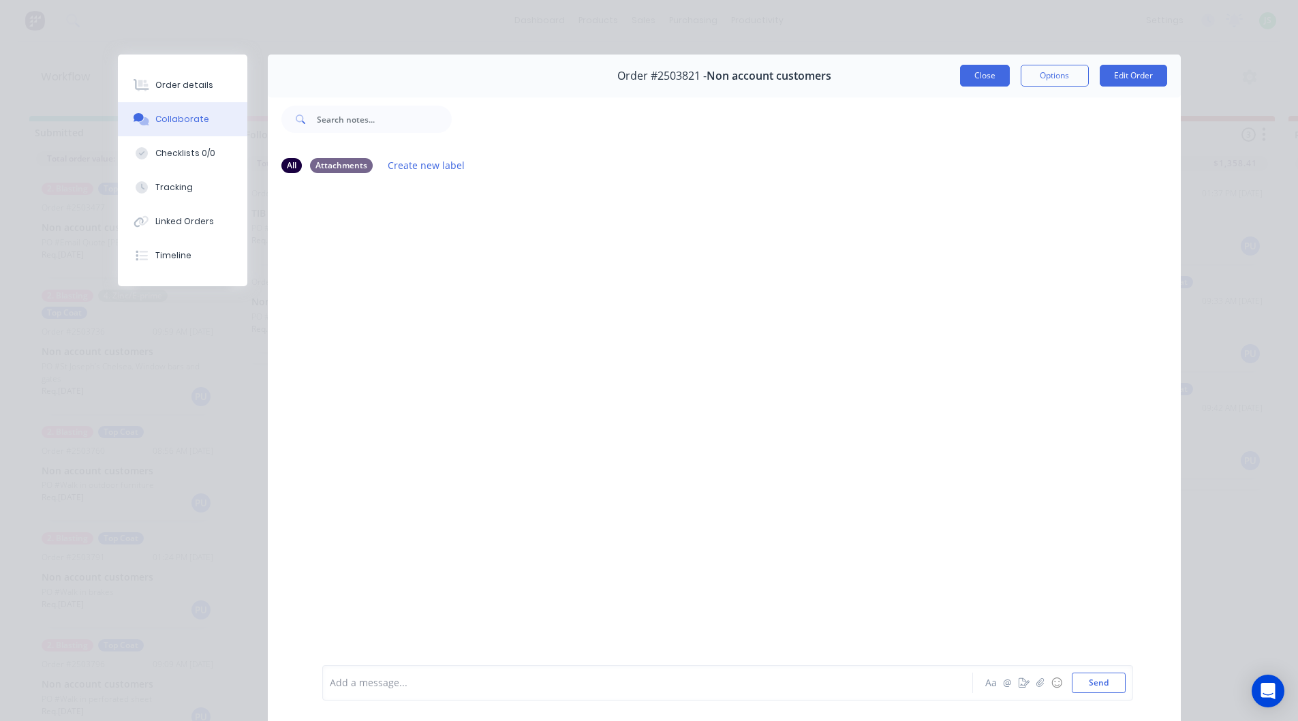
click at [983, 73] on button "Close" at bounding box center [985, 76] width 50 height 22
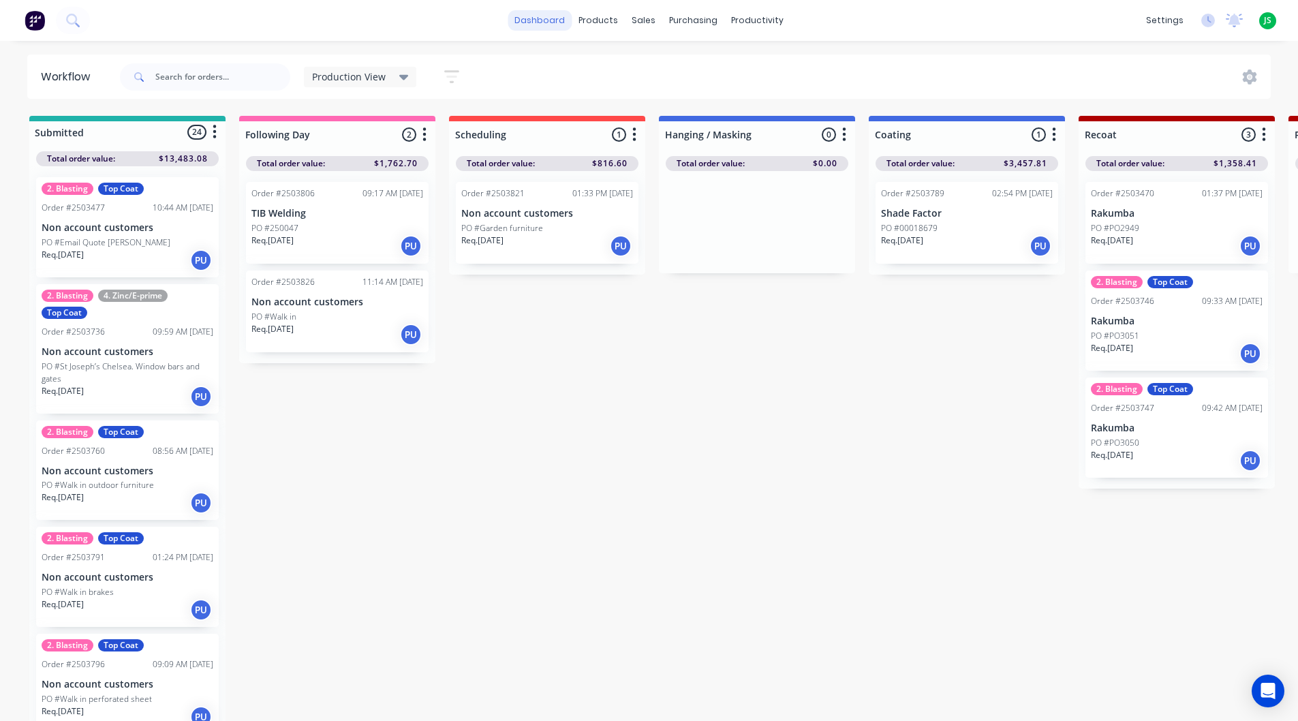
click at [527, 19] on link "dashboard" at bounding box center [540, 20] width 64 height 20
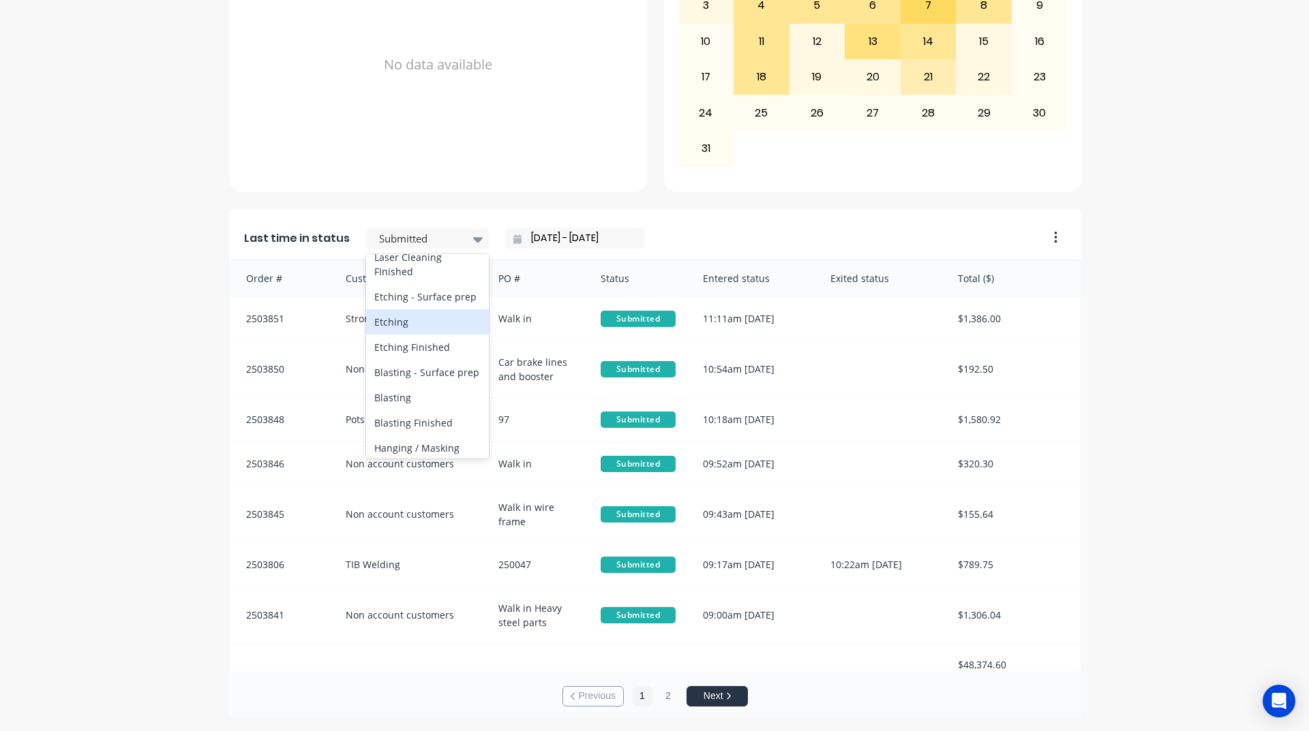
scroll to position [409, 0]
click at [425, 381] on div "Coating" at bounding box center [427, 368] width 123 height 25
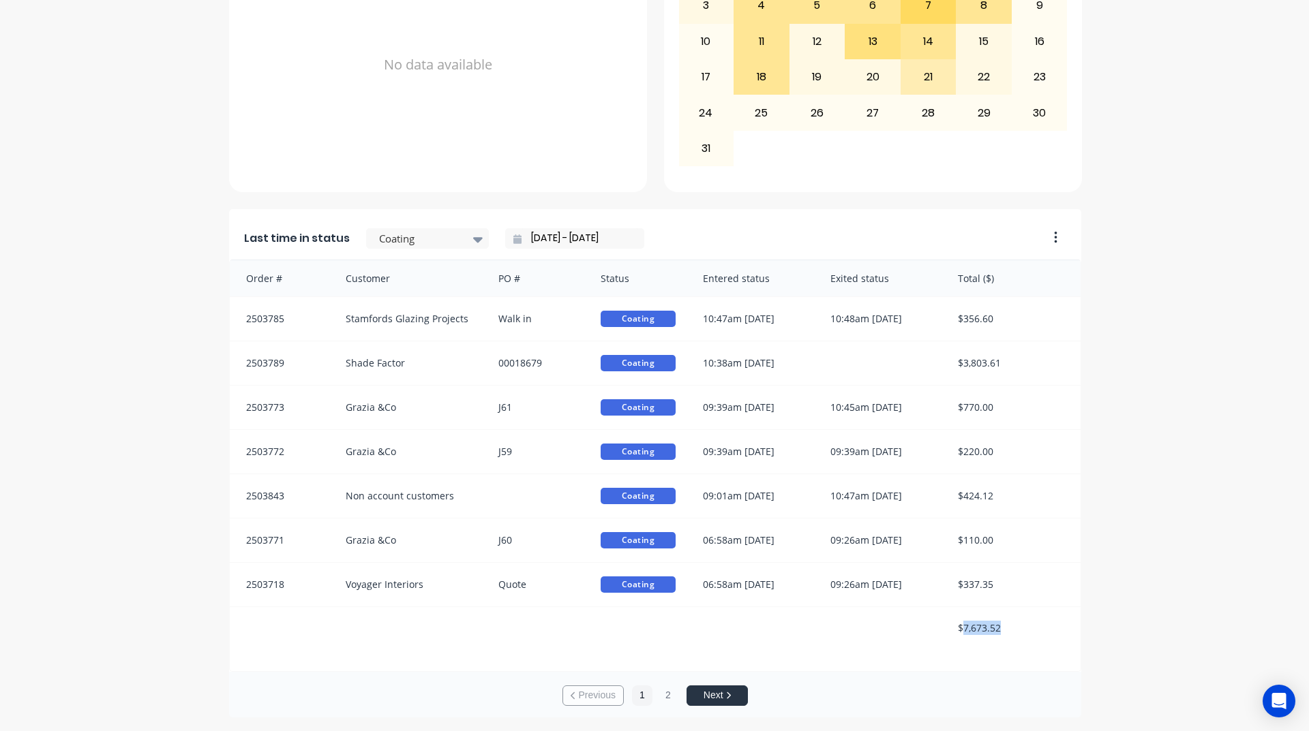
drag, startPoint x: 955, startPoint y: 630, endPoint x: 1005, endPoint y: 628, distance: 49.8
click at [1005, 628] on div "$7,673.52" at bounding box center [1012, 628] width 136 height 42
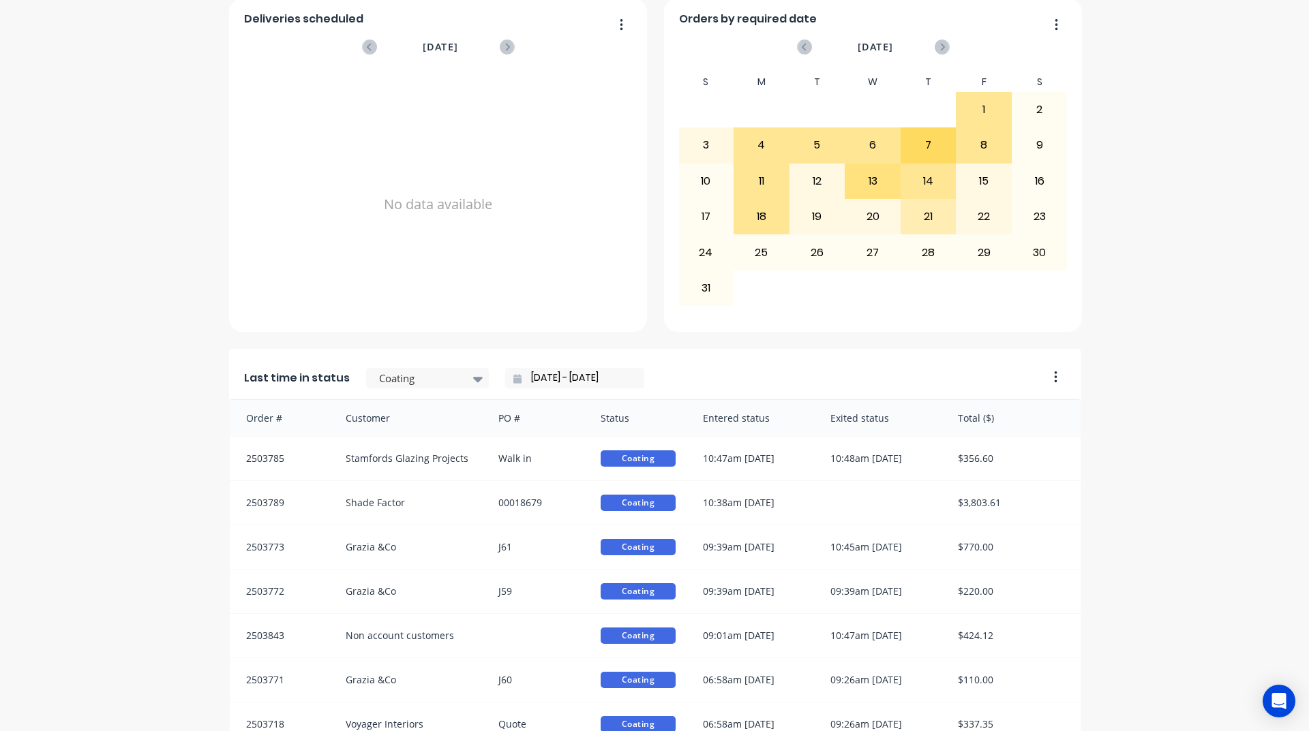
scroll to position [574, 0]
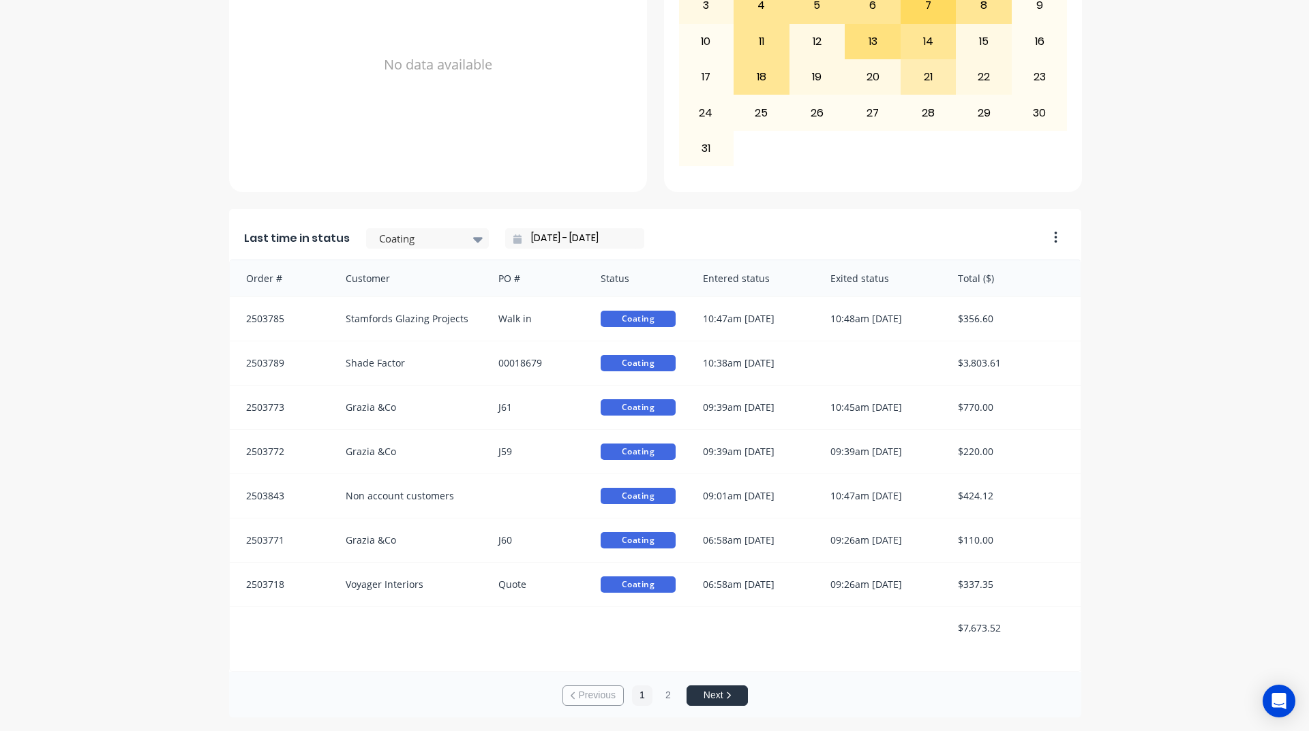
click at [558, 231] on input "[DATE] - [DATE]" at bounding box center [579, 238] width 117 height 20
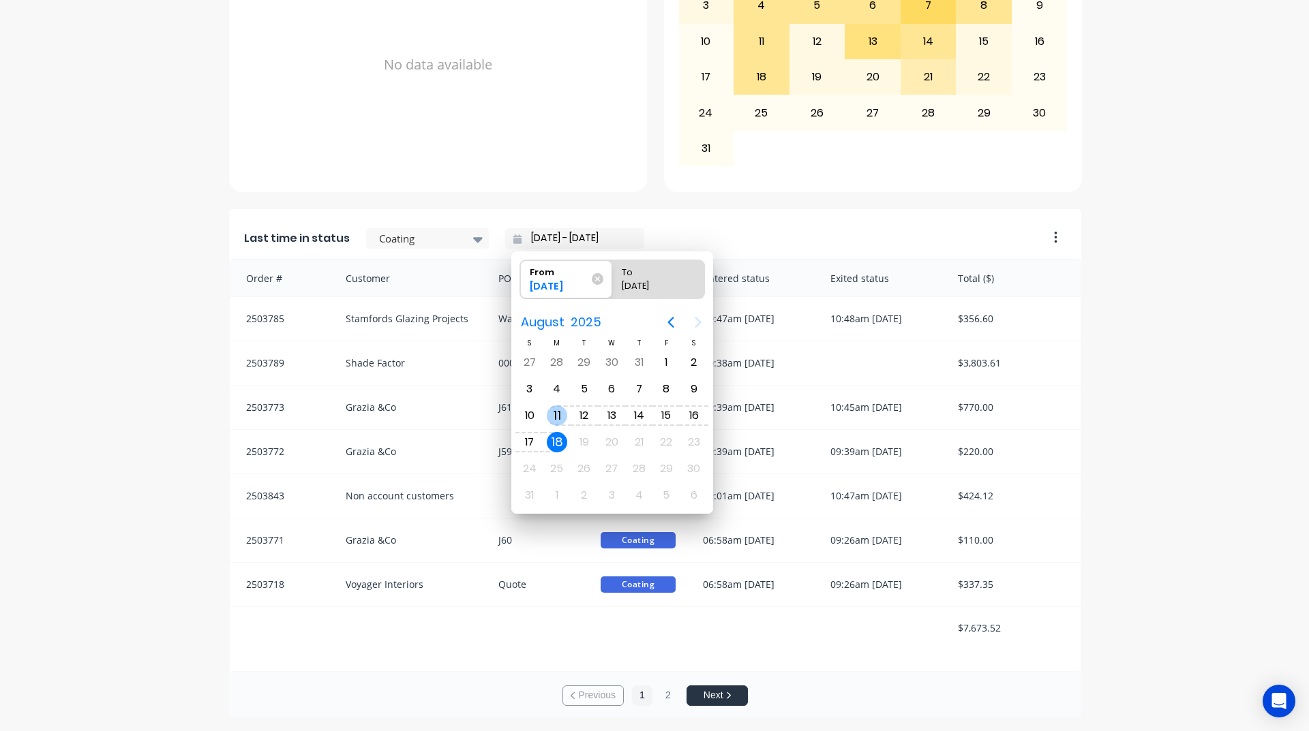
click at [565, 414] on div "11" at bounding box center [557, 416] width 20 height 20
type input "[DATE] - [DATE]"
radio input "false"
radio input "true"
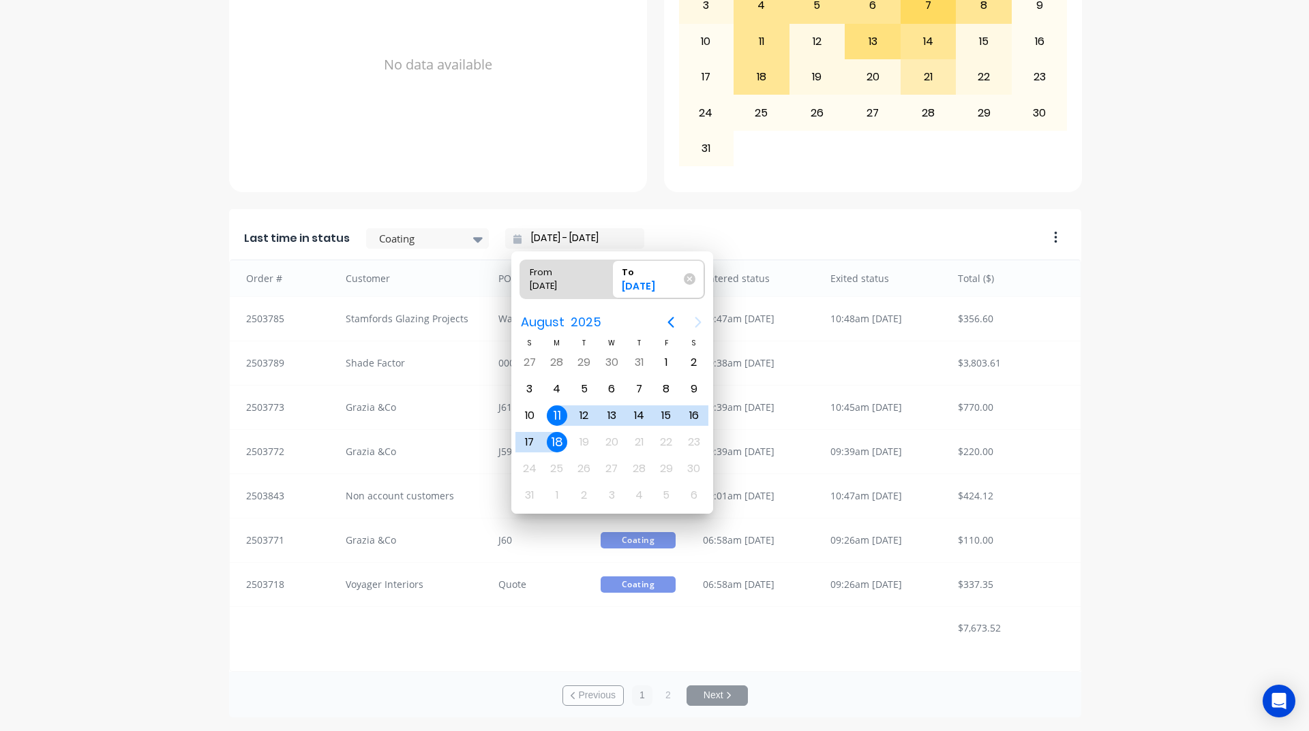
click at [563, 414] on div "11" at bounding box center [557, 416] width 20 height 20
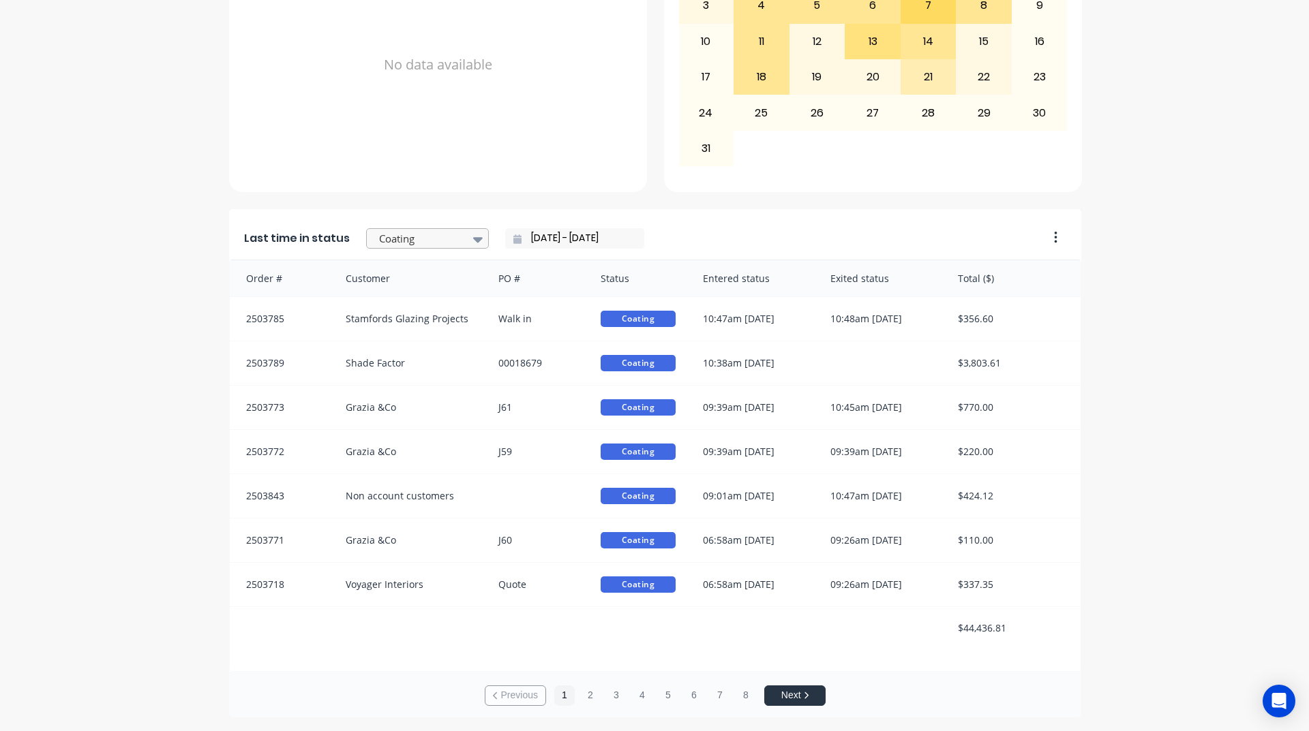
click at [456, 241] on div "Coating" at bounding box center [420, 239] width 94 height 20
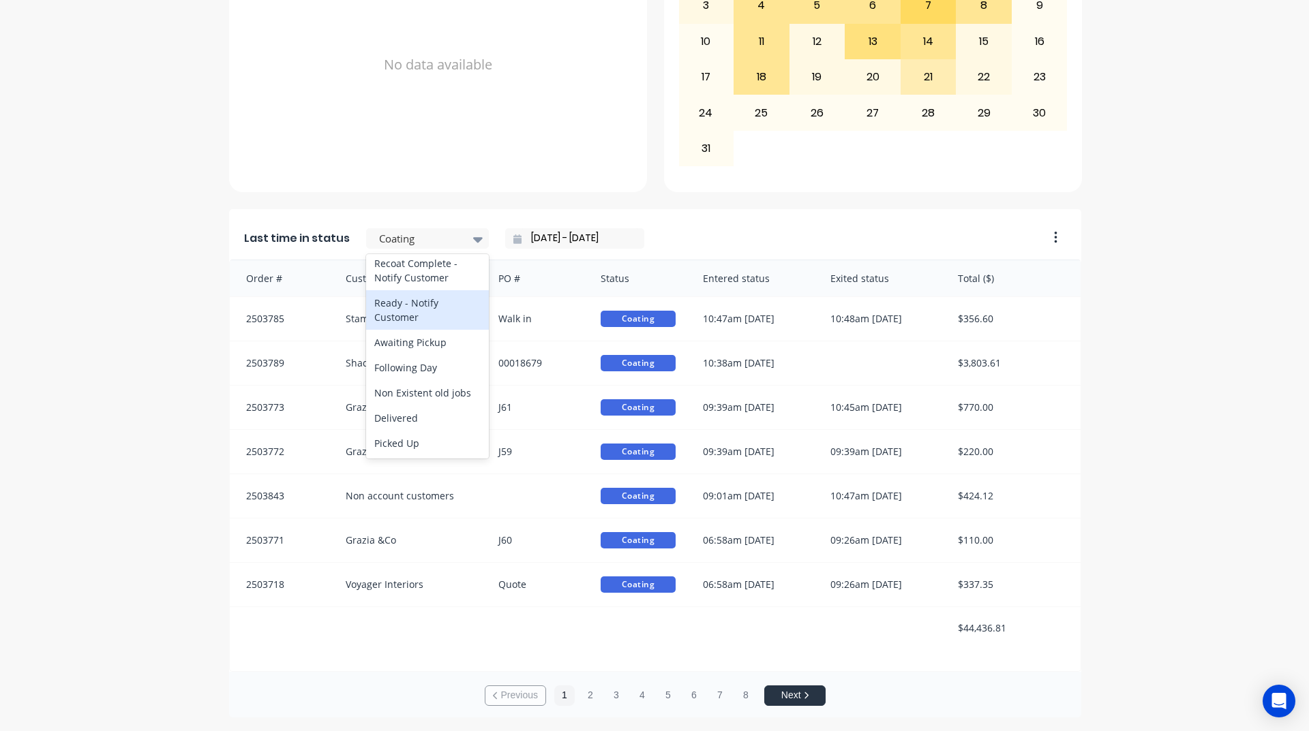
scroll to position [708, 0]
click at [426, 320] on div "Ready - Notify Customer" at bounding box center [427, 310] width 123 height 40
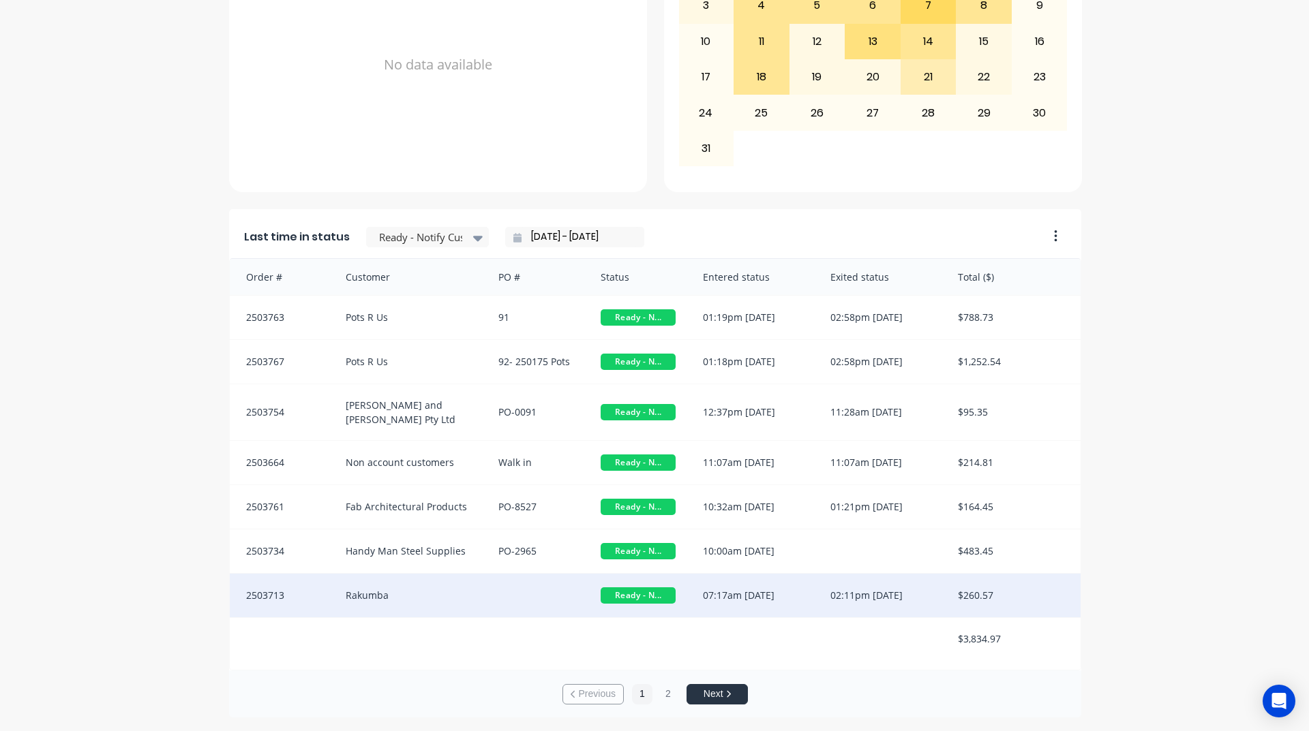
scroll to position [2, 0]
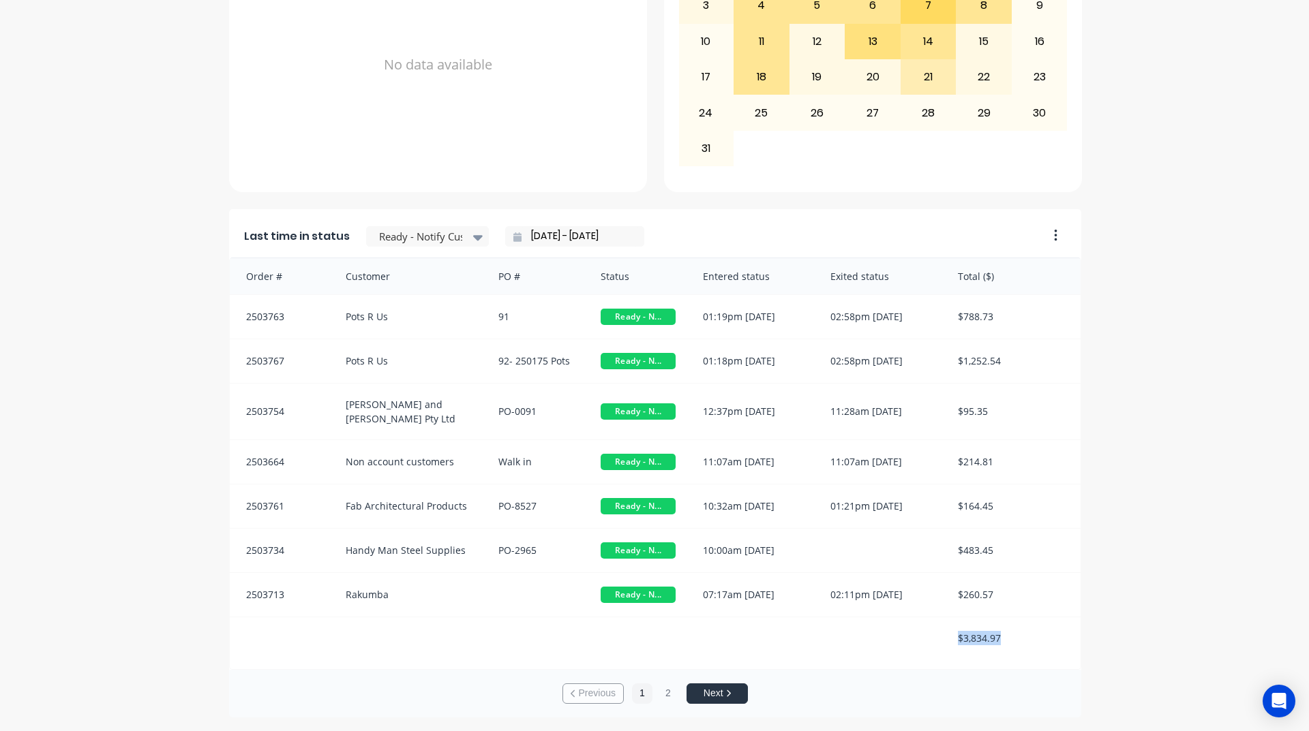
drag, startPoint x: 946, startPoint y: 627, endPoint x: 1028, endPoint y: 625, distance: 81.8
click at [1028, 625] on div "$3,834.97" at bounding box center [1012, 638] width 136 height 42
click at [528, 241] on input "[DATE] - [DATE]" at bounding box center [579, 236] width 117 height 20
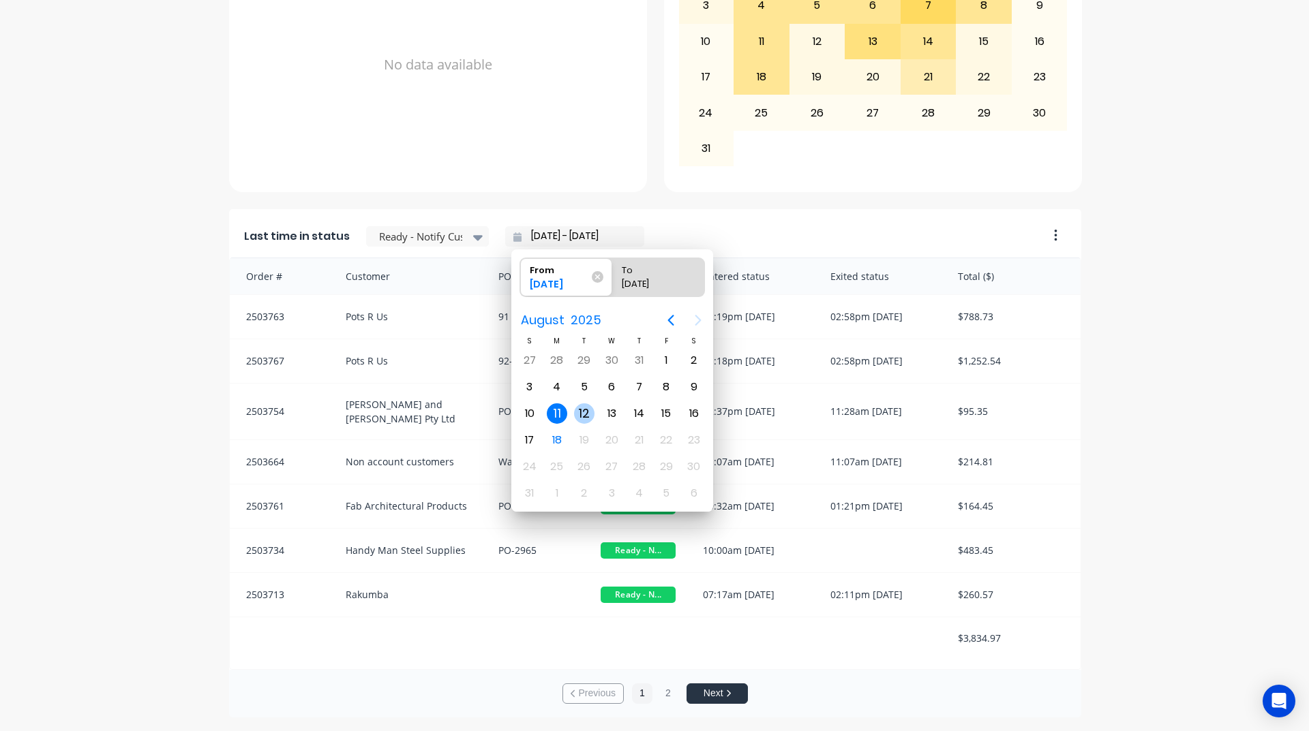
click at [575, 412] on div "12" at bounding box center [584, 413] width 20 height 20
type input "[DATE] - [DATE]"
radio input "false"
radio input "true"
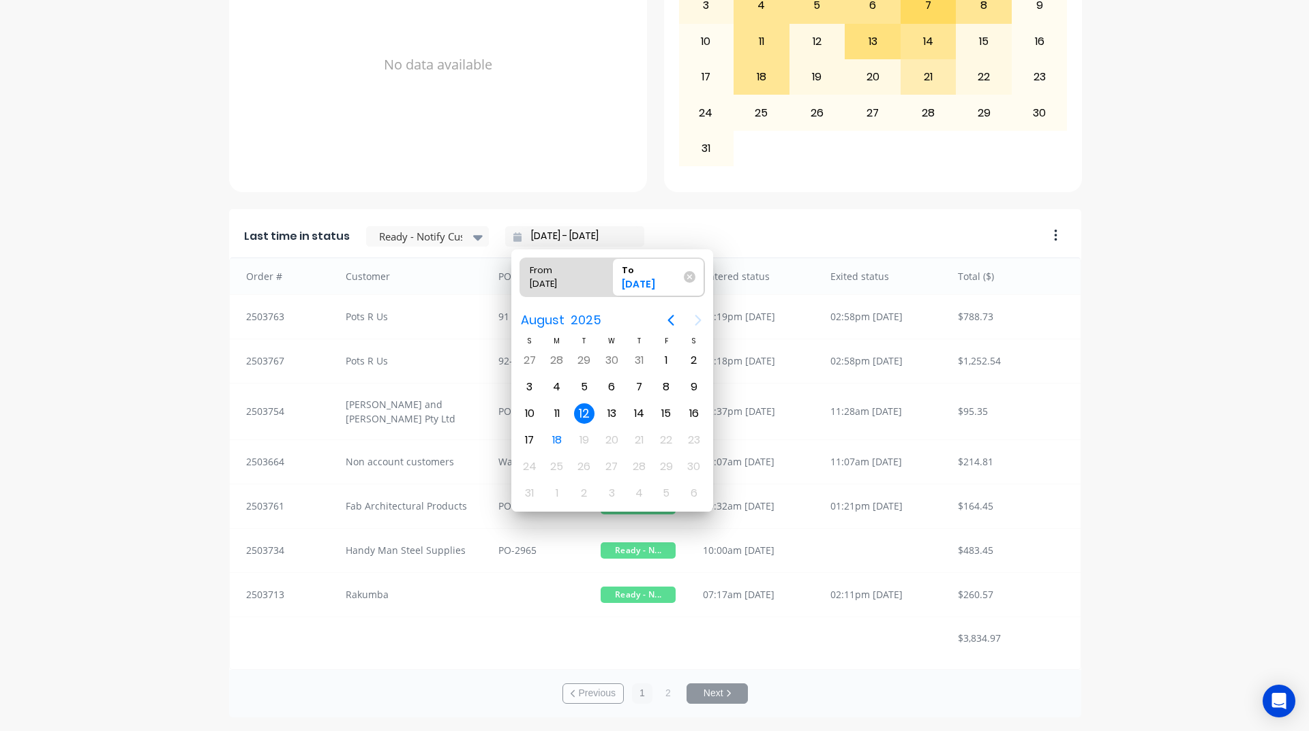
click at [578, 412] on div "12" at bounding box center [584, 413] width 20 height 20
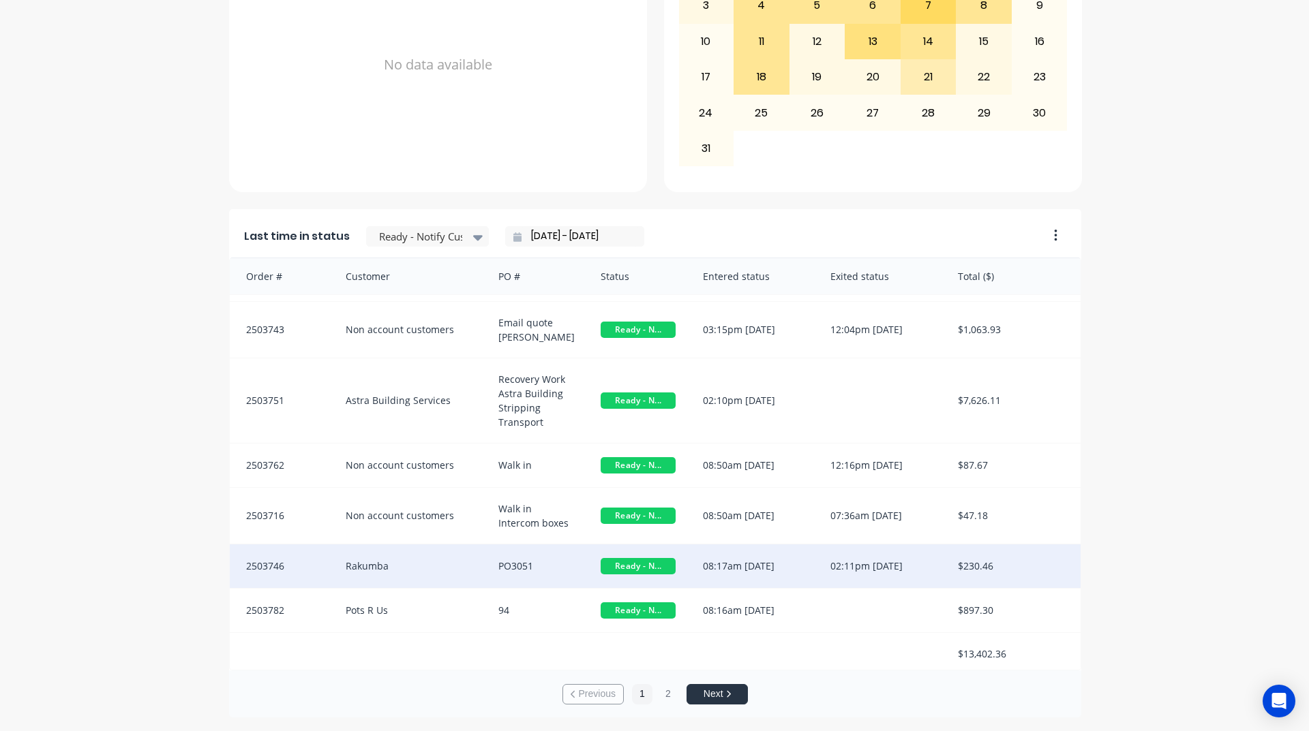
scroll to position [42, 0]
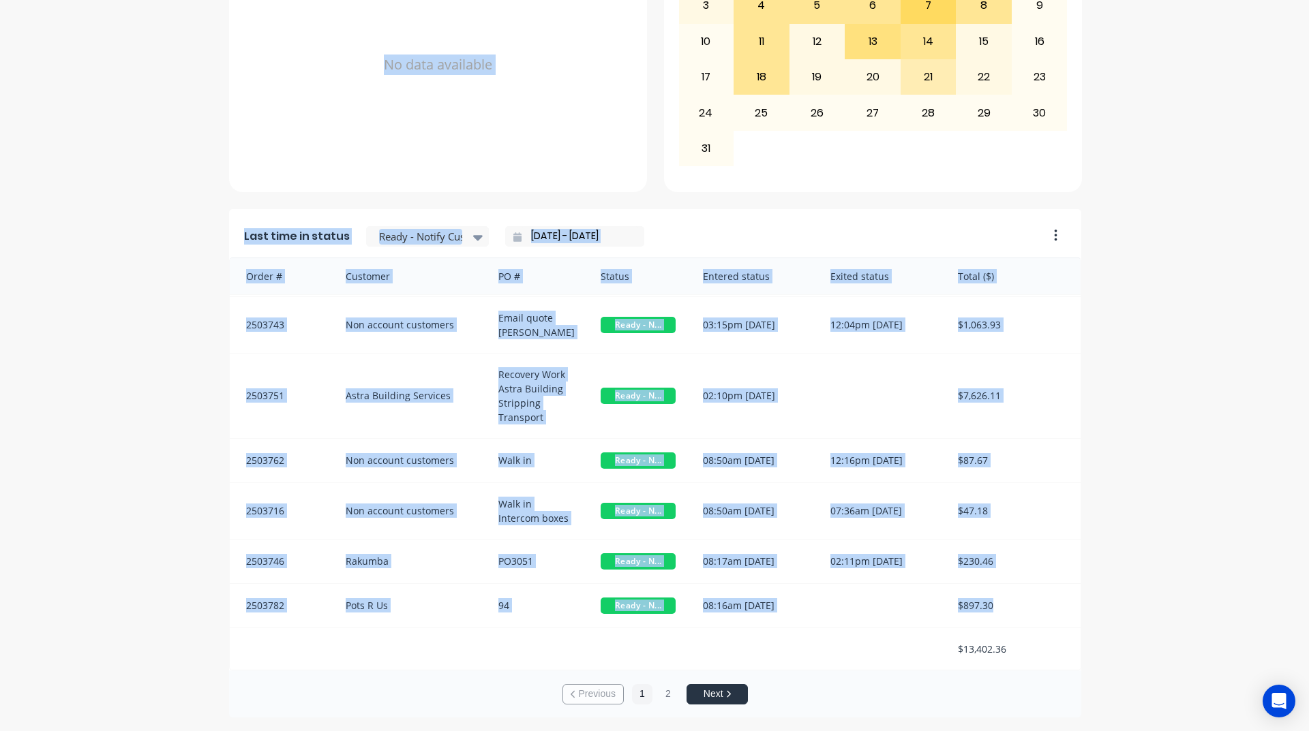
drag, startPoint x: 930, startPoint y: 653, endPoint x: 1131, endPoint y: 667, distance: 202.2
click at [1139, 669] on div "A Class Powder Coating Create sales order Create purchase order Overview Select…" at bounding box center [654, 99] width 1309 height 1237
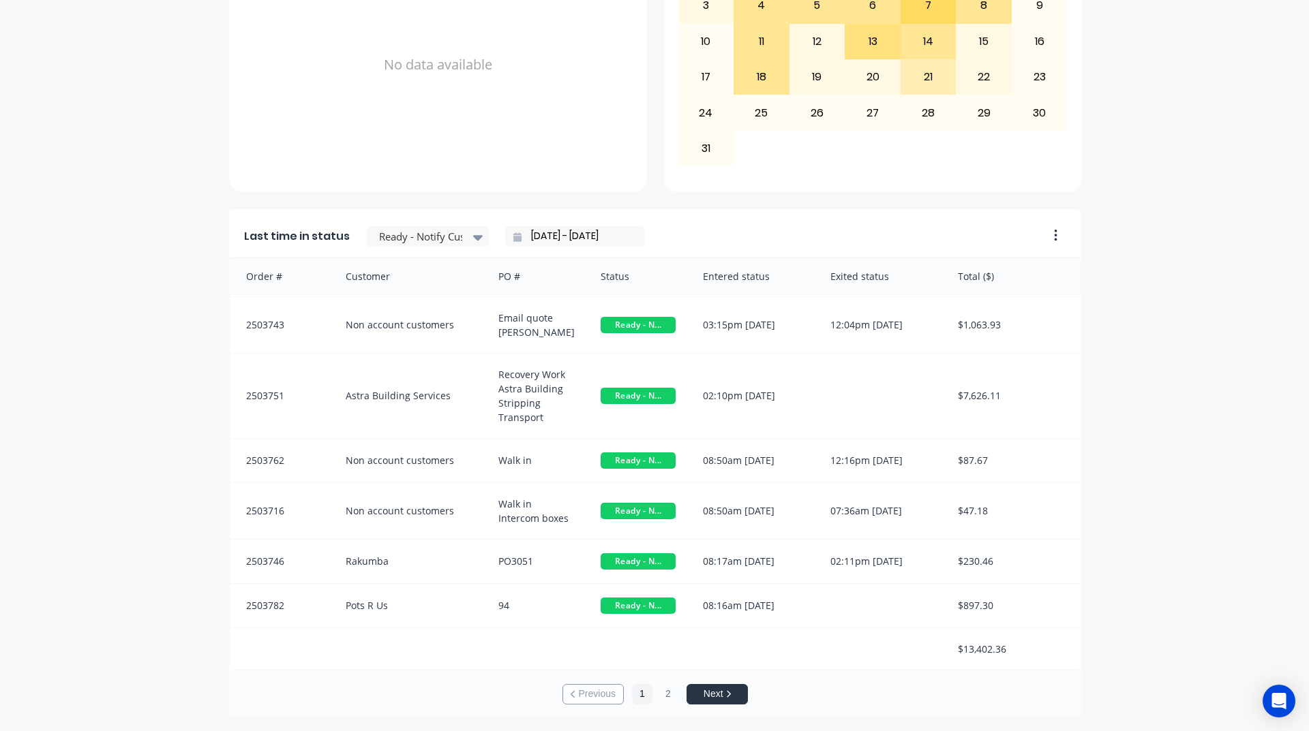
click at [1061, 678] on div "Previous 1 2 Next" at bounding box center [655, 695] width 852 height 48
drag, startPoint x: 938, startPoint y: 645, endPoint x: 1075, endPoint y: 655, distance: 137.4
click at [1075, 655] on div "$13,402.36" at bounding box center [655, 649] width 851 height 42
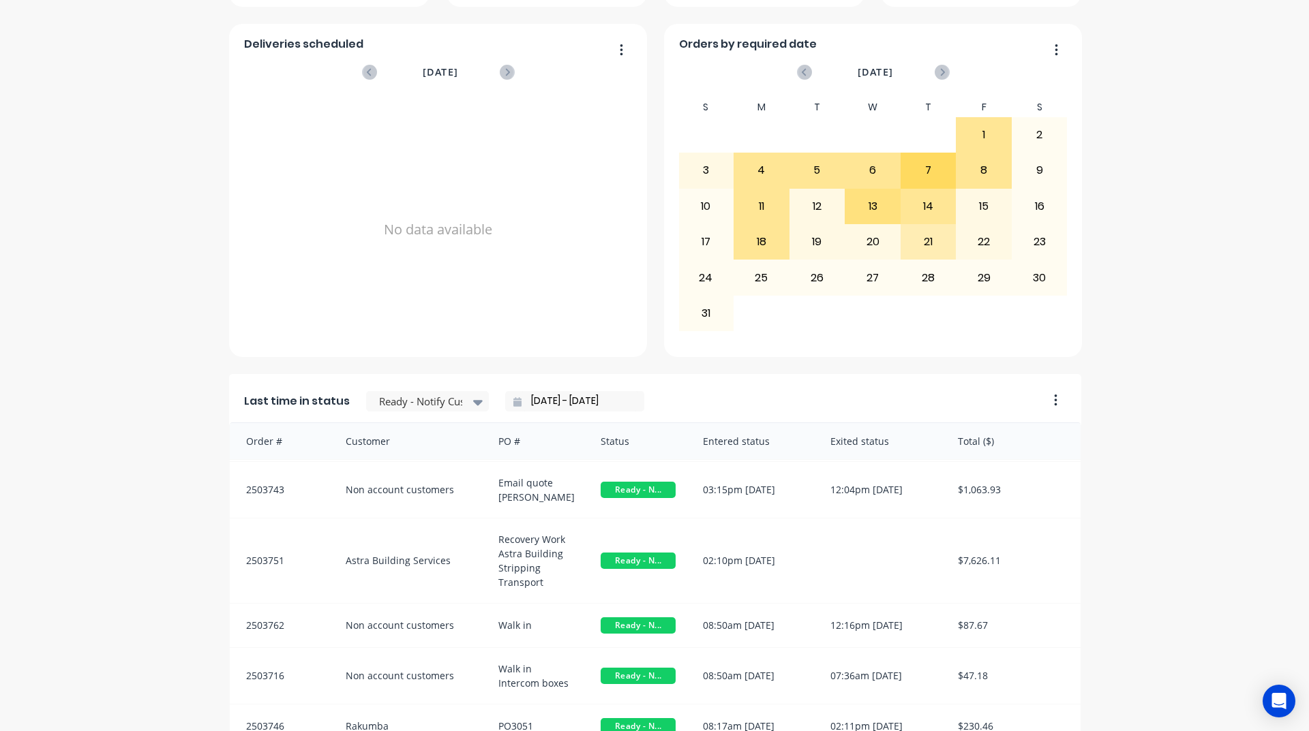
scroll to position [574, 0]
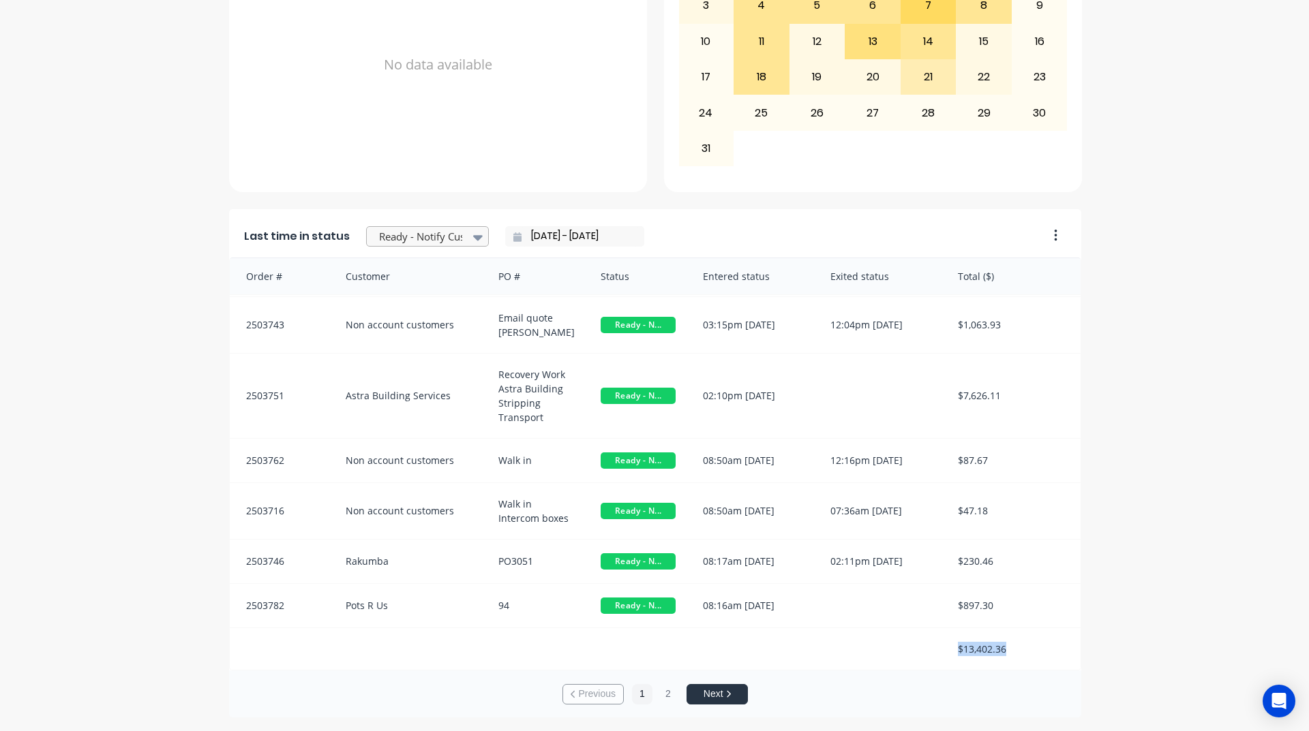
click at [410, 241] on div at bounding box center [421, 236] width 86 height 17
click at [532, 236] on input "[DATE] - [DATE]" at bounding box center [579, 236] width 117 height 20
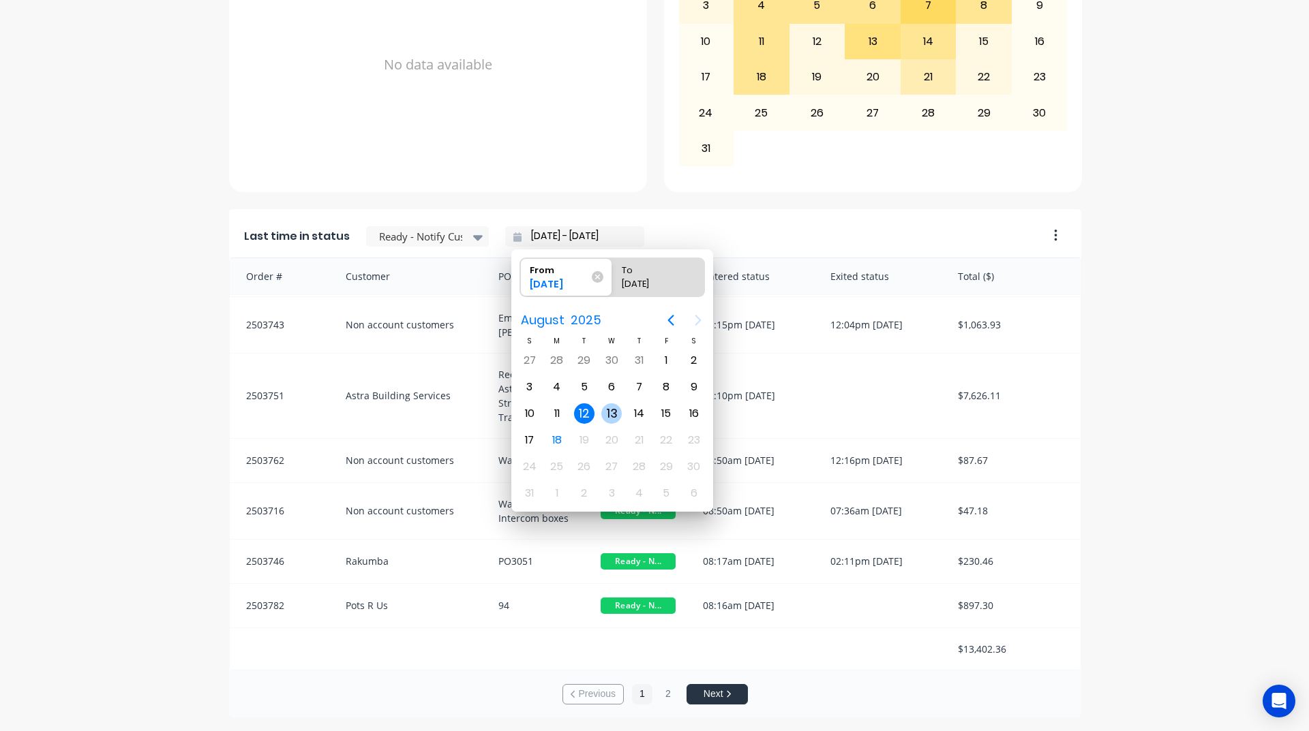
click at [622, 412] on div "13" at bounding box center [611, 414] width 27 height 26
type input "[DATE] - [DATE]"
radio input "false"
radio input "true"
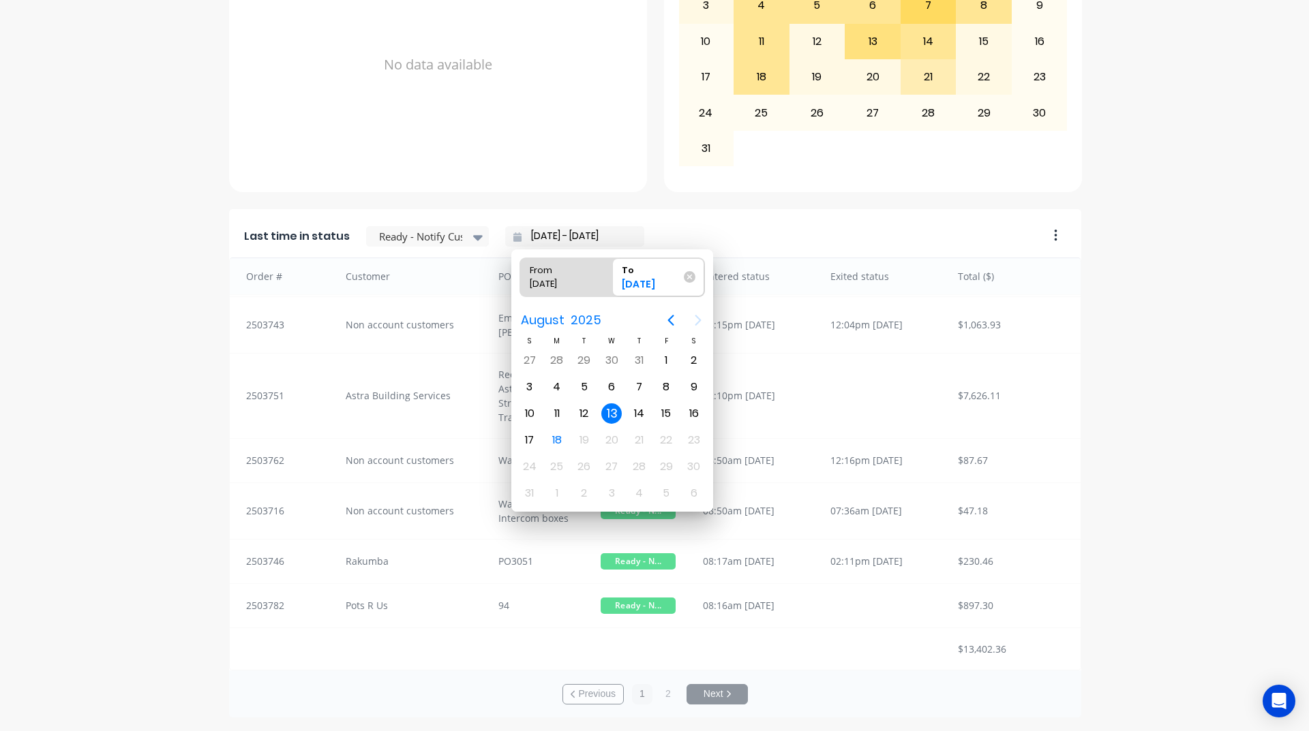
click at [622, 412] on div "13" at bounding box center [611, 414] width 27 height 26
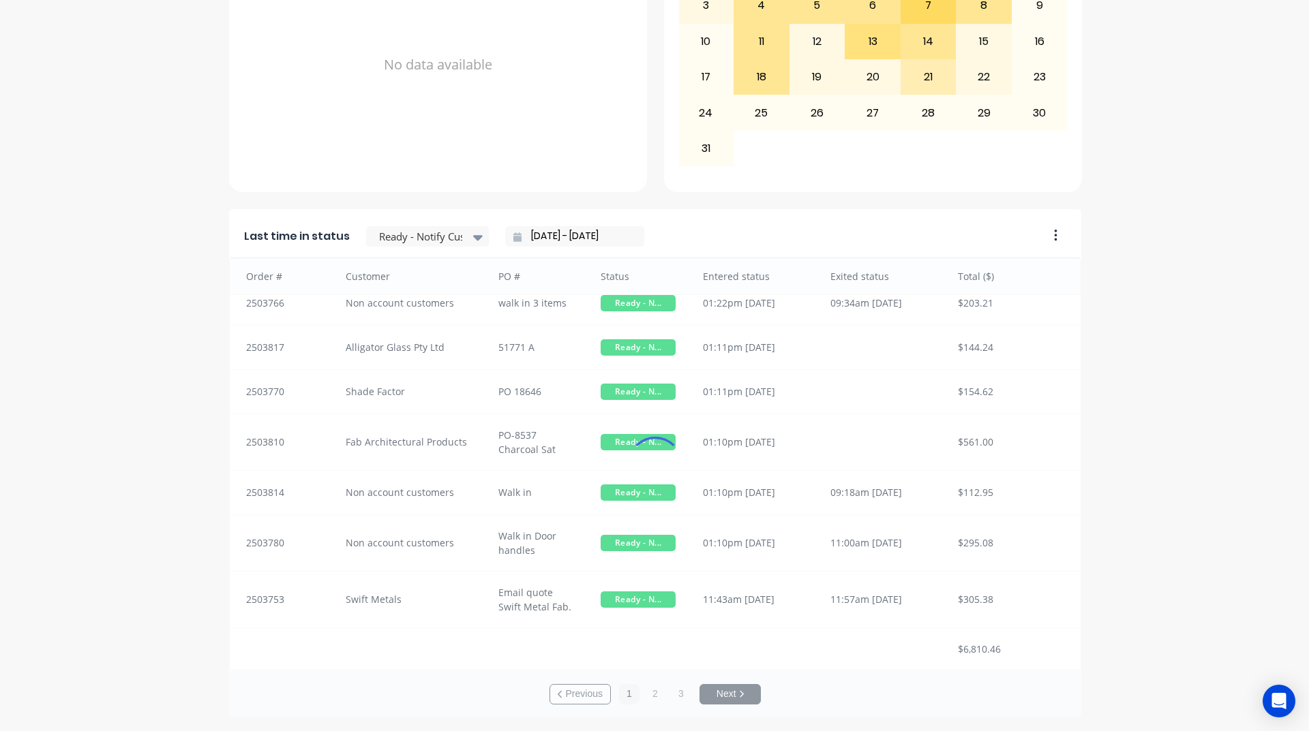
scroll to position [14, 0]
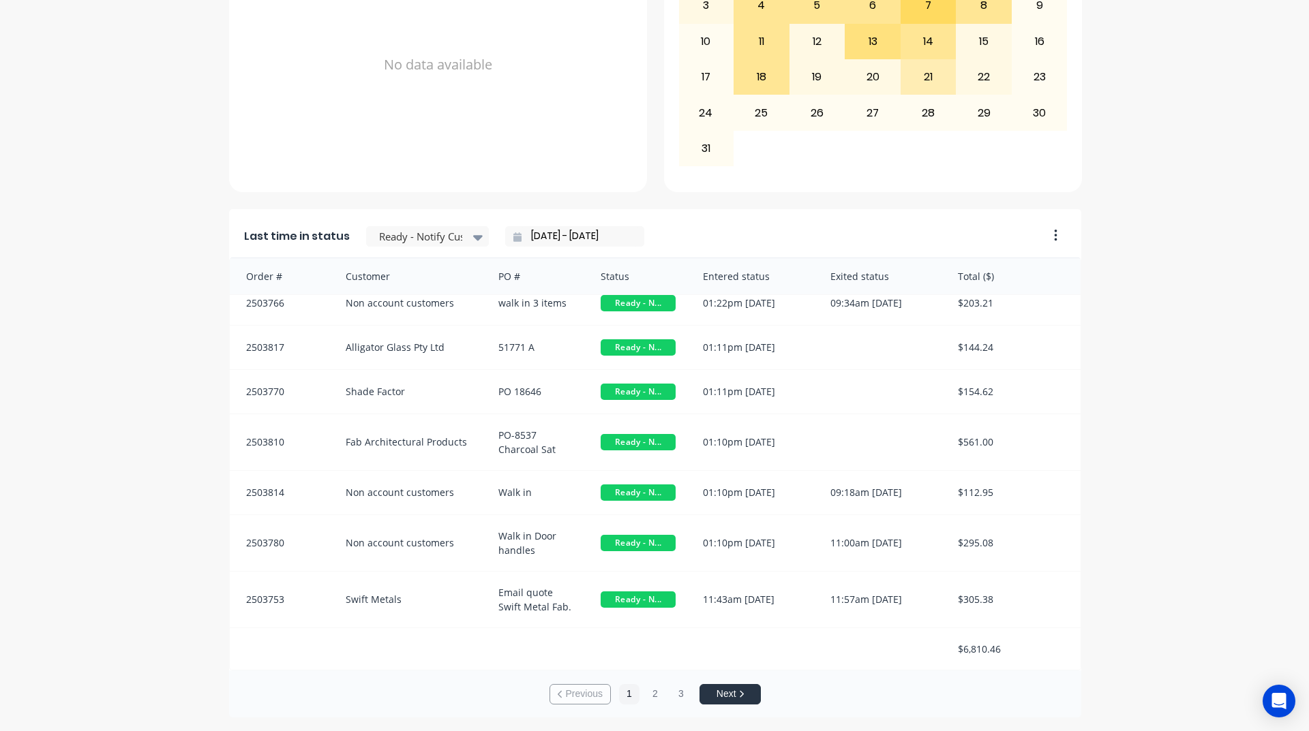
click at [596, 240] on input "[DATE] - [DATE]" at bounding box center [579, 236] width 117 height 20
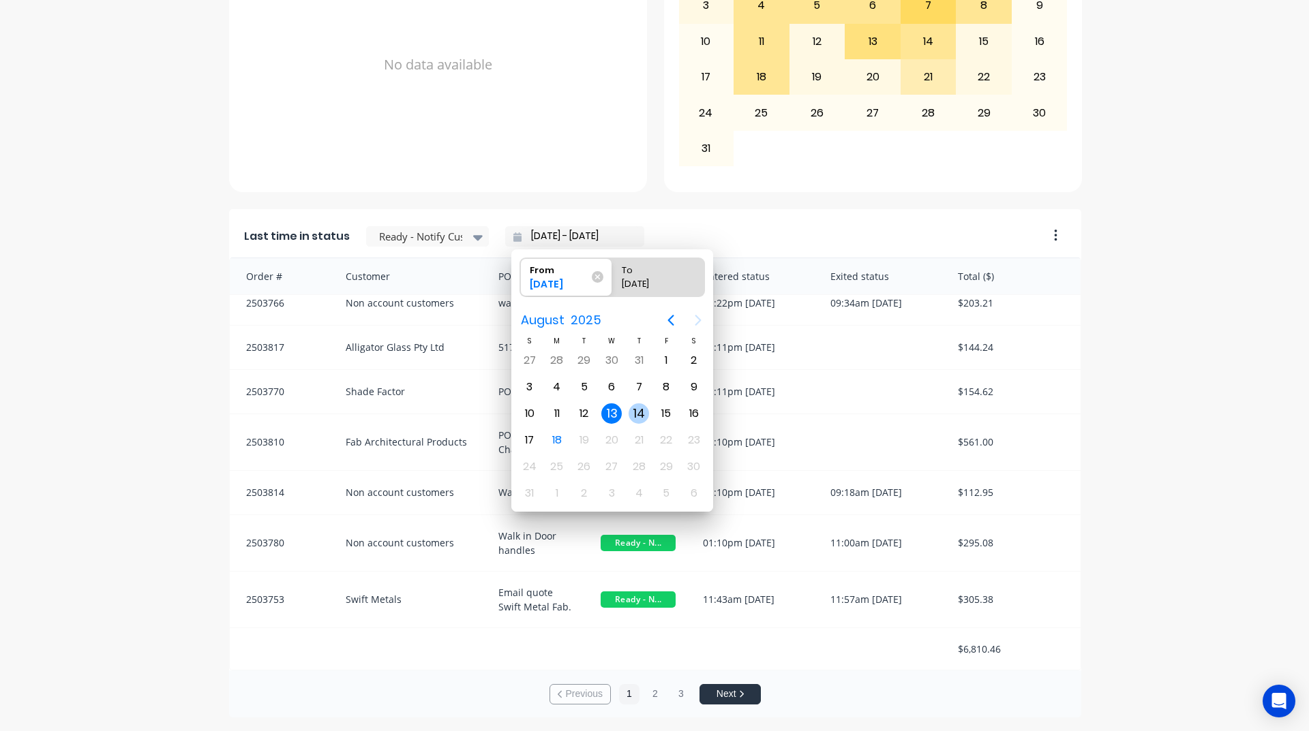
click at [637, 416] on div "14" at bounding box center [638, 413] width 20 height 20
type input "[DATE] - [DATE]"
radio input "false"
radio input "true"
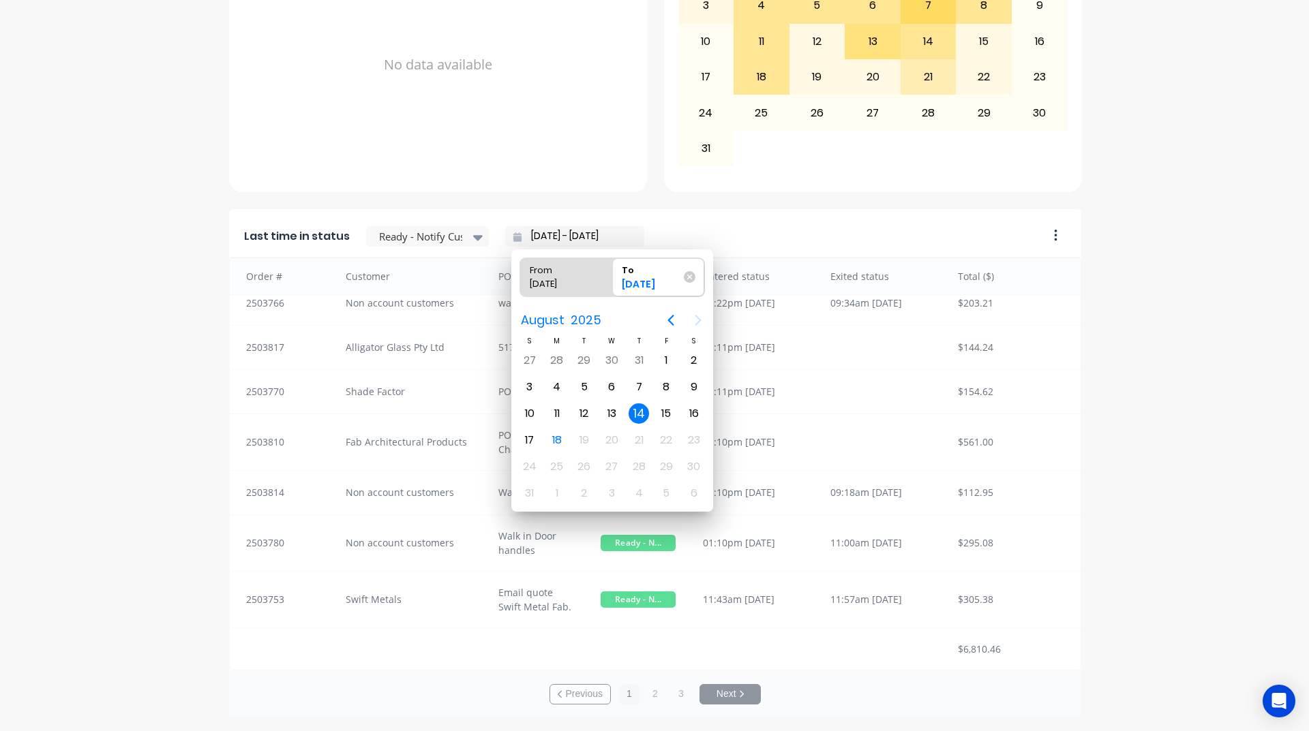
click at [637, 416] on div "14" at bounding box center [638, 413] width 20 height 20
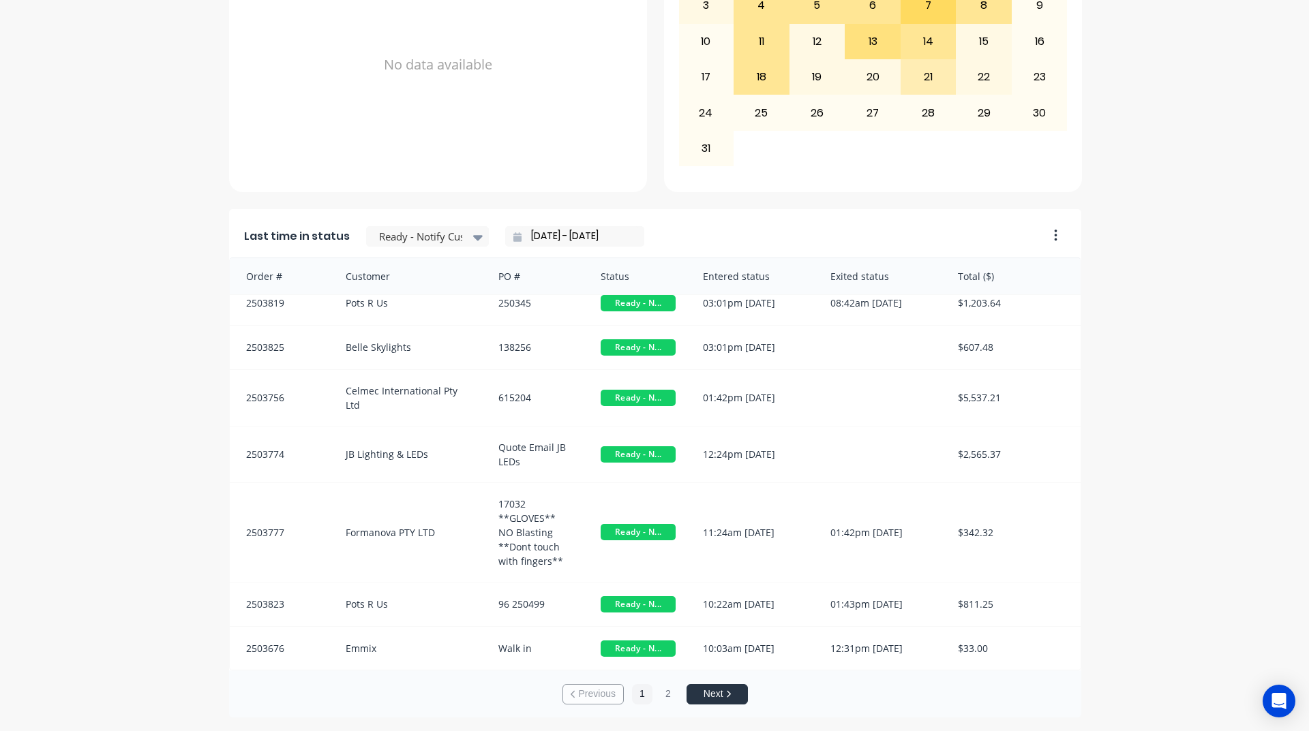
scroll to position [42, 0]
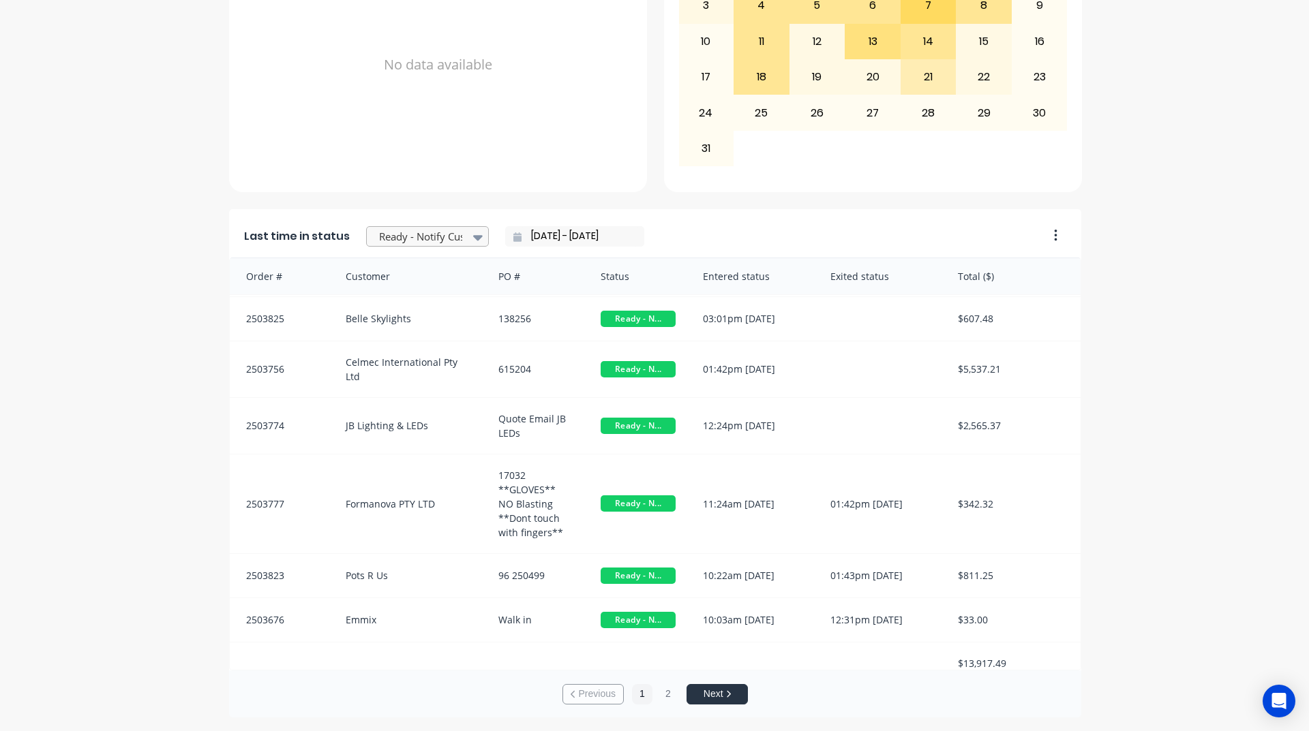
click at [408, 230] on div at bounding box center [421, 236] width 86 height 17
click at [559, 238] on input "[DATE] - [DATE]" at bounding box center [579, 236] width 117 height 20
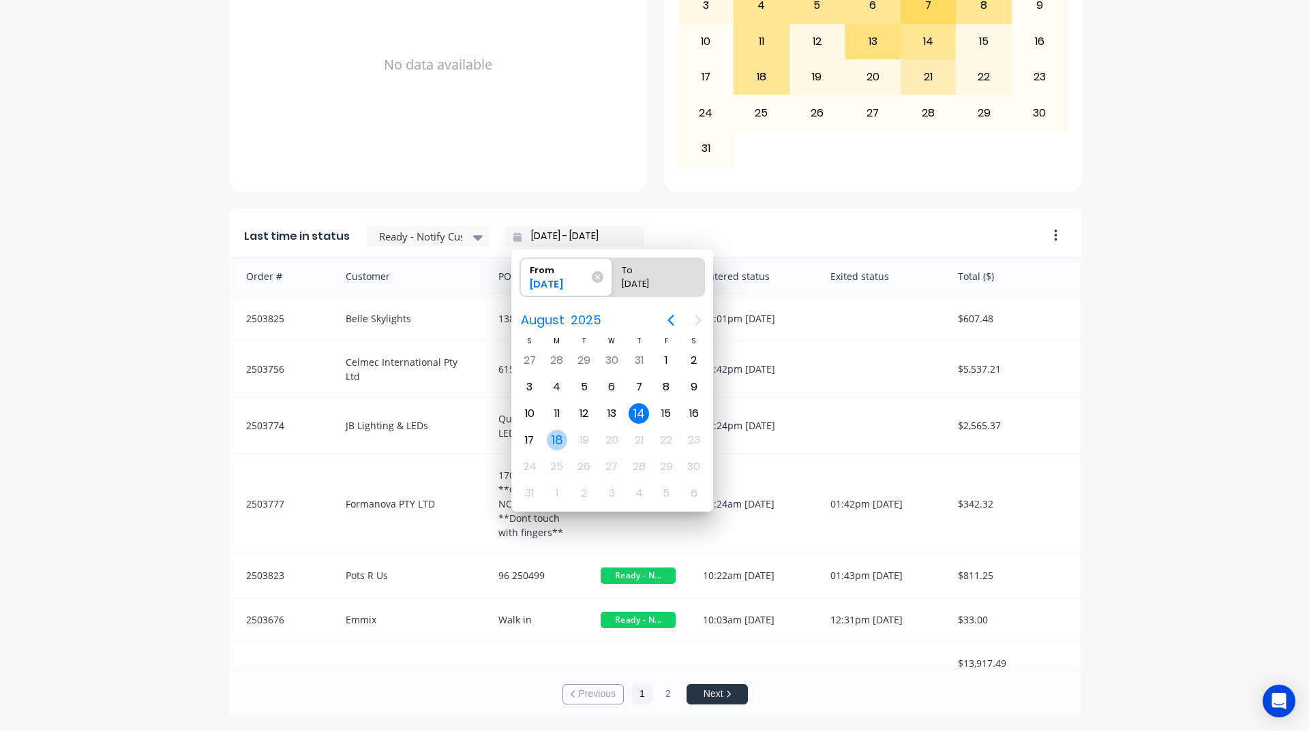
click at [559, 444] on div "18" at bounding box center [557, 440] width 20 height 20
type input "[DATE] - [DATE]"
radio input "false"
radio input "true"
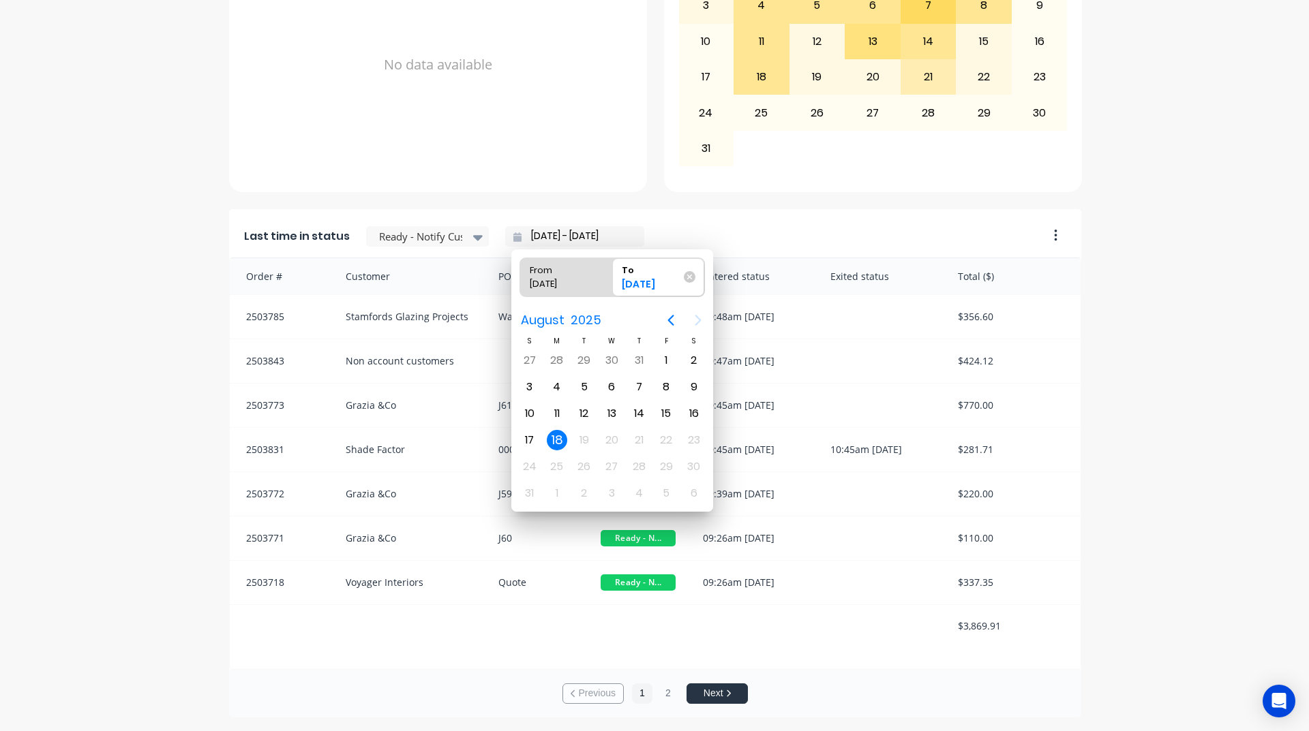
scroll to position [0, 0]
click at [559, 444] on div "18" at bounding box center [557, 440] width 20 height 20
